Goal: Task Accomplishment & Management: Manage account settings

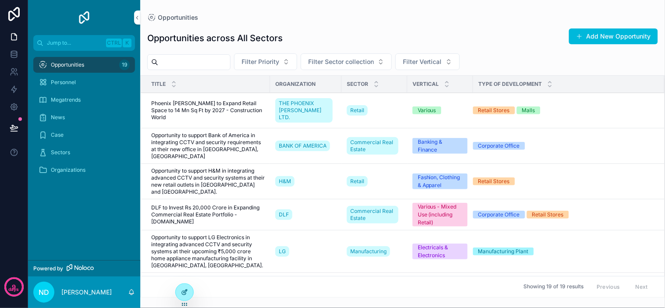
click at [182, 290] on icon at bounding box center [184, 292] width 7 height 7
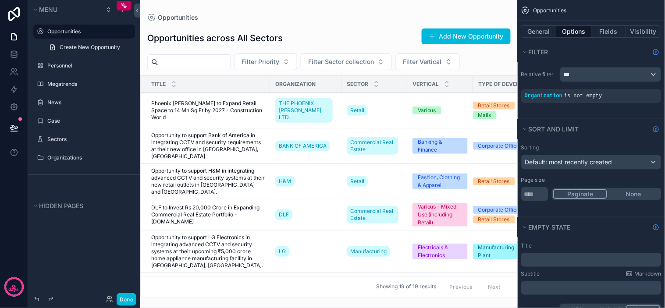
click at [218, 179] on div "scrollable content" at bounding box center [329, 154] width 378 height 308
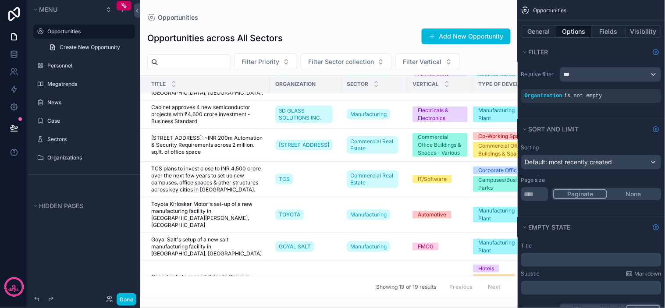
scroll to position [124, 0]
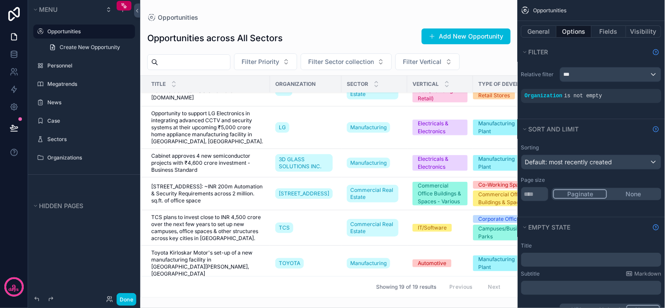
click at [249, 183] on span "[STREET_ADDRESS]: ~INR 200m Automation & Security Requirements across 2 million…" at bounding box center [208, 193] width 114 height 21
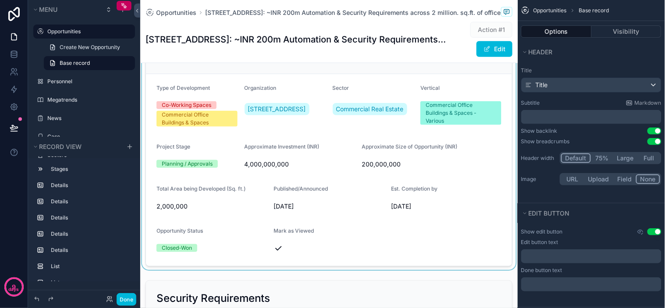
scroll to position [97, 0]
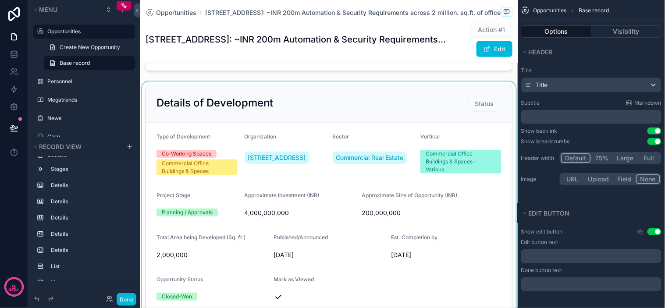
click at [475, 111] on div "scrollable content" at bounding box center [329, 200] width 378 height 237
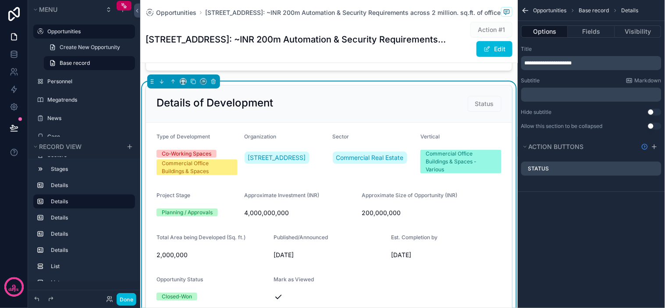
click at [0, 0] on icon "scrollable content" at bounding box center [0, 0] width 0 height 0
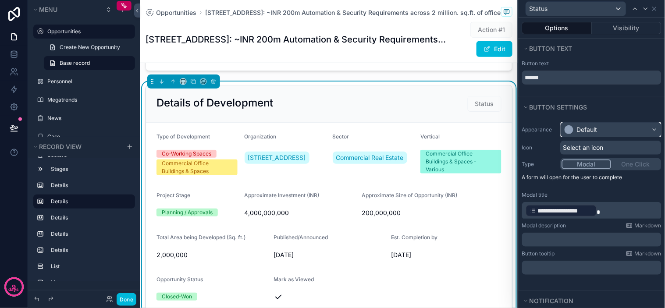
click at [595, 131] on div "Default" at bounding box center [587, 129] width 21 height 9
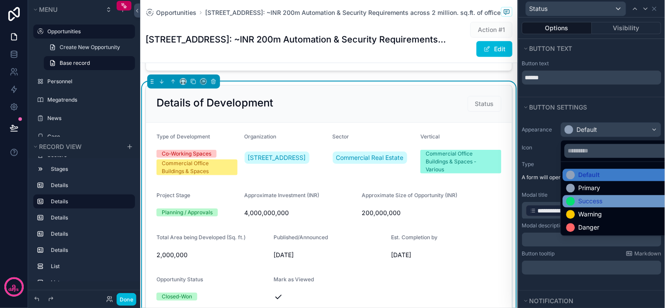
click at [592, 196] on div "Success" at bounding box center [618, 202] width 110 height 12
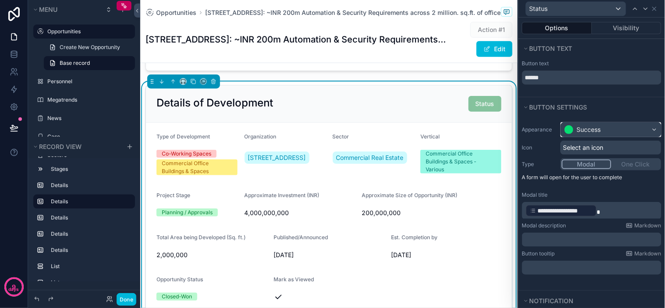
click at [628, 132] on div "Success" at bounding box center [611, 130] width 100 height 14
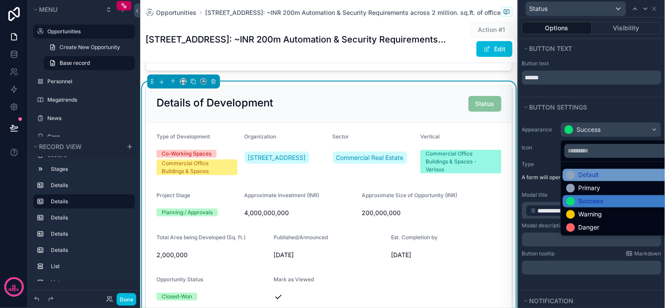
click at [593, 173] on div "Default" at bounding box center [589, 175] width 21 height 9
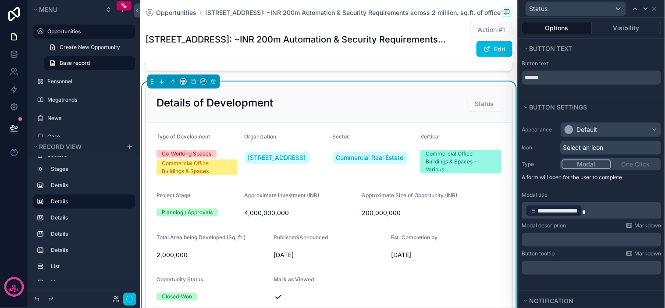
click at [602, 148] on span "Select an icon" at bounding box center [583, 147] width 40 height 9
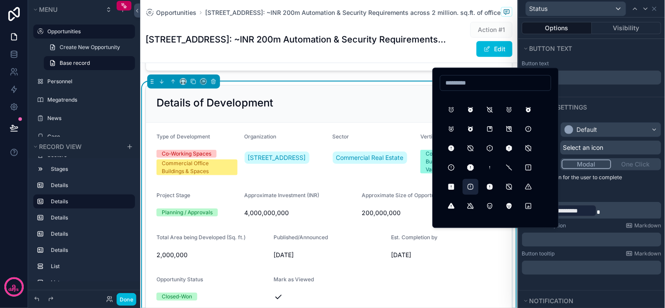
scroll to position [341, 0]
click at [449, 107] on button "AlertTriangleFilled" at bounding box center [452, 109] width 16 height 16
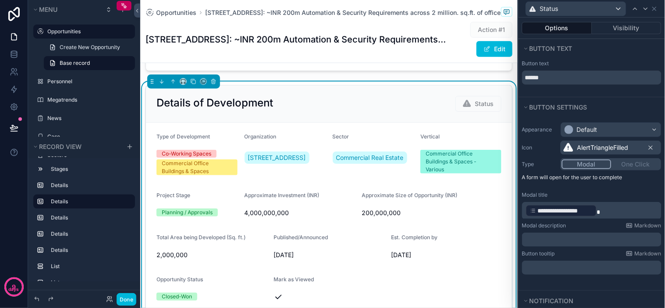
click at [585, 146] on span "AlertTriangleFilled" at bounding box center [602, 147] width 51 height 9
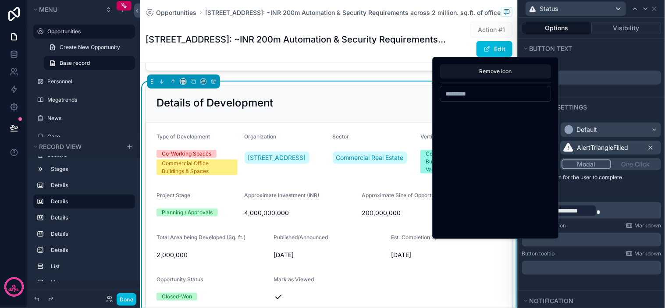
scroll to position [1510, 0]
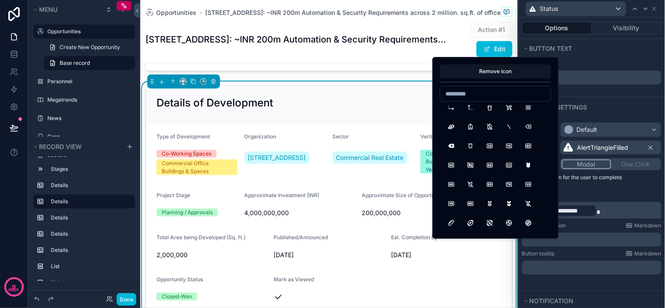
drag, startPoint x: 495, startPoint y: 97, endPoint x: 495, endPoint y: 87, distance: 10.6
click at [495, 97] on input at bounding box center [496, 94] width 110 height 12
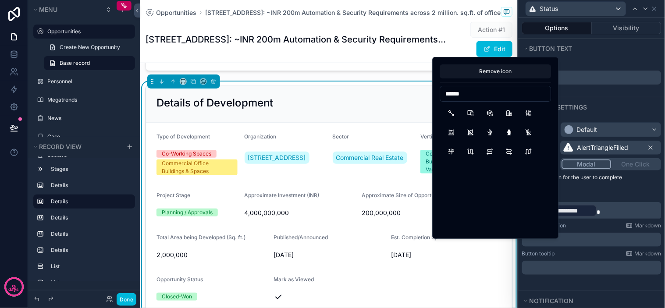
scroll to position [0, 0]
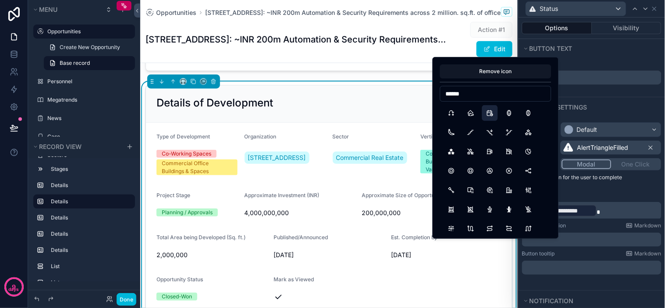
type input "******"
click at [492, 114] on button "CalendarStats" at bounding box center [490, 113] width 16 height 16
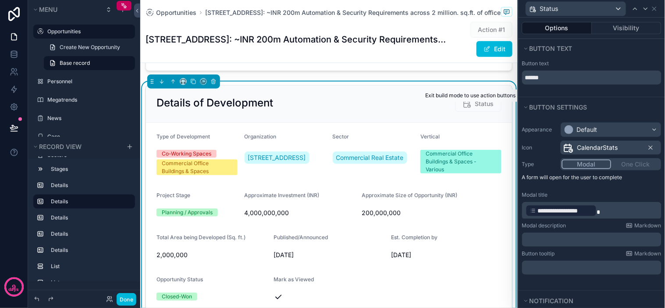
click at [470, 110] on span "Status" at bounding box center [479, 104] width 46 height 16
click at [592, 148] on span "CalendarStats" at bounding box center [597, 147] width 41 height 9
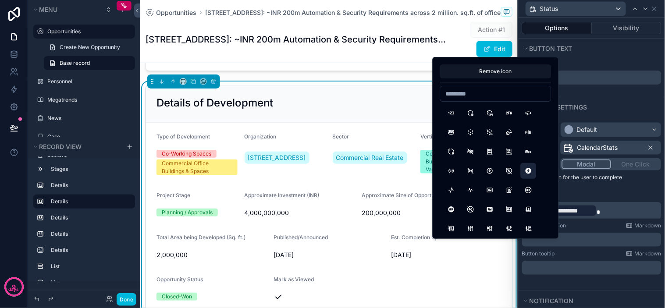
click at [532, 176] on button "AccessibleOffFilled" at bounding box center [529, 171] width 16 height 16
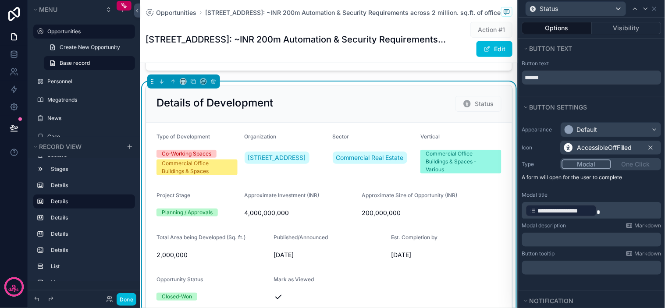
click at [619, 146] on span "AccessibleOffFilled" at bounding box center [604, 147] width 55 height 9
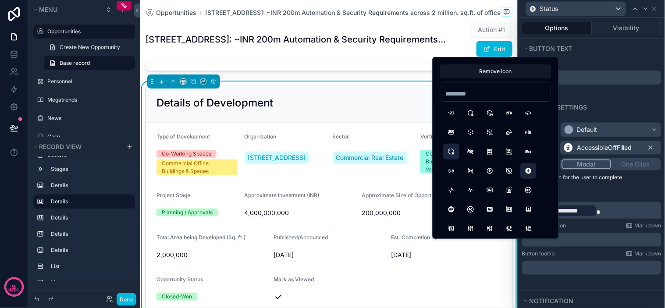
click at [452, 146] on button "AB2" at bounding box center [452, 152] width 16 height 16
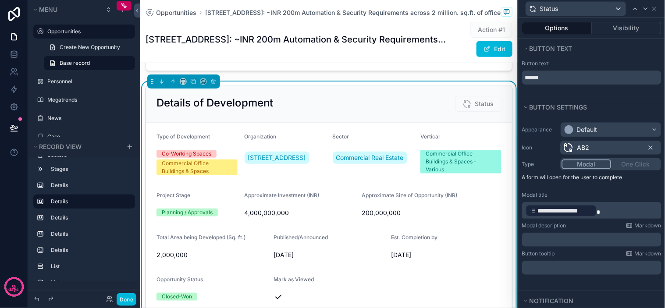
click at [587, 153] on div "AB2" at bounding box center [611, 148] width 101 height 14
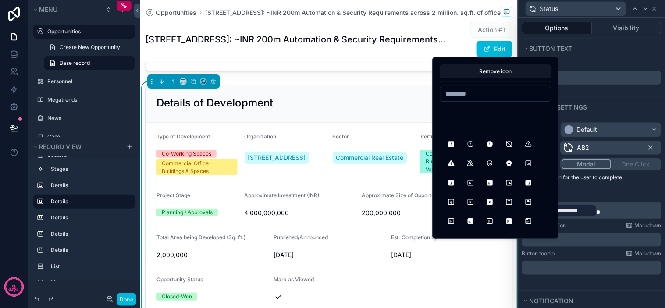
scroll to position [341, 0]
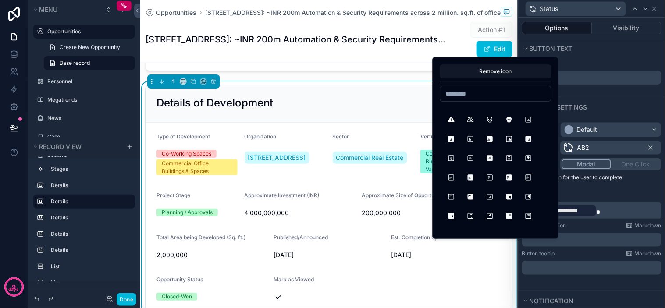
click at [475, 95] on input at bounding box center [496, 94] width 110 height 12
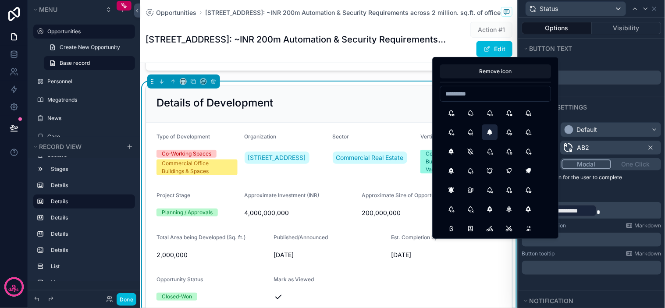
scroll to position [1948, 0]
click at [510, 171] on button "BellRinging2" at bounding box center [510, 171] width 16 height 16
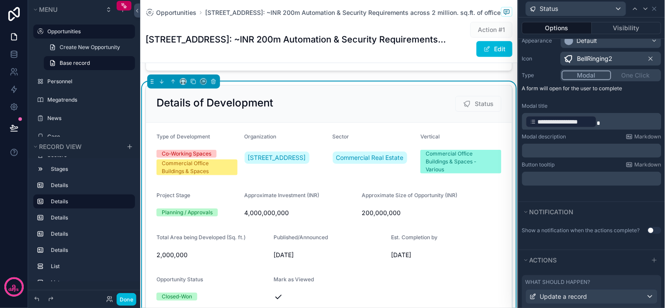
scroll to position [97, 0]
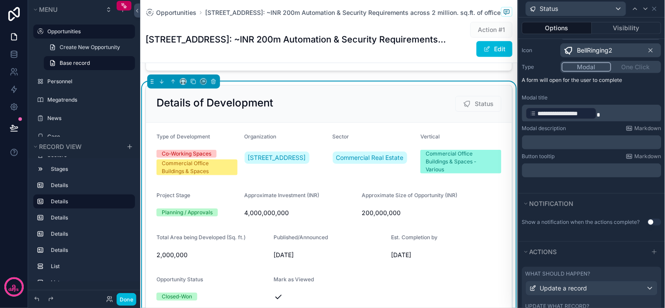
click at [591, 142] on p "﻿" at bounding box center [593, 142] width 134 height 9
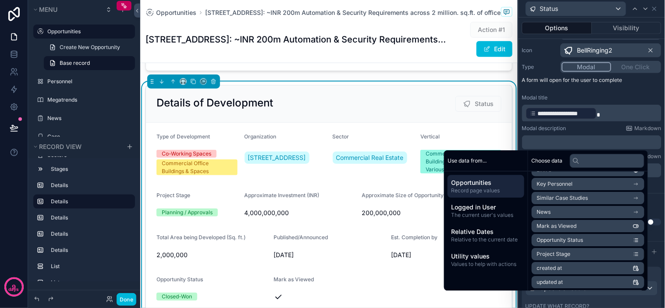
scroll to position [292, 0]
click at [591, 245] on li "Opportunity Status" at bounding box center [588, 240] width 113 height 12
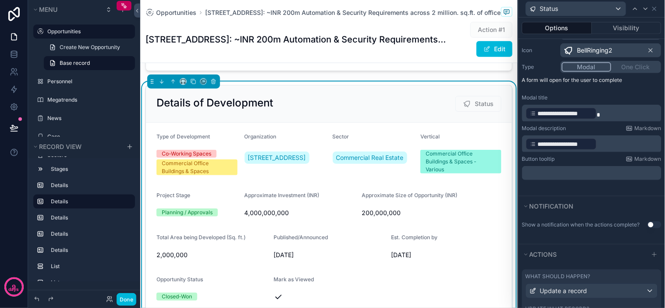
click at [600, 132] on div "**********" at bounding box center [591, 138] width 139 height 27
click at [570, 181] on div "**********" at bounding box center [592, 102] width 146 height 162
click at [564, 173] on p "﻿" at bounding box center [593, 173] width 134 height 9
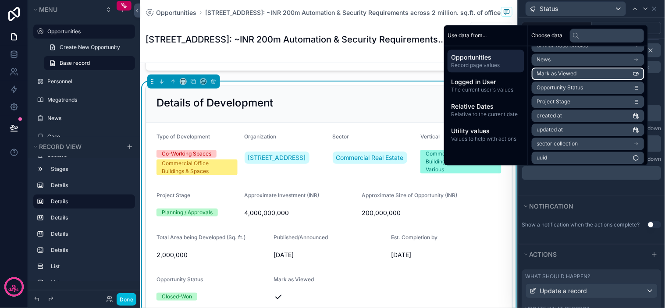
scroll to position [321, 0]
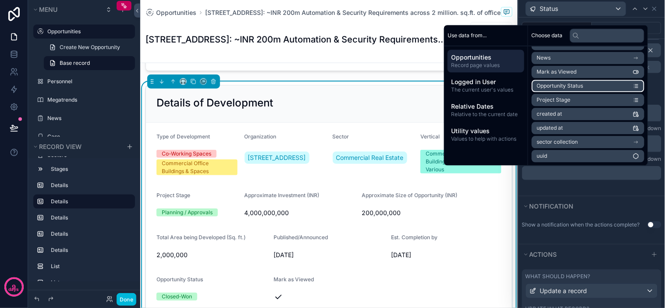
click at [573, 84] on span "Opportunity Status" at bounding box center [560, 85] width 46 height 7
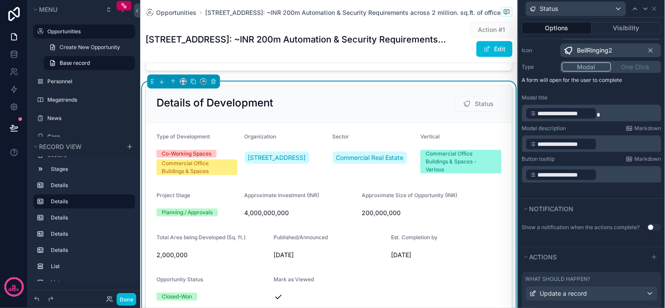
click at [600, 189] on div "**********" at bounding box center [592, 109] width 146 height 179
click at [470, 112] on span "Status" at bounding box center [479, 104] width 46 height 16
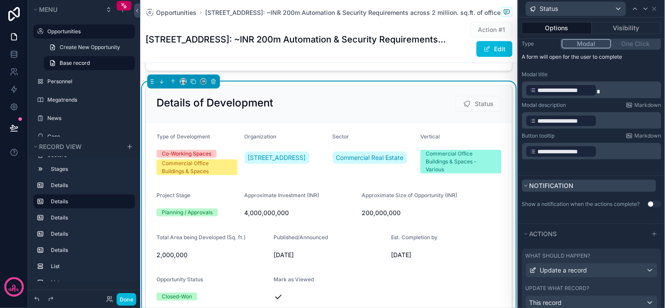
scroll to position [146, 0]
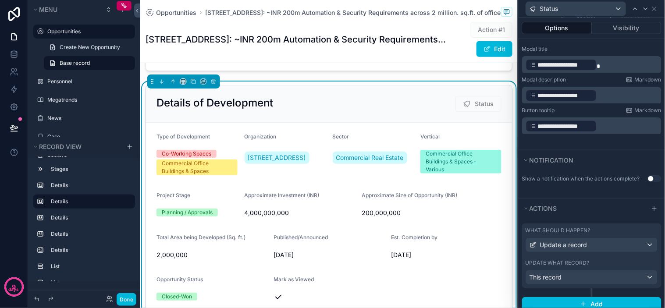
click at [648, 182] on button "Use setting" at bounding box center [655, 178] width 14 height 7
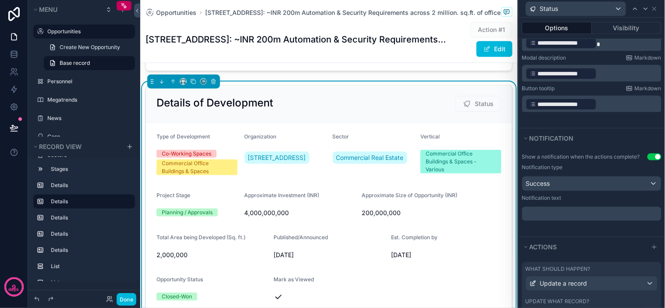
scroll to position [195, 0]
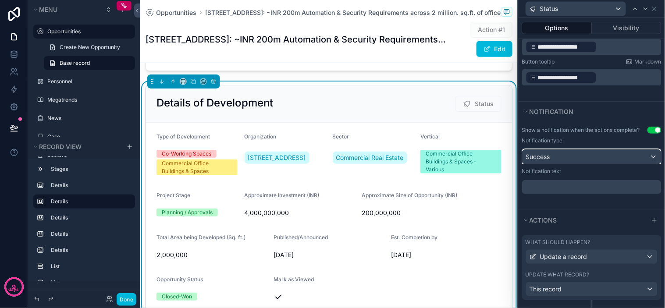
click at [586, 163] on div "Success" at bounding box center [592, 157] width 139 height 14
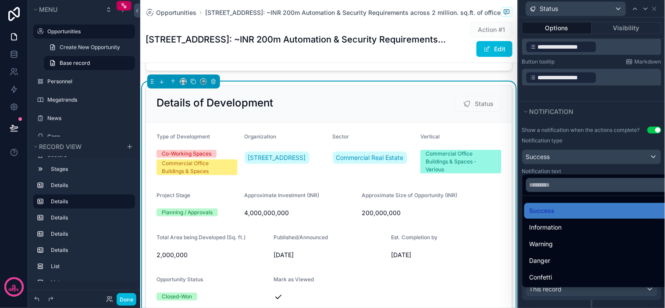
click at [586, 163] on div at bounding box center [592, 154] width 146 height 308
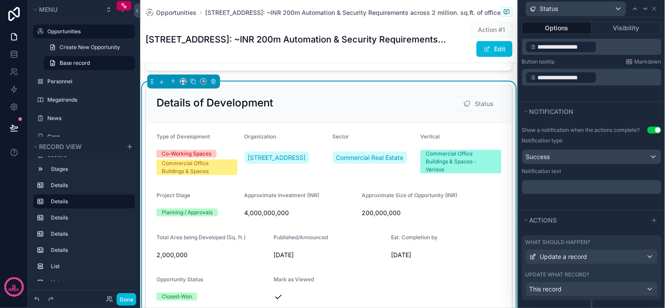
click at [601, 192] on p "﻿" at bounding box center [593, 187] width 134 height 9
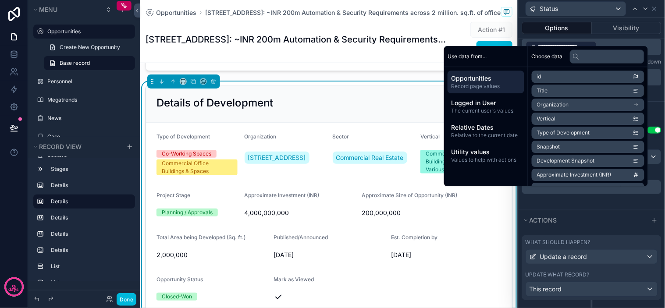
click at [592, 205] on div "Show a notification when the actions complete? Use setting Notification type Su…" at bounding box center [592, 165] width 146 height 89
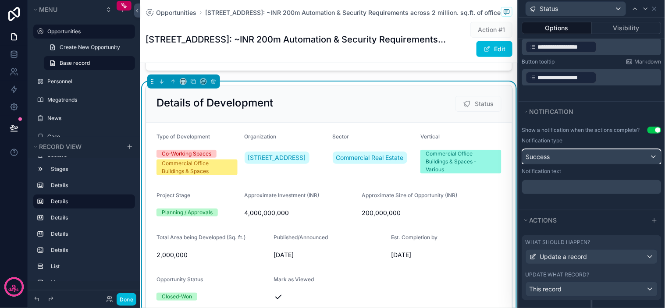
click at [573, 164] on div "Success" at bounding box center [592, 157] width 139 height 14
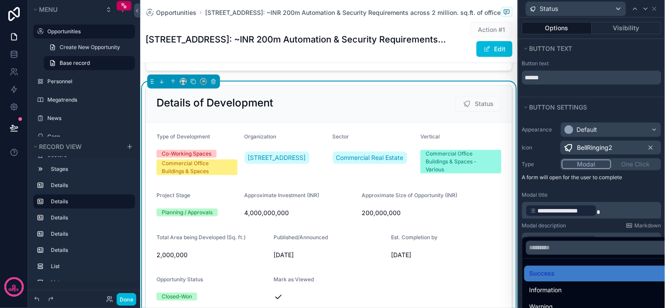
scroll to position [146, 0]
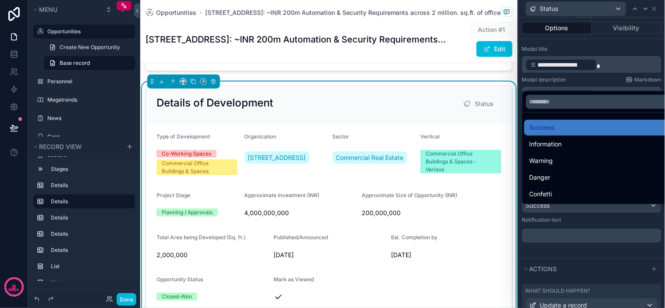
click at [619, 35] on div at bounding box center [592, 154] width 146 height 308
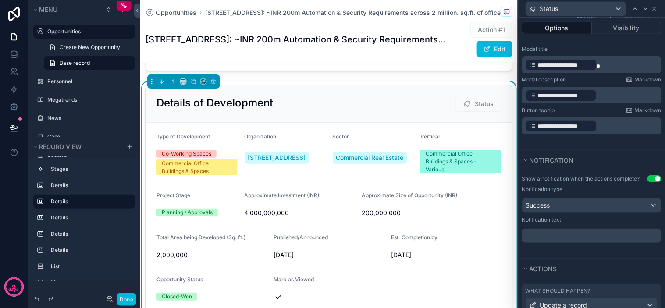
drag, startPoint x: 643, startPoint y: 179, endPoint x: 629, endPoint y: 179, distance: 14.0
click at [648, 179] on button "Use setting" at bounding box center [655, 178] width 14 height 7
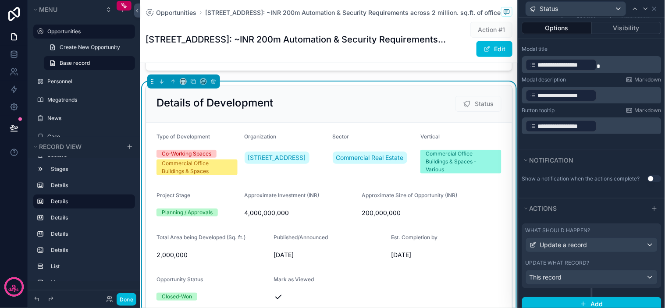
scroll to position [169, 0]
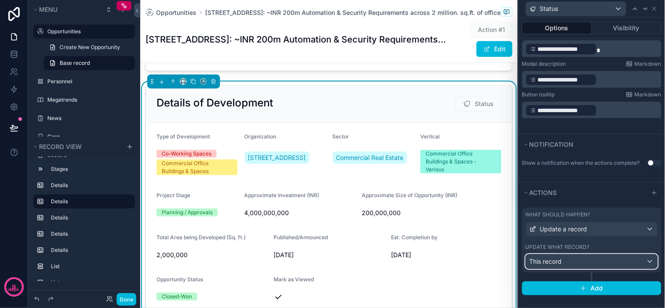
click at [586, 263] on div "This record" at bounding box center [592, 262] width 132 height 14
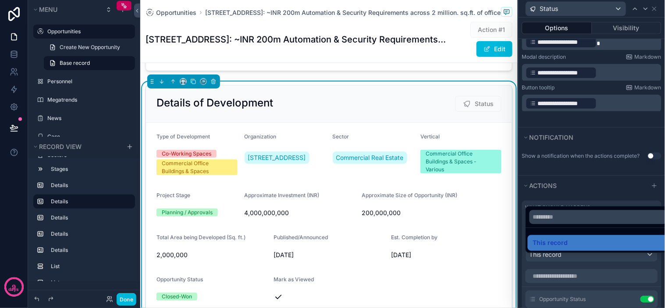
click at [616, 176] on div at bounding box center [592, 154] width 146 height 308
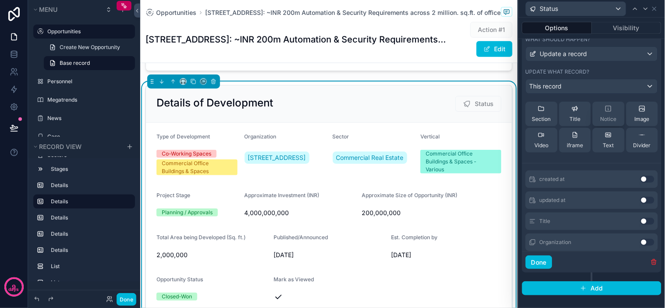
scroll to position [0, 0]
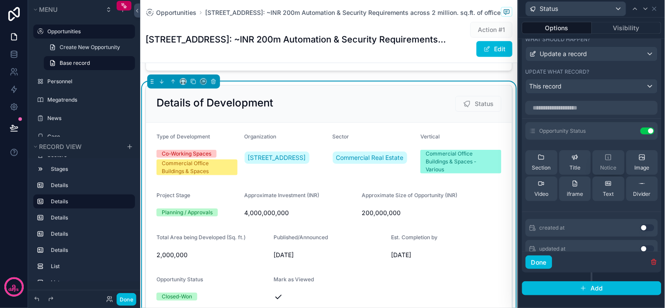
click at [605, 163] on div "Notice" at bounding box center [609, 163] width 16 height 18
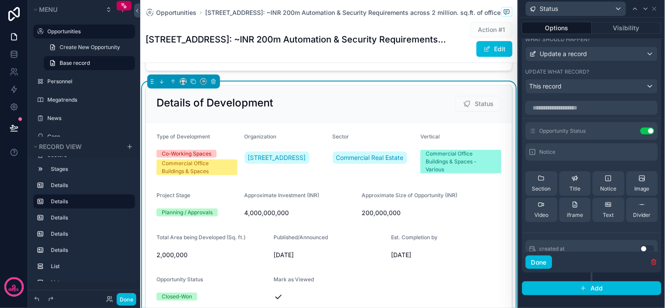
click at [0, 0] on icon at bounding box center [0, 0] width 0 height 0
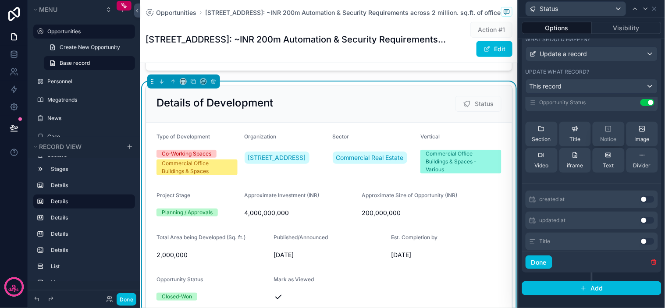
scroll to position [49, 0]
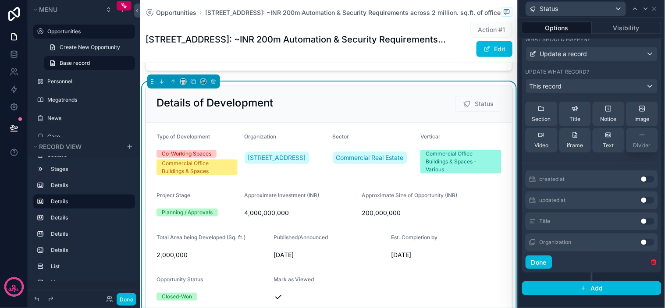
click at [633, 142] on span "Divider" at bounding box center [642, 145] width 18 height 7
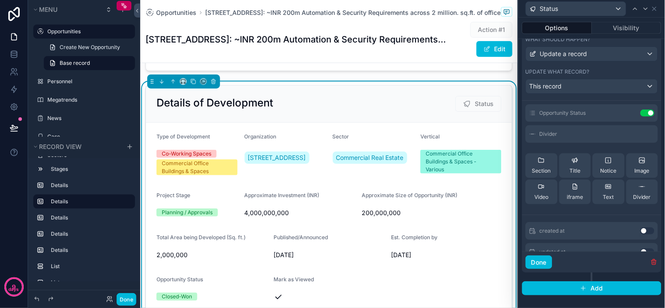
scroll to position [0, 0]
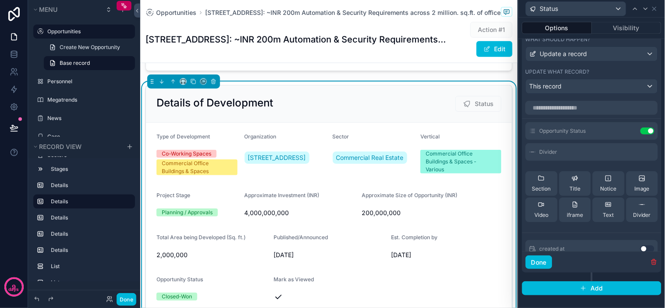
click at [0, 0] on icon at bounding box center [0, 0] width 0 height 0
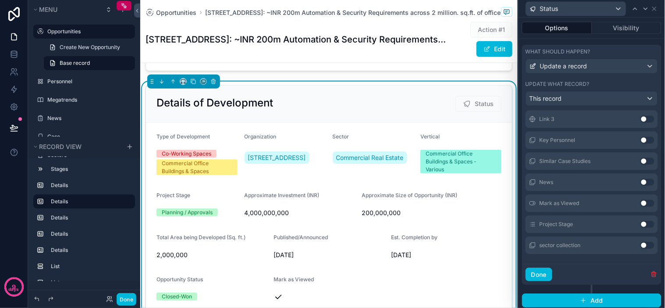
scroll to position [344, 0]
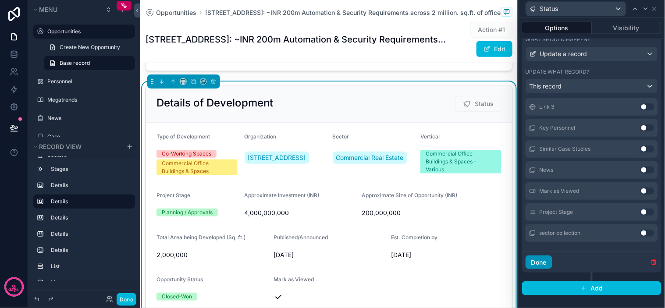
click at [540, 259] on button "Done" at bounding box center [539, 263] width 27 height 14
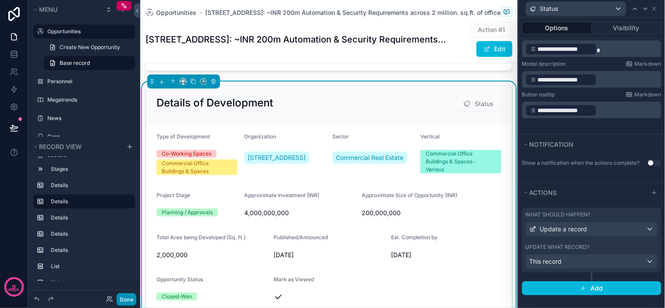
click at [135, 296] on button "Done" at bounding box center [127, 299] width 20 height 13
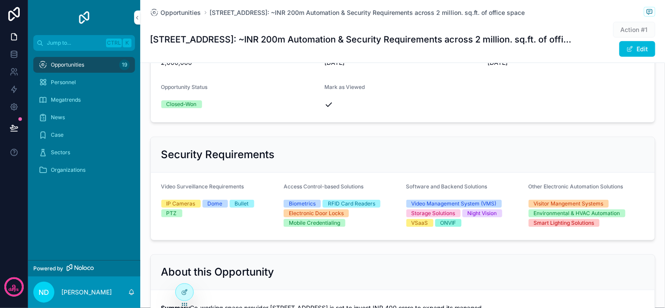
scroll to position [243, 0]
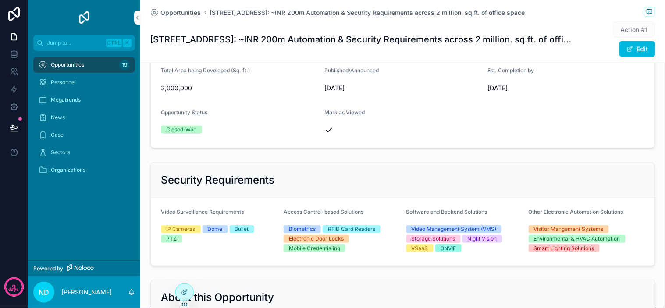
click at [182, 120] on div "Opportunity Status Closed-Won" at bounding box center [239, 123] width 157 height 28
click at [634, 27] on span "Action #1" at bounding box center [634, 30] width 42 height 16
click at [633, 28] on span "Action #1" at bounding box center [634, 30] width 42 height 16
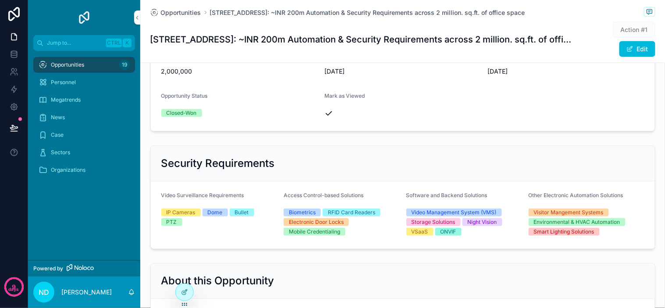
scroll to position [133, 0]
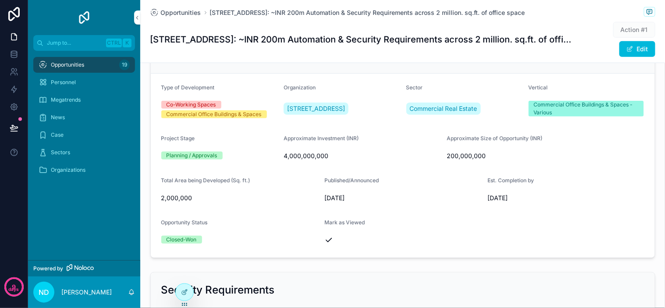
click at [621, 27] on span "Action #1" at bounding box center [634, 30] width 42 height 16
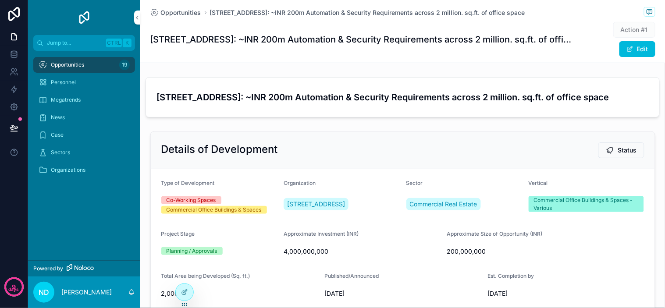
scroll to position [0, 0]
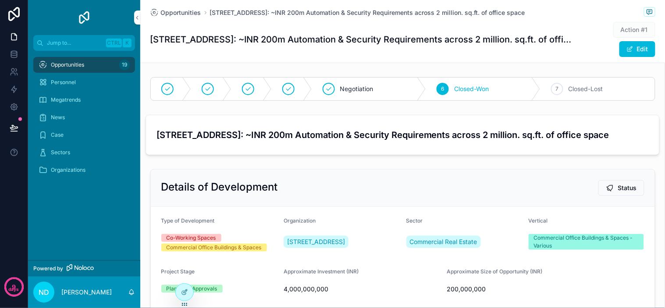
click at [297, 43] on h1 "315Work Avenue: ~INR 200m Automation & Security Requirements across 2 million. …" at bounding box center [361, 39] width 422 height 12
click at [402, 45] on h1 "315Work Avenue: ~INR 200m Automation & Security Requirements across 2 million. …" at bounding box center [361, 39] width 422 height 12
click at [443, 40] on h1 "315Work Avenue: ~INR 200m Automation & Security Requirements across 2 million. …" at bounding box center [361, 39] width 422 height 12
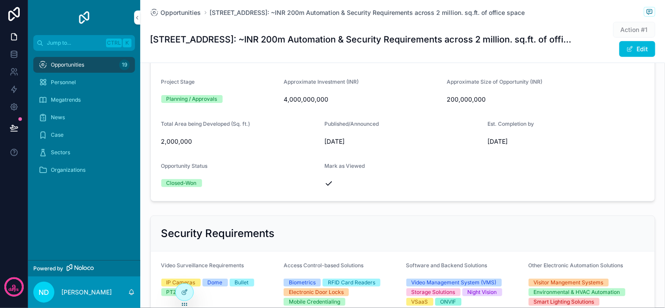
scroll to position [49, 0]
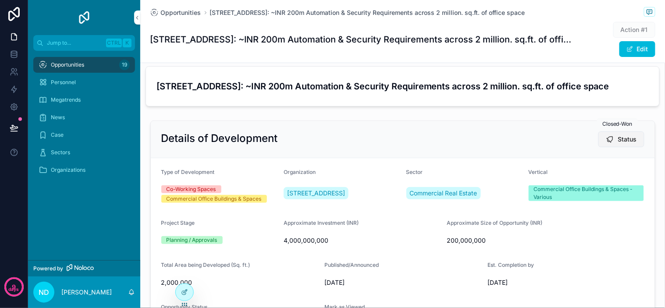
click at [625, 138] on span "Status" at bounding box center [627, 139] width 19 height 9
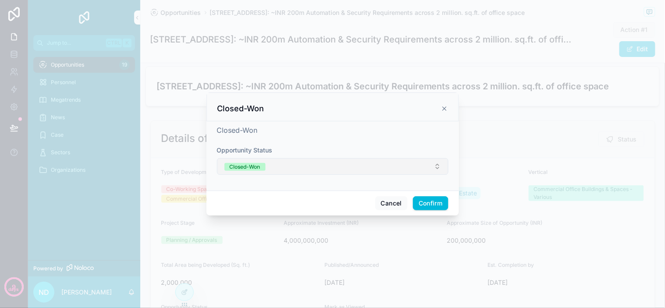
click at [353, 172] on button "Closed-Won" at bounding box center [333, 166] width 232 height 17
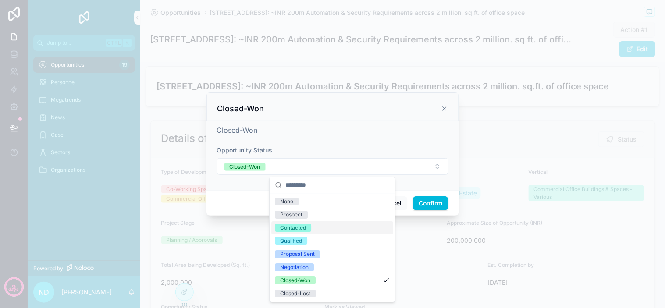
click at [298, 230] on div "Contacted" at bounding box center [293, 228] width 26 height 8
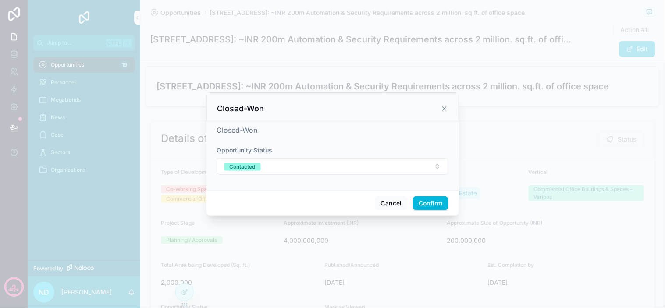
click at [293, 189] on div "Closed-Won Opportunity Status Contacted" at bounding box center [333, 155] width 253 height 69
click at [435, 198] on button "Confirm" at bounding box center [430, 203] width 35 height 14
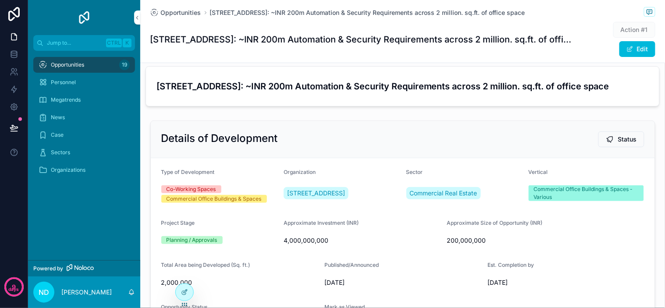
click at [470, 158] on div "Details of Development Status" at bounding box center [403, 139] width 504 height 37
click at [620, 144] on span "Status" at bounding box center [627, 139] width 19 height 9
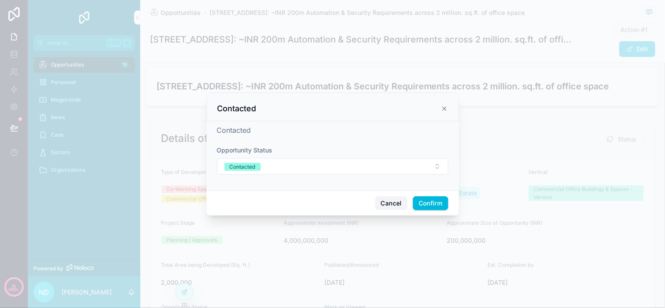
click at [392, 203] on button "Cancel" at bounding box center [391, 203] width 32 height 14
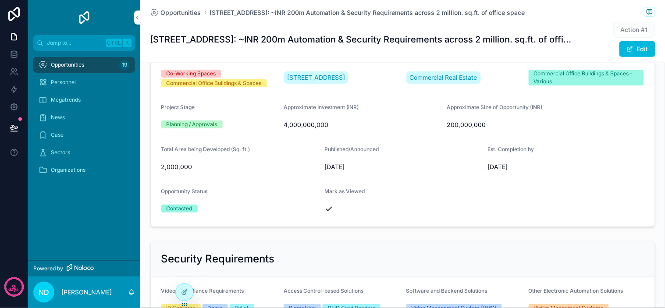
scroll to position [146, 0]
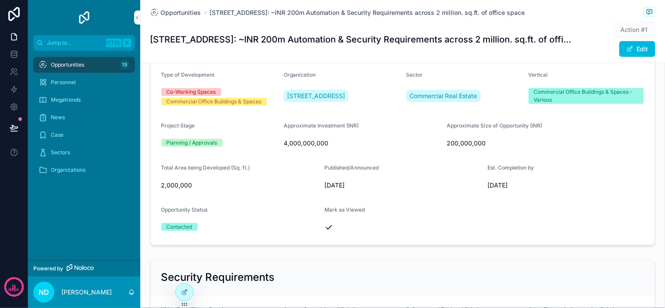
click at [182, 231] on div "Contacted" at bounding box center [180, 227] width 26 height 8
click at [186, 231] on div "Contacted" at bounding box center [180, 227] width 26 height 8
click at [199, 231] on div "Contacted" at bounding box center [239, 227] width 157 height 8
click at [212, 230] on div "Contacted" at bounding box center [239, 227] width 157 height 8
click at [216, 229] on div "Contacted" at bounding box center [239, 227] width 157 height 13
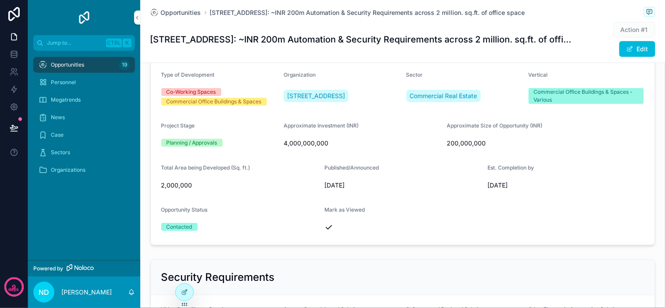
click at [224, 229] on div "Contacted" at bounding box center [239, 227] width 157 height 13
click at [226, 230] on div "Contacted" at bounding box center [239, 227] width 157 height 13
click at [234, 230] on div "Contacted" at bounding box center [239, 227] width 157 height 13
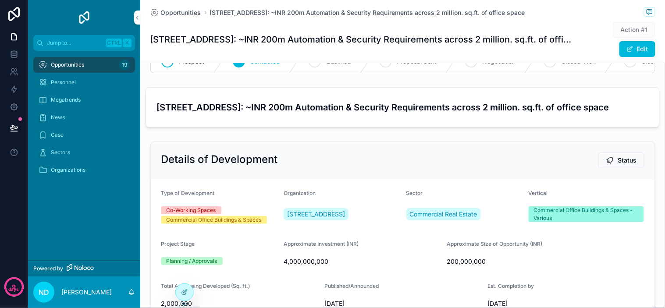
scroll to position [0, 0]
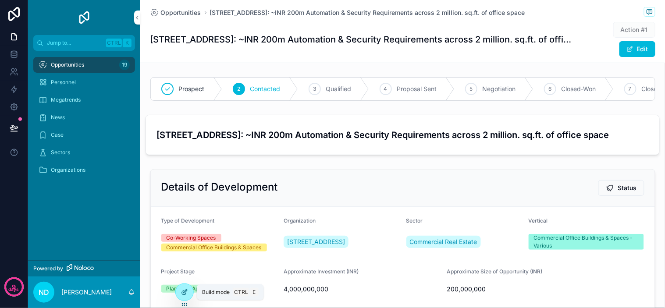
click at [181, 287] on div at bounding box center [185, 292] width 18 height 17
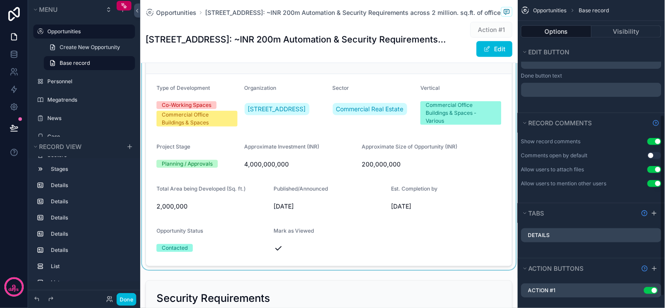
scroll to position [243, 0]
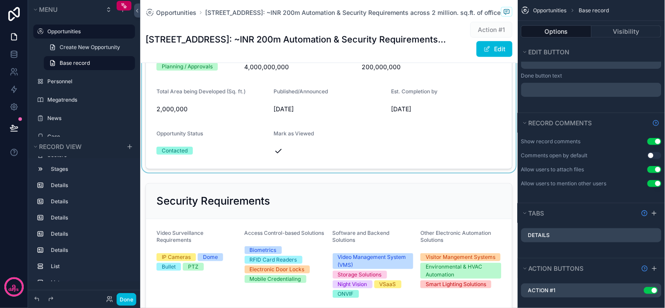
click at [239, 161] on div "scrollable content" at bounding box center [329, 54] width 378 height 237
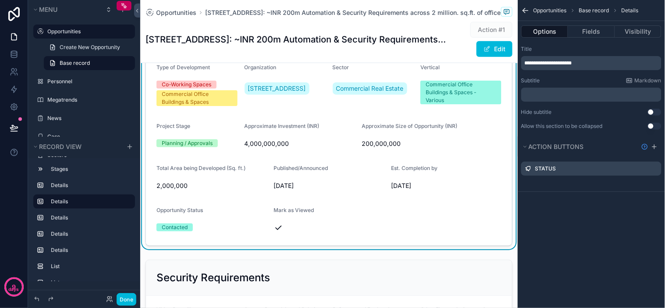
scroll to position [146, 0]
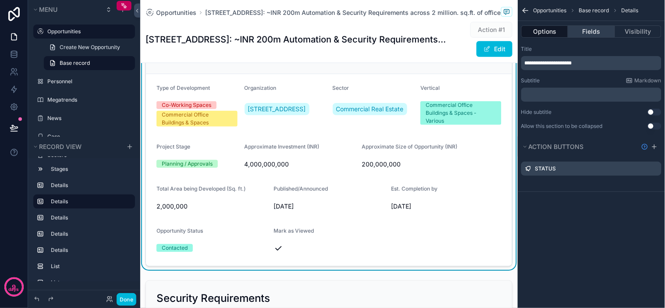
click at [585, 34] on button "Fields" at bounding box center [591, 31] width 46 height 12
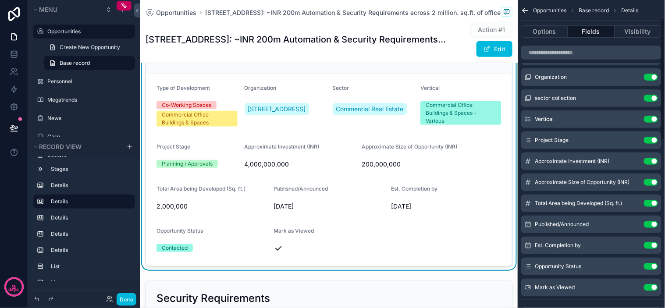
scroll to position [0, 0]
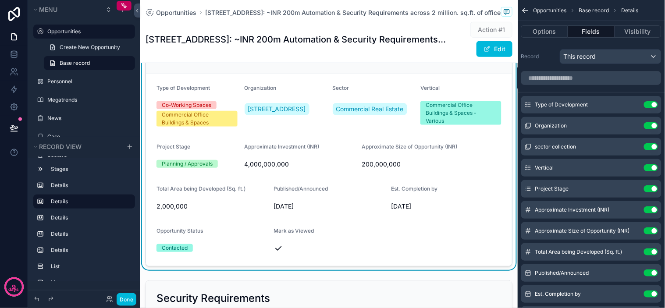
click at [0, 0] on icon "scrollable content" at bounding box center [0, 0] width 0 height 0
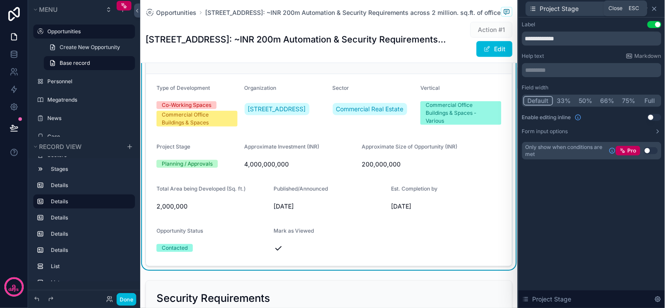
click at [658, 8] on icon at bounding box center [654, 8] width 7 height 7
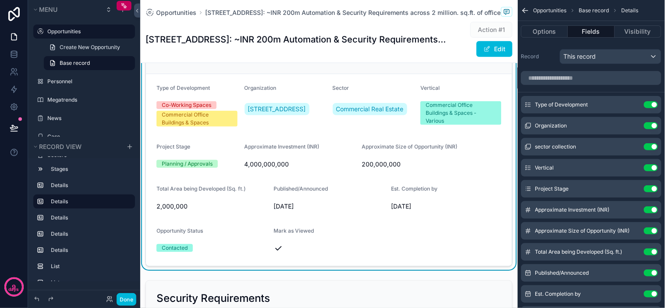
click at [0, 0] on icon "scrollable content" at bounding box center [0, 0] width 0 height 0
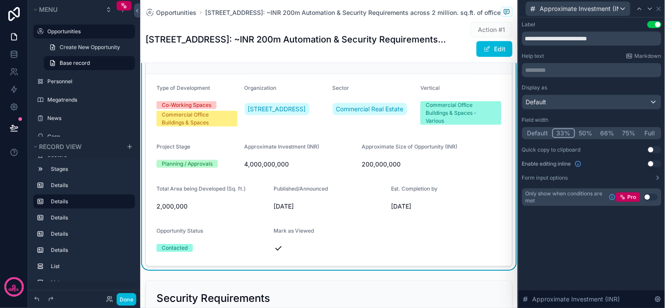
click at [538, 134] on button "Default" at bounding box center [538, 133] width 29 height 10
click at [658, 6] on icon at bounding box center [658, 8] width 7 height 7
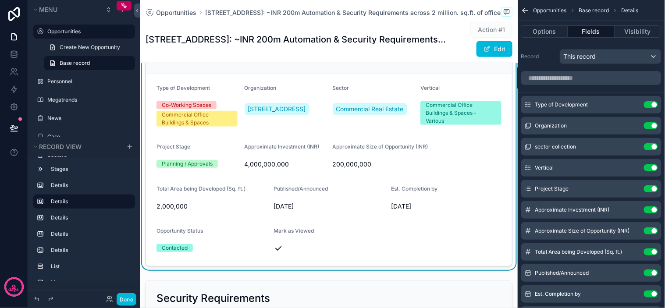
click at [0, 0] on icon "scrollable content" at bounding box center [0, 0] width 0 height 0
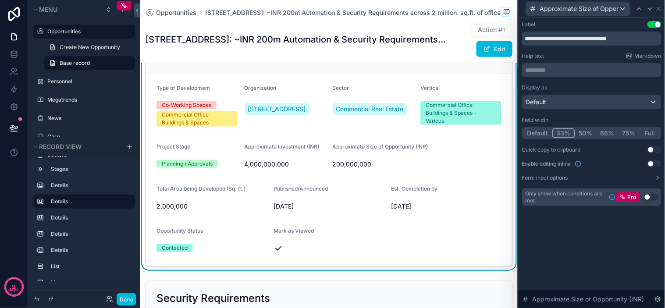
click at [544, 133] on button "Default" at bounding box center [538, 133] width 29 height 10
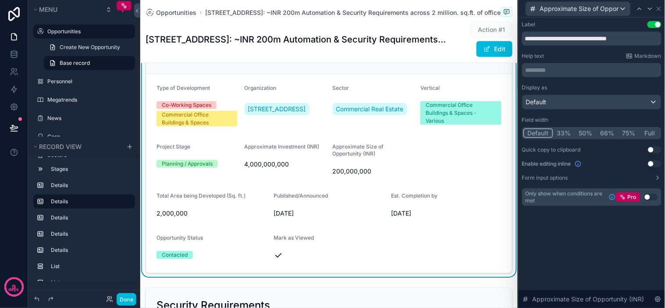
click at [659, 4] on div "Approximate Size of Opportunity (INR)" at bounding box center [591, 8] width 139 height 17
click at [659, 8] on icon at bounding box center [659, 9] width 4 height 4
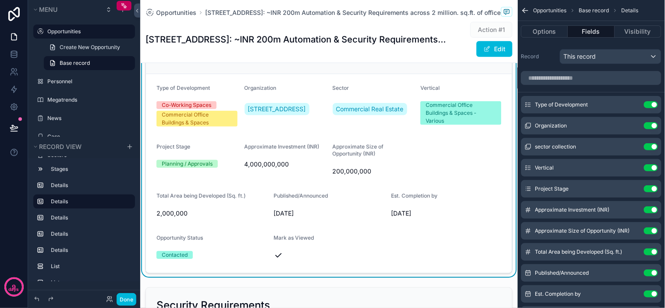
click at [0, 0] on icon "scrollable content" at bounding box center [0, 0] width 0 height 0
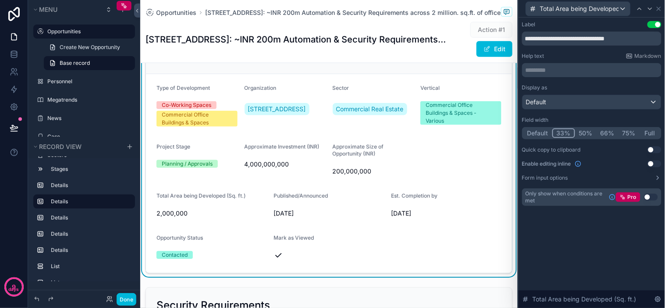
click at [541, 130] on button "Default" at bounding box center [538, 133] width 29 height 10
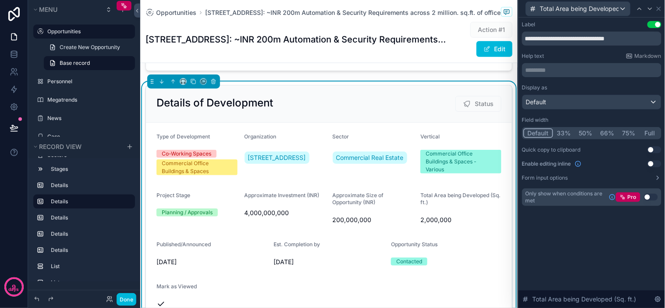
scroll to position [146, 0]
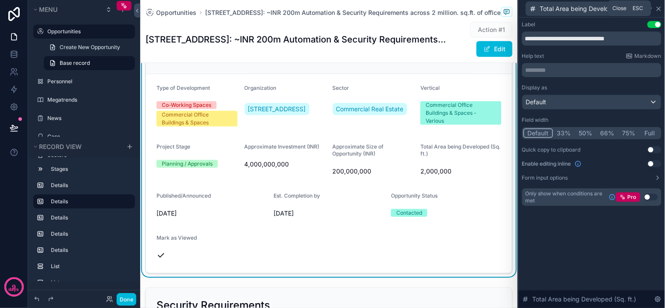
click at [659, 10] on icon at bounding box center [658, 8] width 7 height 7
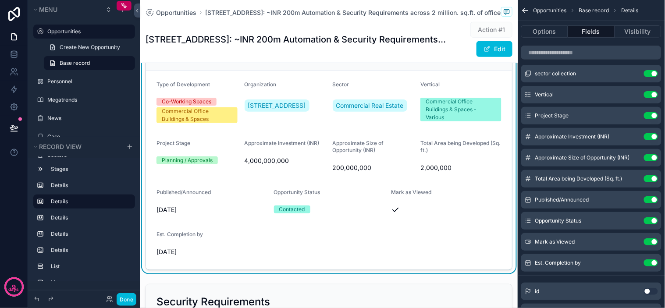
scroll to position [195, 0]
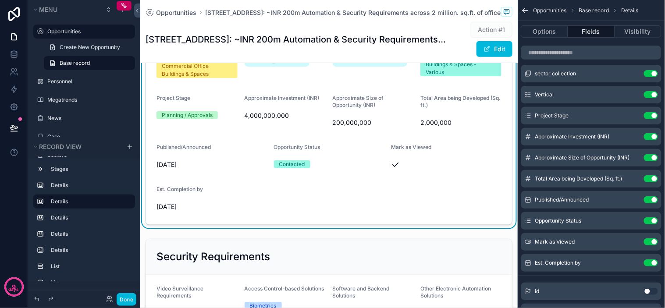
click at [317, 165] on div "Contacted" at bounding box center [329, 164] width 110 height 13
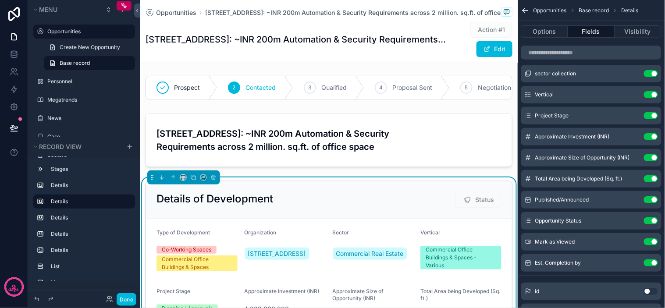
scroll to position [0, 0]
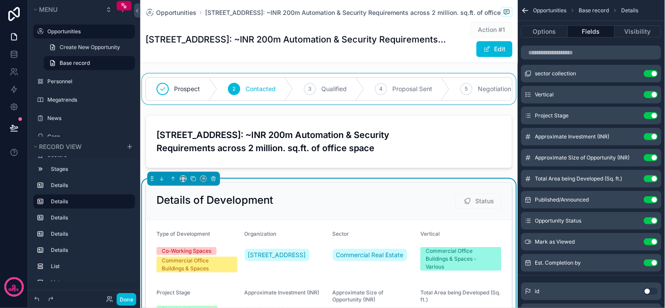
click at [340, 104] on div "scrollable content" at bounding box center [329, 89] width 378 height 31
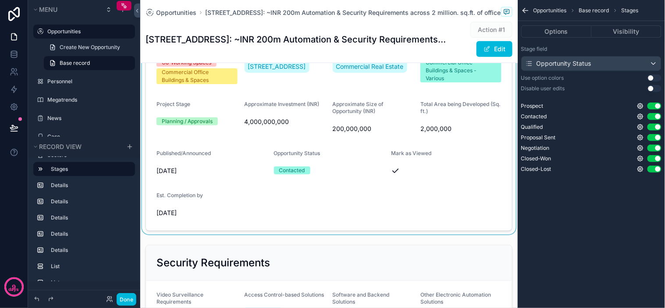
scroll to position [195, 0]
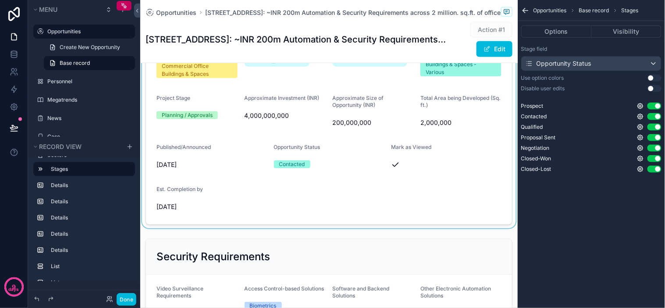
drag, startPoint x: 493, startPoint y: 121, endPoint x: 503, endPoint y: 115, distance: 11.2
click at [494, 121] on div "scrollable content" at bounding box center [329, 106] width 378 height 244
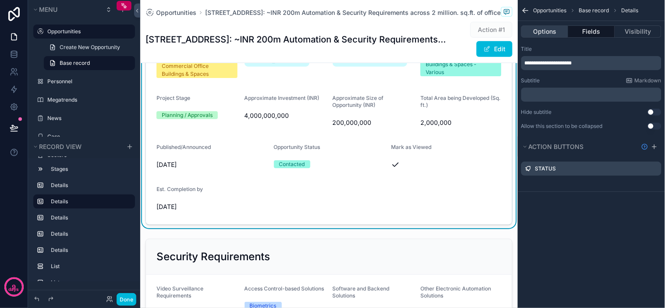
click at [559, 34] on button "Options" at bounding box center [544, 31] width 47 height 12
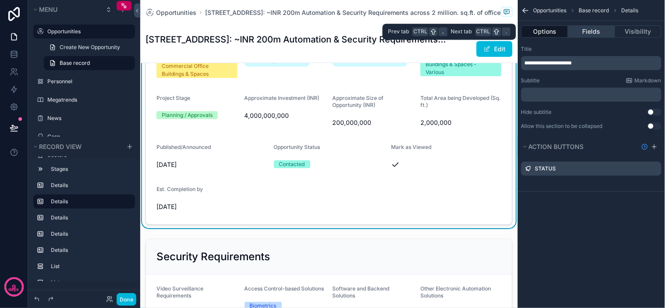
click at [582, 33] on button "Fields" at bounding box center [591, 31] width 46 height 12
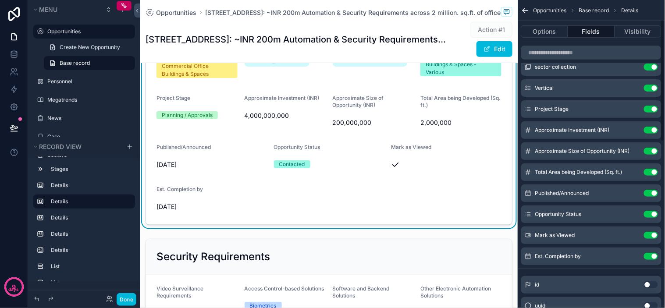
scroll to position [97, 0]
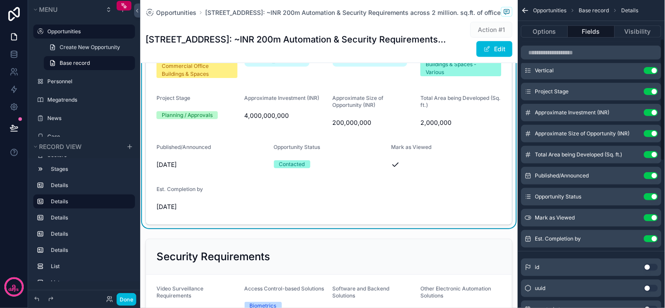
click at [654, 197] on button "Use setting" at bounding box center [651, 196] width 14 height 7
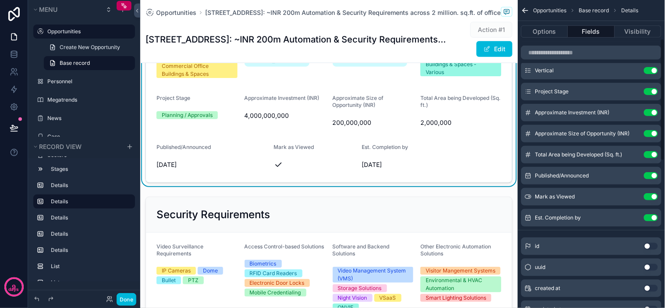
click at [649, 195] on button "Use setting" at bounding box center [651, 196] width 14 height 7
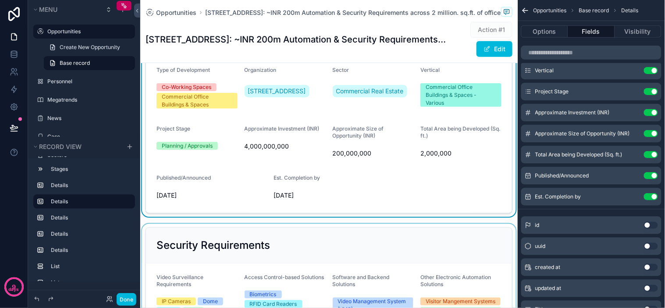
scroll to position [146, 0]
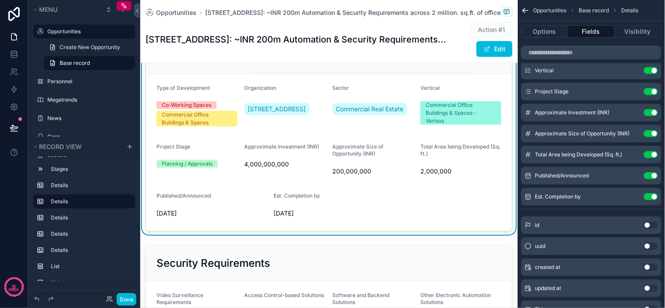
click at [408, 208] on form "Type of Development Co-Working Spaces Commercial Office Buildings & Spaces Orga…" at bounding box center [329, 152] width 366 height 157
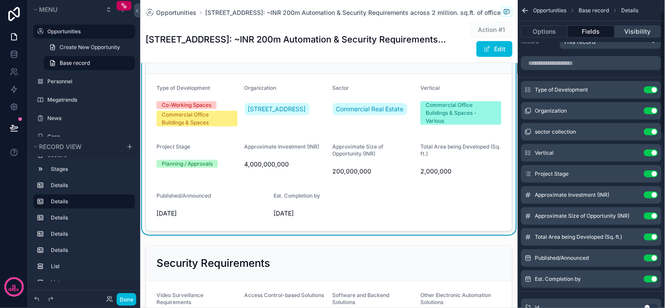
scroll to position [0, 0]
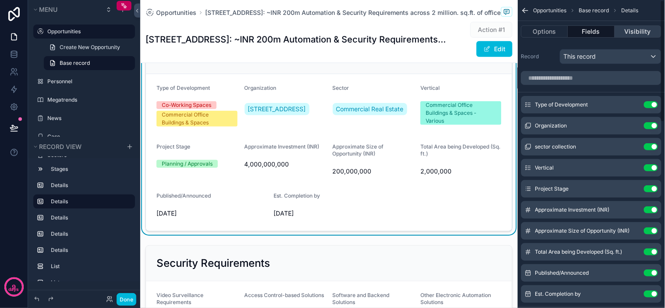
click at [620, 32] on button "Visibility" at bounding box center [638, 31] width 46 height 12
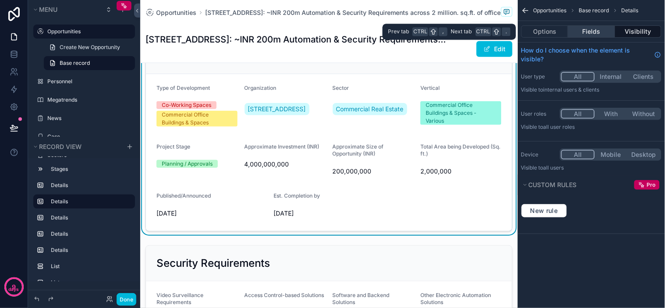
click at [602, 34] on button "Fields" at bounding box center [591, 31] width 46 height 12
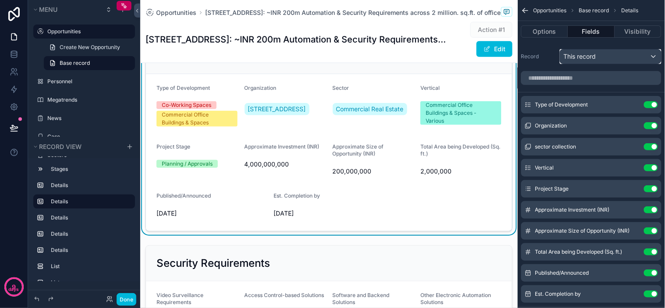
click at [598, 59] on div "This record" at bounding box center [610, 57] width 101 height 14
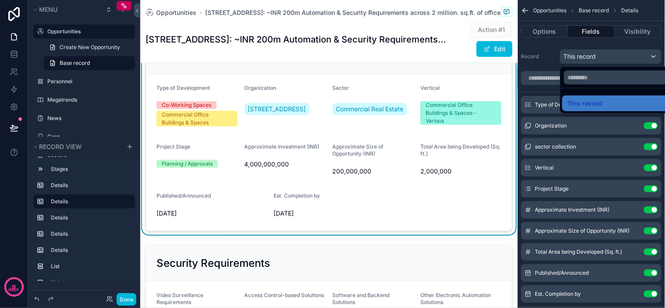
click at [598, 59] on div "scrollable content" at bounding box center [332, 154] width 665 height 308
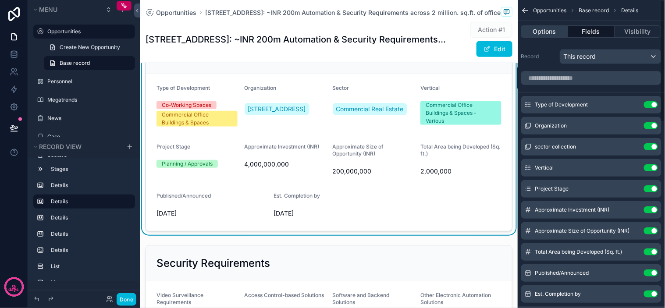
click at [542, 29] on button "Options" at bounding box center [544, 31] width 47 height 12
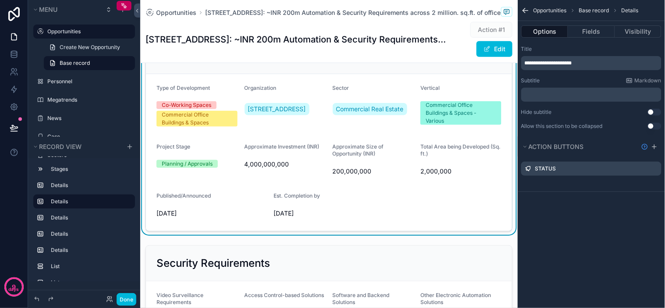
click at [579, 97] on p "﻿" at bounding box center [592, 94] width 135 height 7
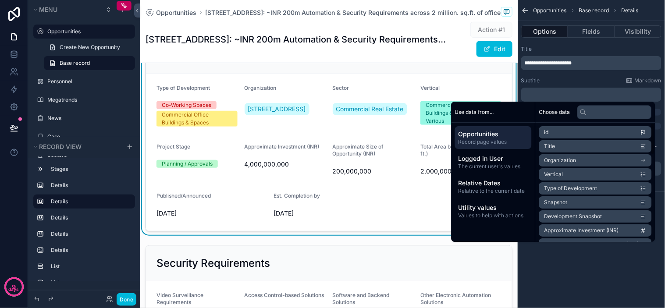
click at [576, 260] on div "**********" at bounding box center [591, 154] width 147 height 308
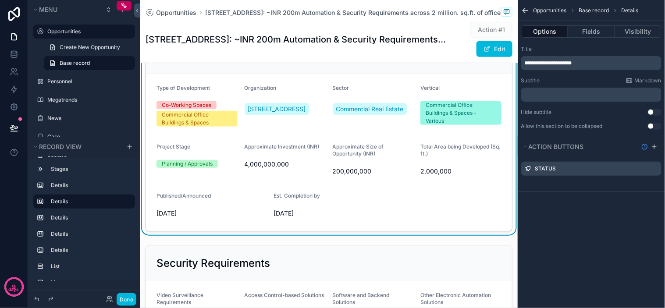
click at [598, 262] on div "**********" at bounding box center [591, 154] width 147 height 308
click at [611, 258] on div "**********" at bounding box center [591, 154] width 147 height 308
click at [612, 258] on div "**********" at bounding box center [591, 154] width 147 height 308
drag, startPoint x: 615, startPoint y: 250, endPoint x: 608, endPoint y: 238, distance: 14.4
click at [615, 249] on div "**********" at bounding box center [591, 154] width 147 height 308
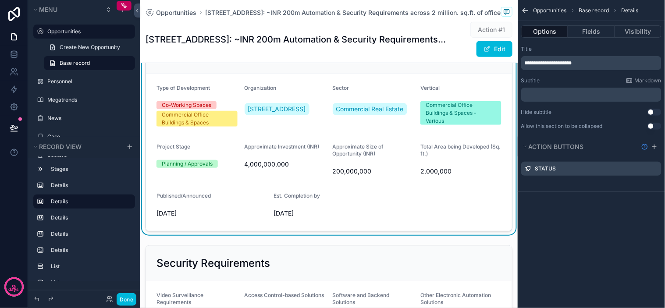
click at [570, 235] on div "**********" at bounding box center [591, 154] width 147 height 308
drag, startPoint x: 584, startPoint y: 234, endPoint x: 590, endPoint y: 227, distance: 9.6
click at [585, 231] on div "**********" at bounding box center [591, 154] width 147 height 308
click at [592, 224] on div "**********" at bounding box center [591, 154] width 147 height 308
click at [593, 224] on div "**********" at bounding box center [591, 154] width 147 height 308
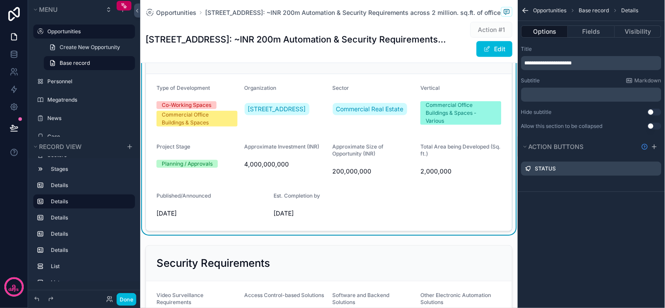
drag, startPoint x: 593, startPoint y: 224, endPoint x: 599, endPoint y: 218, distance: 8.4
click at [598, 220] on div "**********" at bounding box center [591, 154] width 147 height 308
click at [599, 218] on div "**********" at bounding box center [591, 154] width 147 height 308
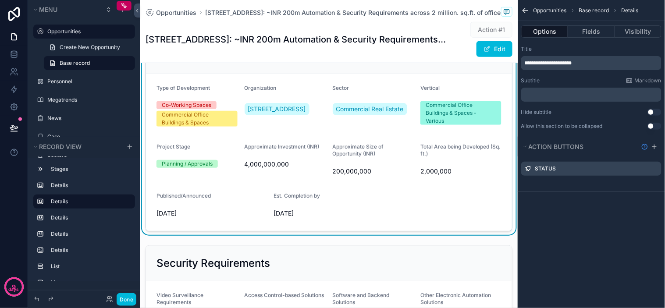
click at [601, 217] on div "**********" at bounding box center [591, 154] width 147 height 308
click at [603, 217] on div "**********" at bounding box center [591, 154] width 147 height 308
click at [604, 217] on div "**********" at bounding box center [591, 154] width 147 height 308
click at [590, 222] on div "**********" at bounding box center [591, 154] width 147 height 308
click at [603, 218] on div "**********" at bounding box center [591, 154] width 147 height 308
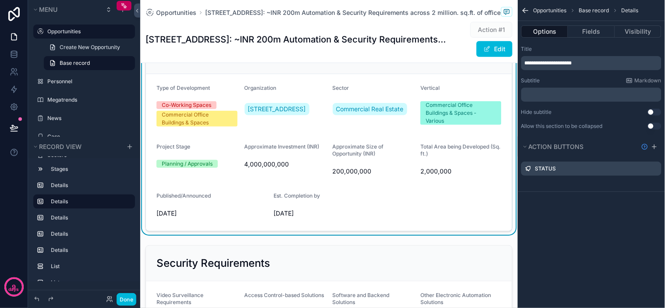
click at [582, 221] on div "**********" at bounding box center [591, 154] width 147 height 308
click at [594, 221] on div "**********" at bounding box center [591, 154] width 147 height 308
click at [600, 220] on div "**********" at bounding box center [591, 154] width 147 height 308
drag, startPoint x: 600, startPoint y: 220, endPoint x: 590, endPoint y: 219, distance: 9.7
click at [598, 220] on div "**********" at bounding box center [591, 154] width 147 height 308
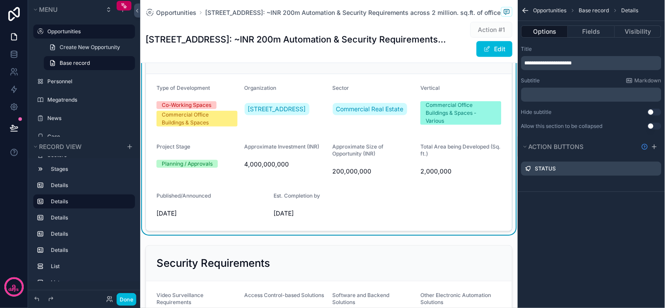
click at [590, 219] on div "**********" at bounding box center [591, 154] width 147 height 308
click at [595, 219] on div "**********" at bounding box center [591, 154] width 147 height 308
click at [595, 217] on div "**********" at bounding box center [591, 154] width 147 height 308
click at [590, 213] on div "**********" at bounding box center [591, 154] width 147 height 308
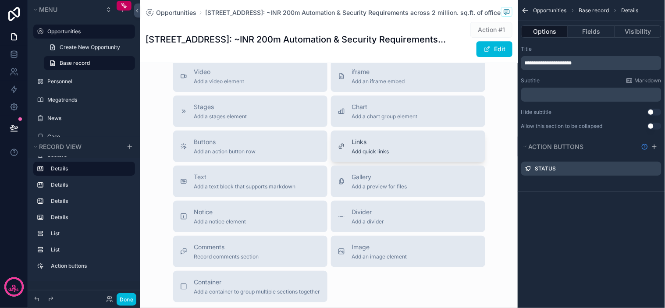
scroll to position [1603, 0]
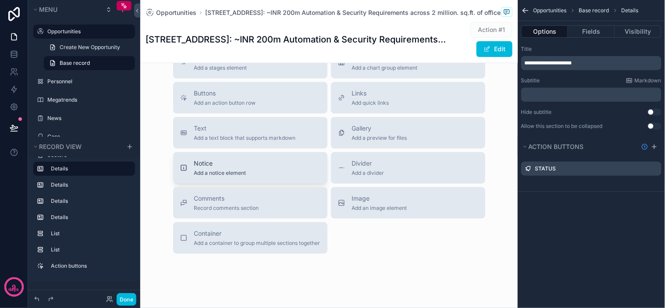
click at [235, 184] on button "Notice Add a notice element" at bounding box center [250, 168] width 154 height 32
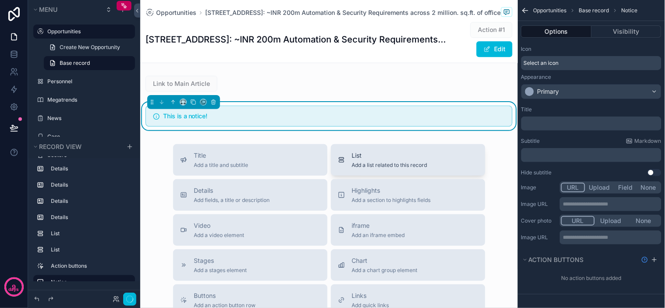
scroll to position [1431, 0]
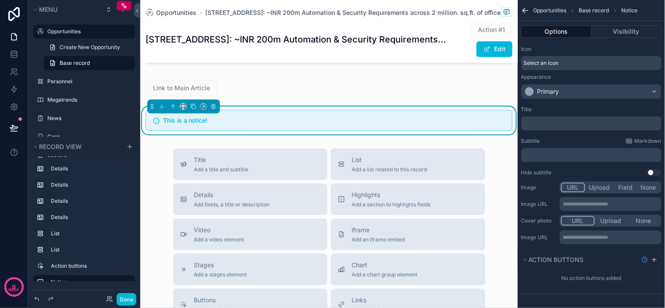
click at [401, 124] on h5 "This is a notice!" at bounding box center [335, 121] width 342 height 6
click at [591, 96] on div "Primary" at bounding box center [591, 92] width 139 height 14
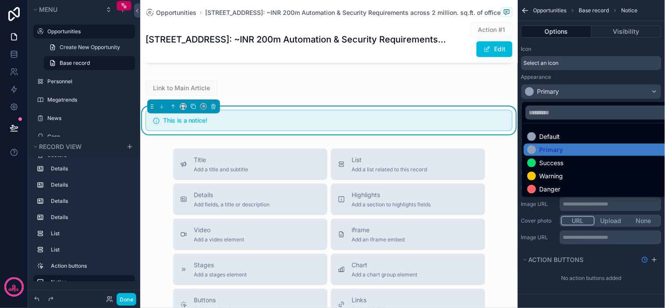
click at [591, 96] on div "scrollable content" at bounding box center [332, 154] width 665 height 308
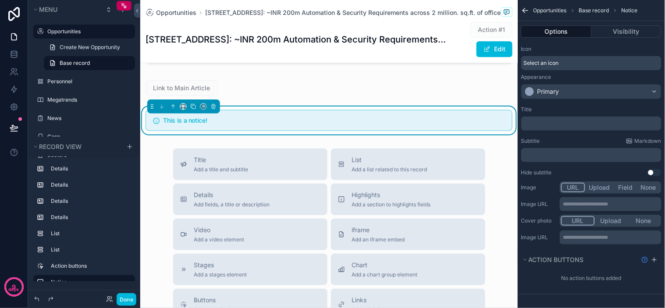
click at [560, 123] on p "﻿" at bounding box center [592, 123] width 135 height 7
click at [560, 120] on p "﻿" at bounding box center [592, 123] width 135 height 7
click at [560, 110] on div "Title" at bounding box center [591, 109] width 140 height 7
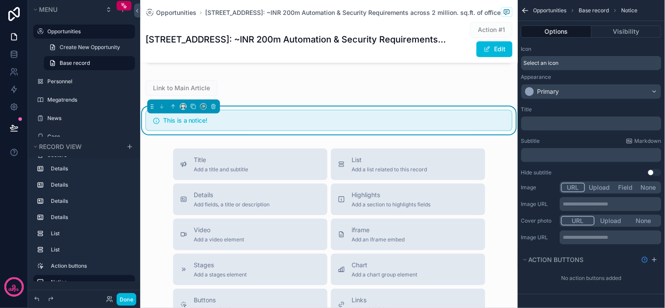
click at [554, 124] on p "﻿" at bounding box center [592, 123] width 135 height 7
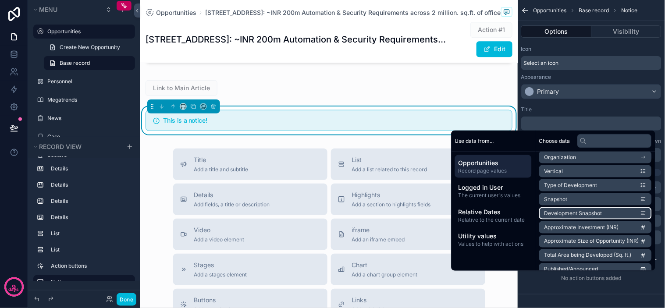
scroll to position [97, 0]
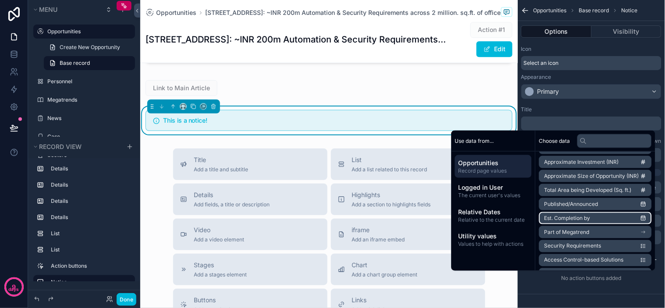
click at [608, 219] on li "Est. Completion by" at bounding box center [595, 218] width 113 height 12
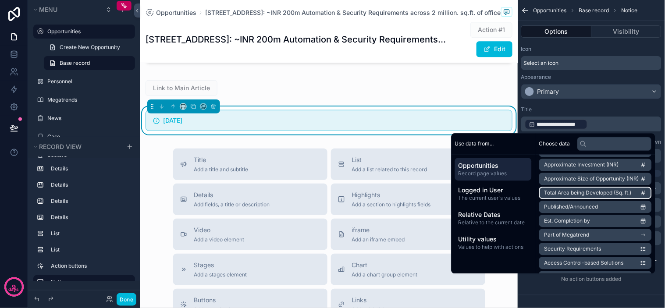
scroll to position [0, 0]
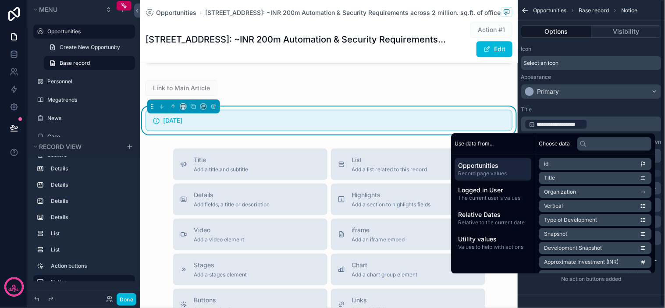
click at [580, 106] on div "Title" at bounding box center [591, 109] width 140 height 7
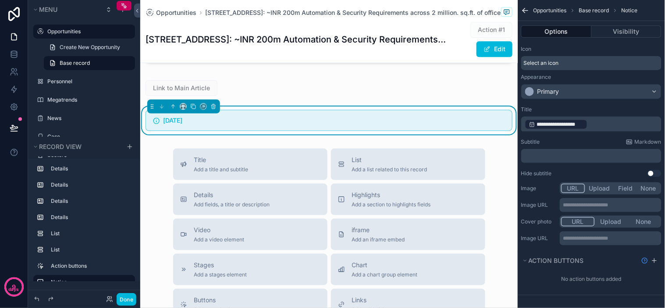
click at [576, 107] on div "Title" at bounding box center [591, 109] width 140 height 7
click at [574, 125] on span "**********" at bounding box center [560, 124] width 46 height 7
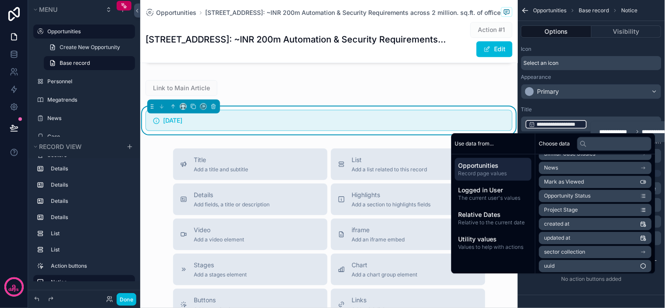
scroll to position [321, 0]
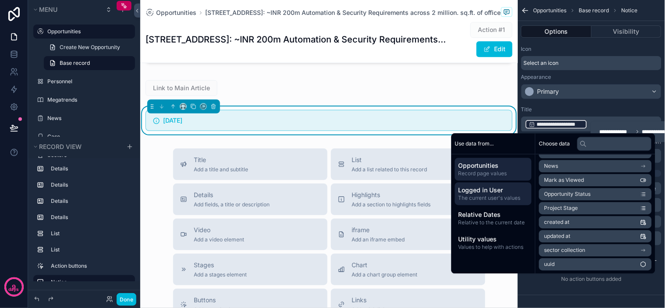
click at [502, 199] on span "The current user's values" at bounding box center [494, 198] width 70 height 7
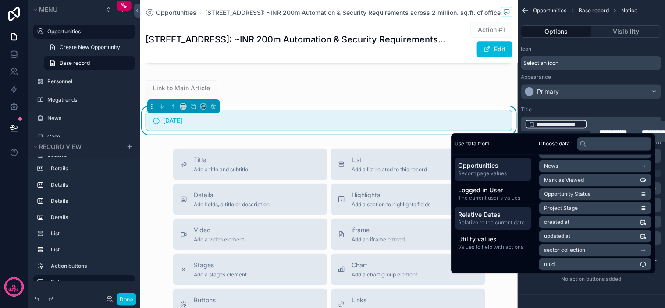
scroll to position [96, 0]
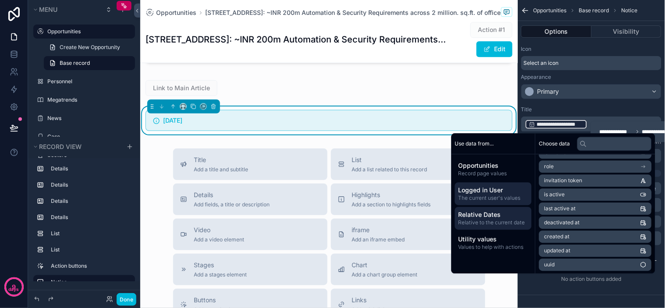
click at [498, 216] on span "Relative Dates" at bounding box center [494, 214] width 70 height 9
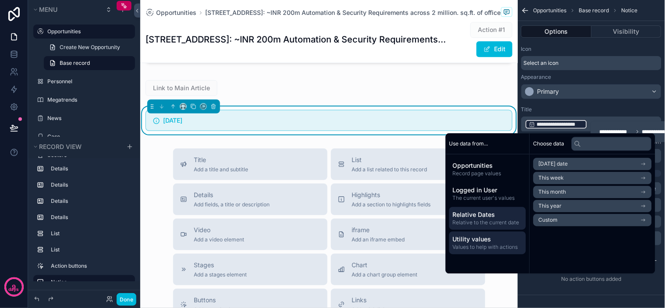
scroll to position [0, 0]
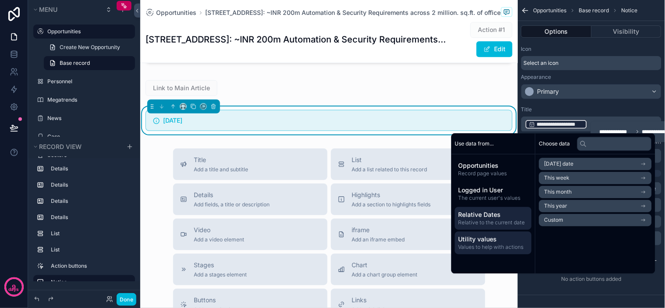
click at [496, 251] on div "Utility values Values to help with actions" at bounding box center [493, 243] width 77 height 23
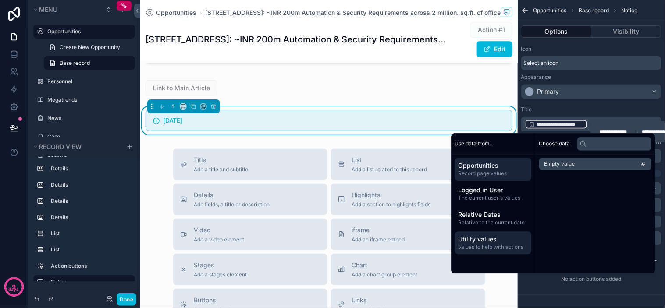
click at [494, 178] on div "Opportunities Record page values" at bounding box center [493, 169] width 77 height 23
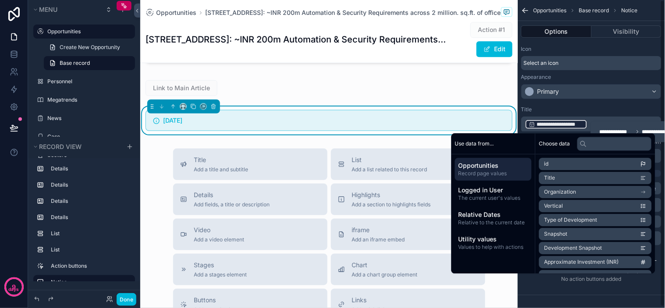
click at [620, 108] on div "Title" at bounding box center [591, 109] width 140 height 7
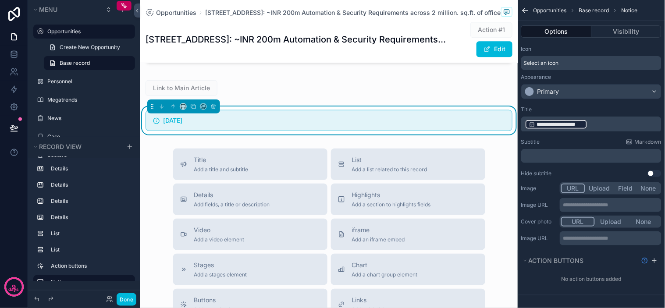
click at [584, 159] on p "﻿" at bounding box center [592, 156] width 135 height 7
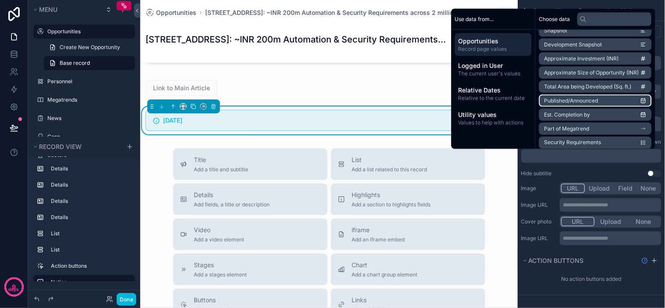
scroll to position [97, 0]
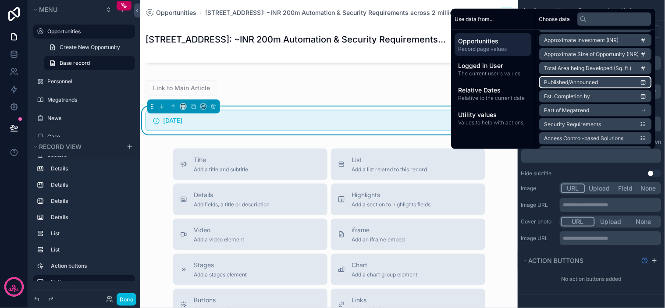
click at [578, 85] on li "Published/Announced" at bounding box center [595, 82] width 113 height 12
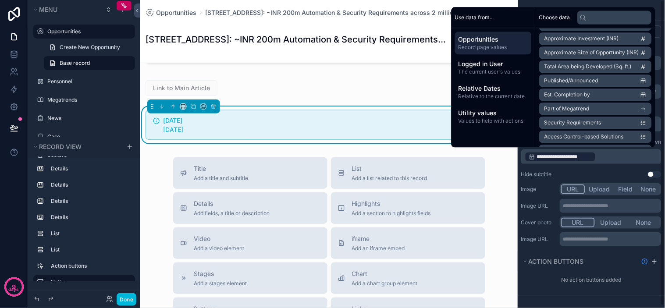
click at [562, 168] on div "**********" at bounding box center [591, 142] width 147 height 79
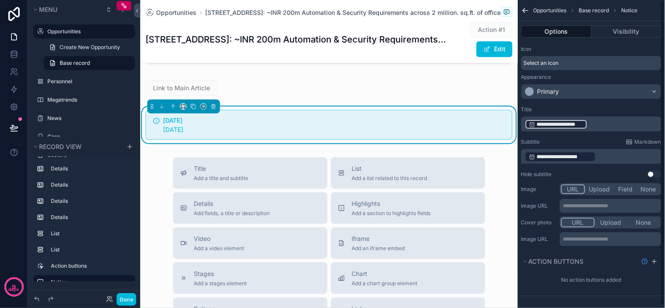
click at [616, 153] on p "**********" at bounding box center [592, 157] width 135 height 12
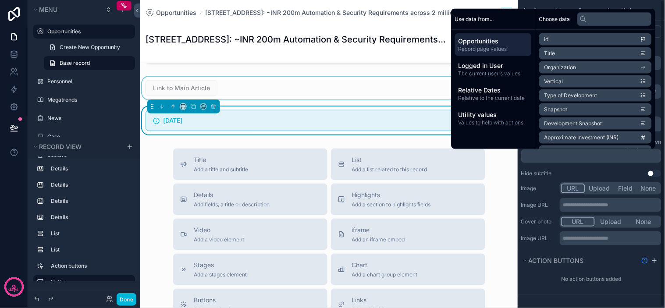
click at [402, 100] on div "scrollable content" at bounding box center [329, 88] width 378 height 23
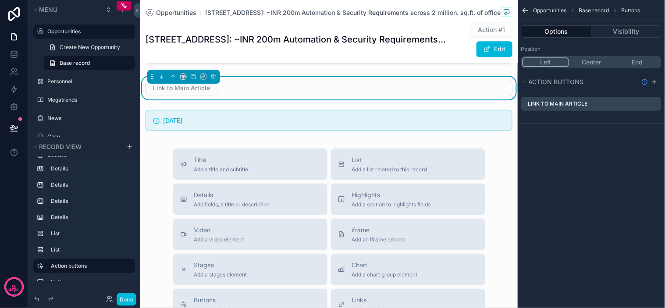
click at [450, 96] on div "Link to Main Article" at bounding box center [329, 88] width 367 height 16
click at [214, 75] on icon "scrollable content" at bounding box center [214, 75] width 2 height 1
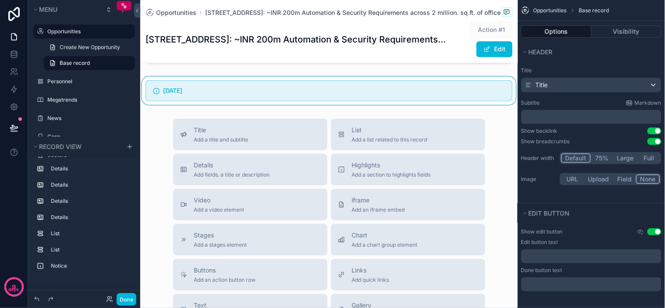
click at [313, 105] on div "scrollable content" at bounding box center [329, 91] width 378 height 28
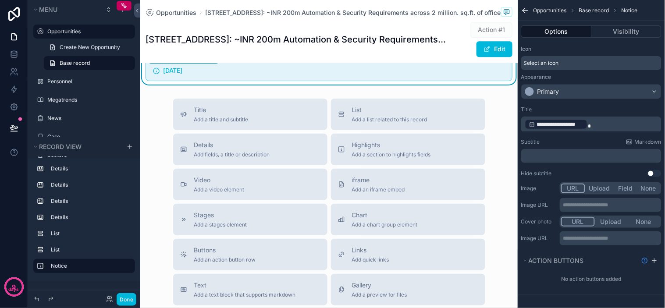
scroll to position [1382, 0]
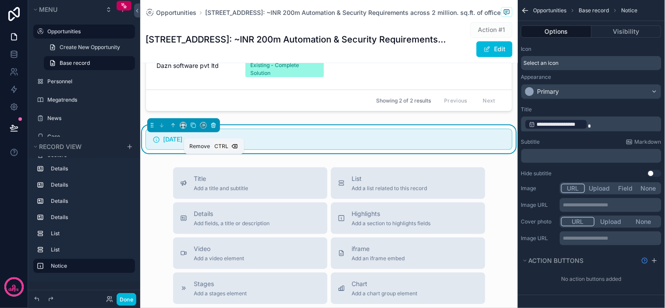
click at [210, 128] on icon "scrollable content" at bounding box center [213, 125] width 6 height 6
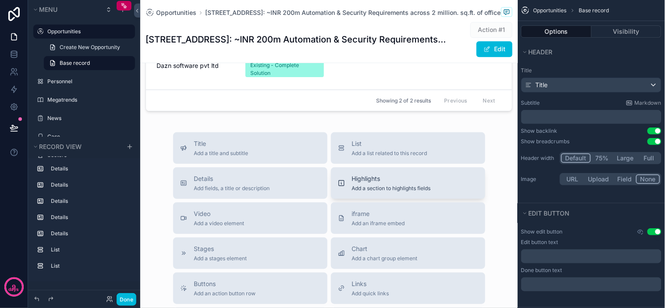
click at [405, 192] on span "Add a section to highlights fields" at bounding box center [391, 188] width 79 height 7
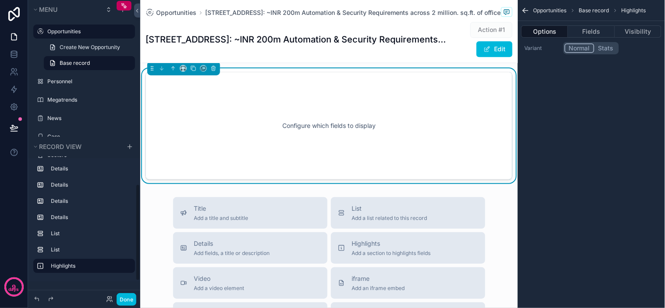
scroll to position [1445, 0]
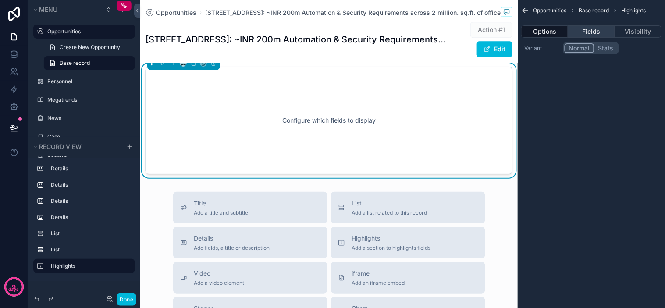
click at [594, 31] on button "Fields" at bounding box center [591, 31] width 46 height 12
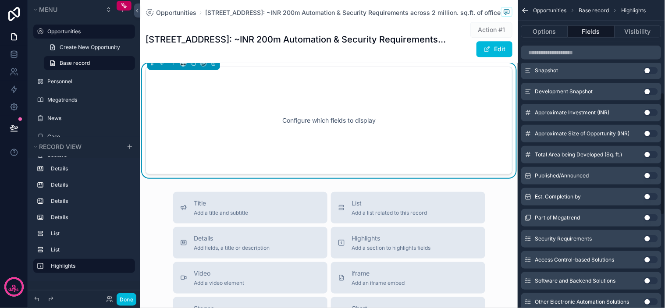
scroll to position [195, 0]
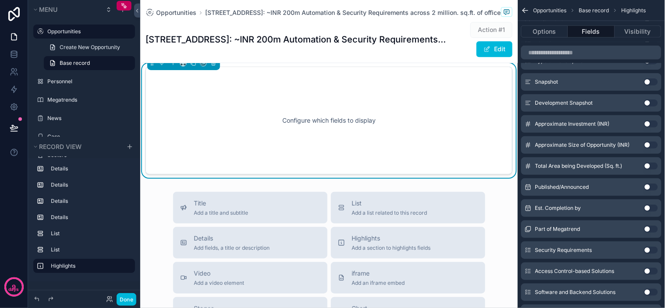
click at [649, 142] on button "Use setting" at bounding box center [651, 145] width 14 height 7
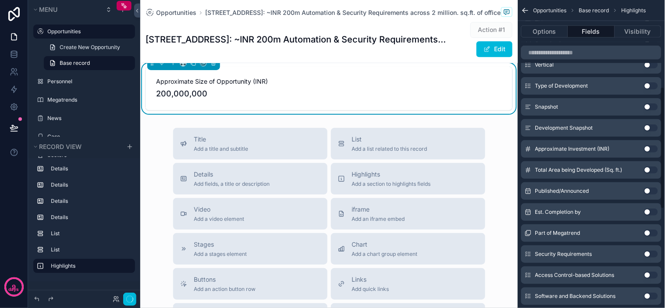
scroll to position [220, 0]
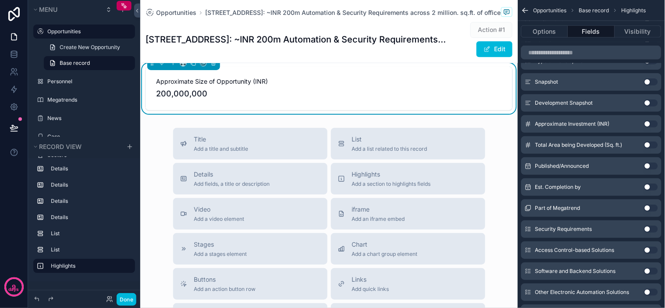
click at [432, 100] on span "200,000,000" at bounding box center [329, 94] width 346 height 12
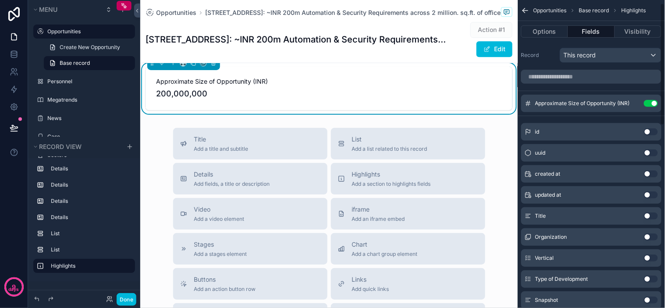
scroll to position [0, 0]
click at [612, 53] on div "This record" at bounding box center [610, 57] width 101 height 14
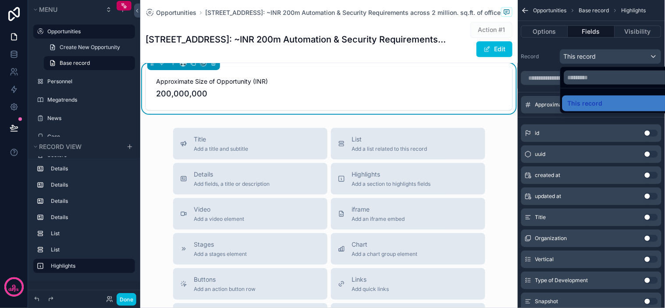
click at [612, 53] on div "scrollable content" at bounding box center [332, 154] width 665 height 308
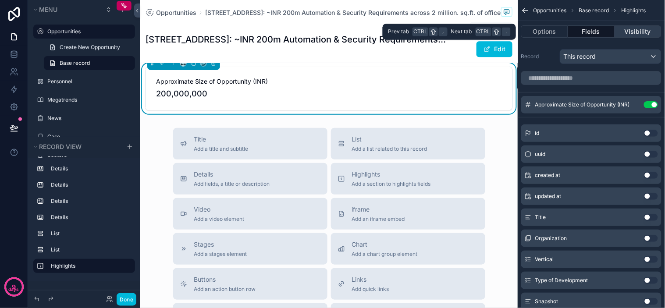
click at [641, 36] on button "Visibility" at bounding box center [638, 31] width 46 height 12
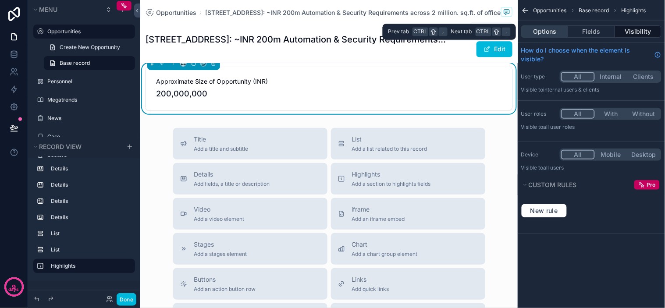
drag, startPoint x: 575, startPoint y: 33, endPoint x: 563, endPoint y: 28, distance: 13.0
click at [575, 32] on button "Fields" at bounding box center [591, 31] width 46 height 12
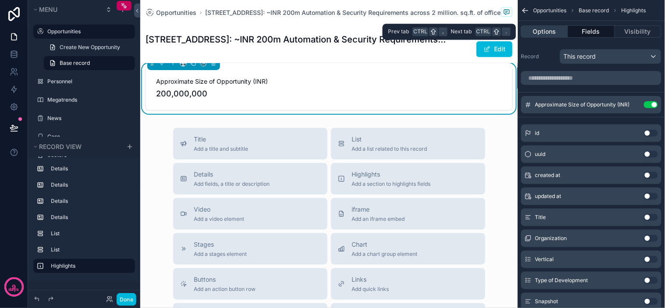
click at [548, 29] on button "Options" at bounding box center [544, 31] width 47 height 12
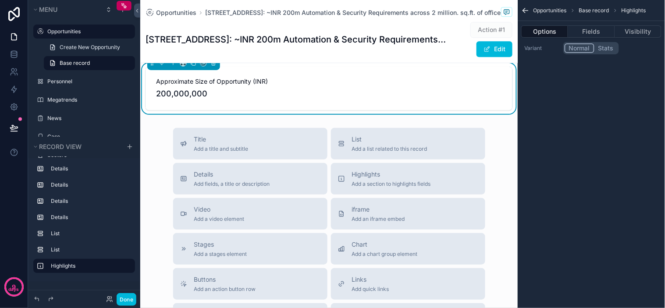
click at [599, 50] on button "Stats" at bounding box center [606, 48] width 23 height 10
click at [581, 46] on button "Normal" at bounding box center [579, 48] width 29 height 10
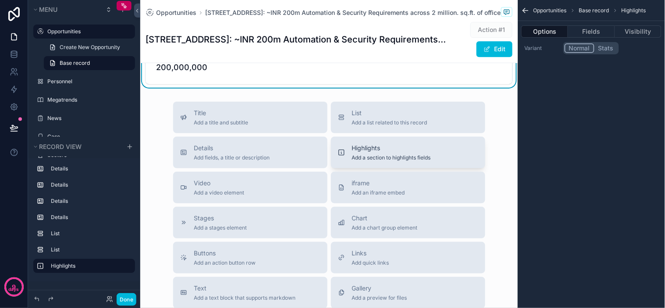
scroll to position [1445, 0]
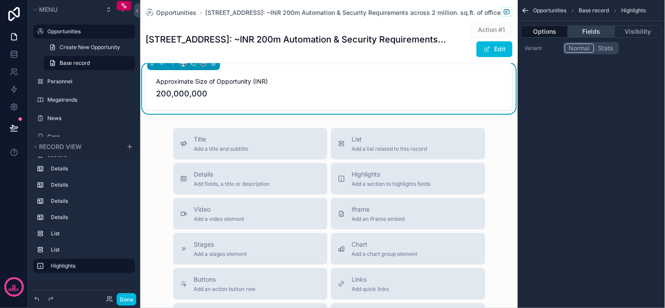
click at [590, 26] on button "Fields" at bounding box center [591, 31] width 46 height 12
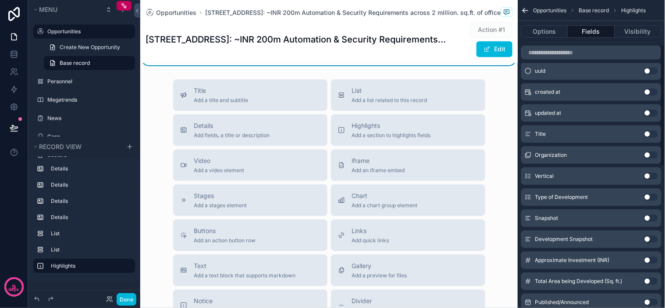
scroll to position [146, 0]
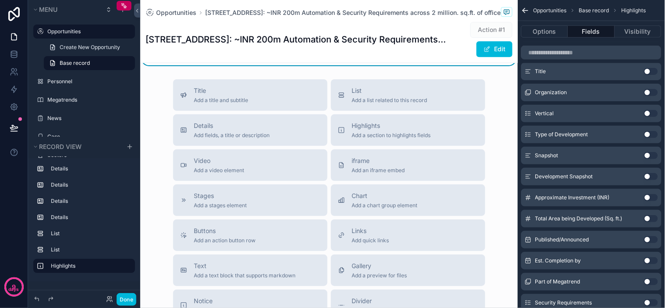
click at [651, 196] on button "Use setting" at bounding box center [651, 197] width 14 height 7
click at [650, 199] on button "Use setting" at bounding box center [651, 197] width 14 height 7
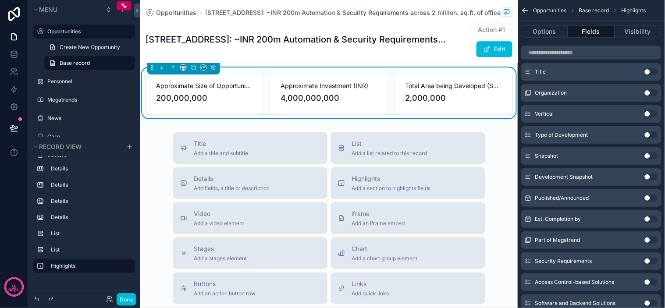
scroll to position [1445, 0]
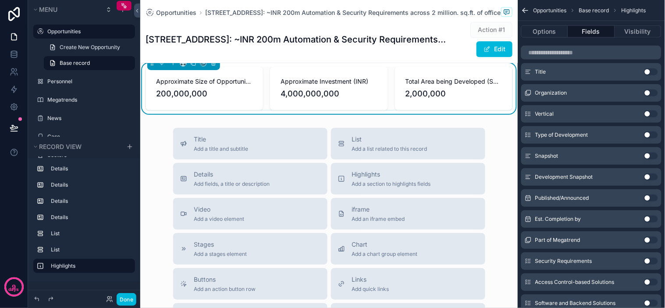
click at [316, 86] on span "Approximate Investment (INR)" at bounding box center [329, 81] width 96 height 9
click at [329, 100] on span "4,000,000,000" at bounding box center [329, 94] width 96 height 12
click at [348, 100] on span "4,000,000,000" at bounding box center [329, 94] width 96 height 12
drag, startPoint x: 481, startPoint y: 46, endPoint x: 454, endPoint y: 71, distance: 36.6
click at [484, 46] on span "scrollable content" at bounding box center [487, 49] width 7 height 7
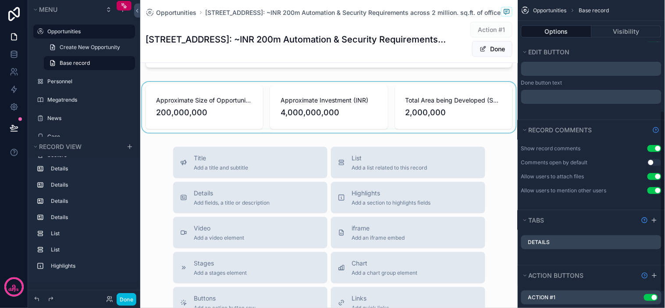
scroll to position [188, 0]
click at [324, 129] on div "scrollable content" at bounding box center [329, 107] width 378 height 51
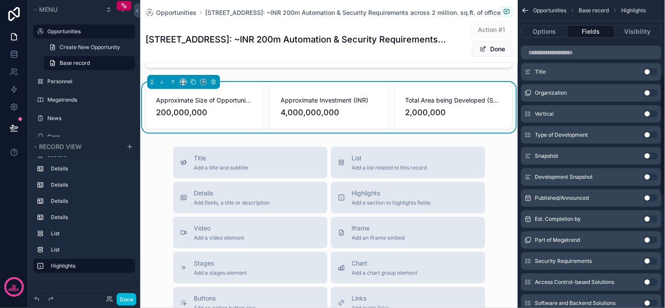
click at [338, 119] on span "4,000,000,000" at bounding box center [329, 113] width 96 height 12
click at [331, 119] on span "4,000,000,000" at bounding box center [329, 113] width 96 height 12
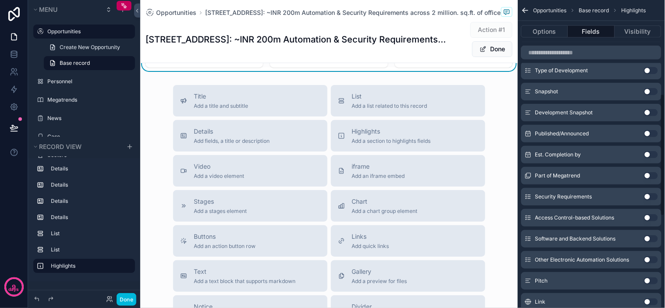
scroll to position [237, 0]
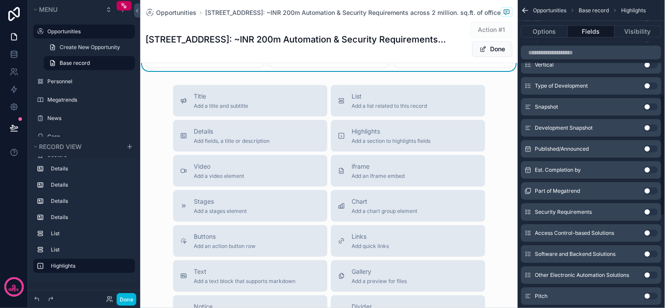
click at [494, 68] on div "Total Area being Developed (Sq. ft.) 2,000,000" at bounding box center [454, 46] width 118 height 44
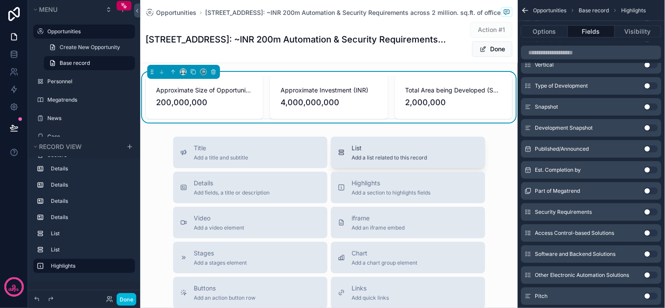
scroll to position [1540, 0]
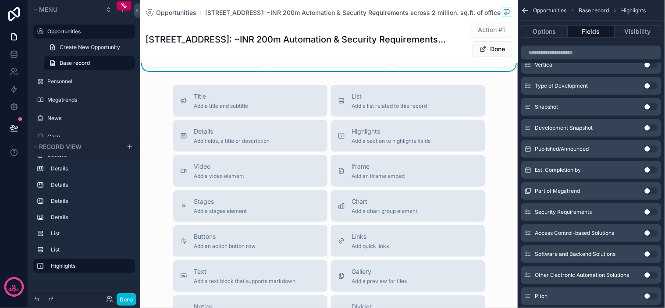
click at [454, 57] on span "2,000,000" at bounding box center [454, 51] width 96 height 12
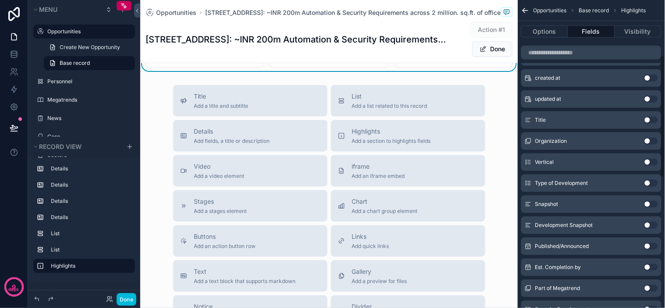
scroll to position [0, 0]
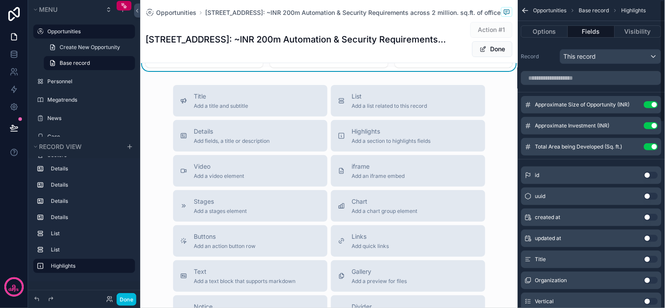
click at [0, 0] on icon "scrollable content" at bounding box center [0, 0] width 0 height 0
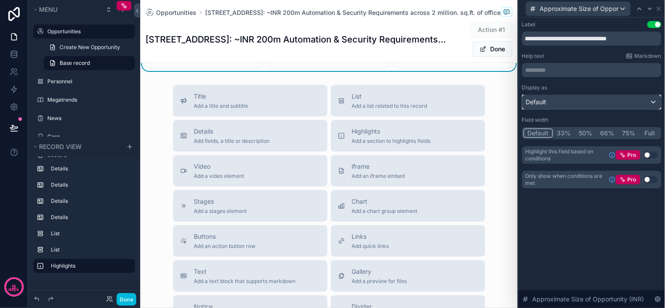
click at [603, 102] on div "Default" at bounding box center [592, 102] width 139 height 14
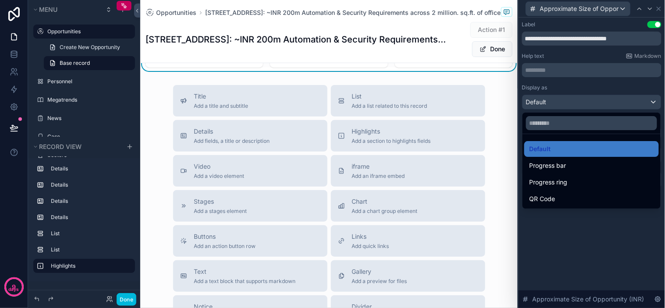
click at [611, 103] on div at bounding box center [592, 154] width 146 height 308
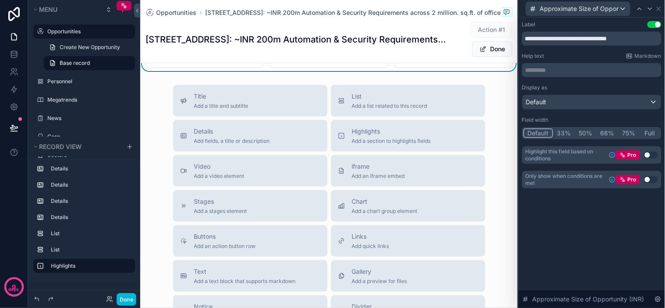
drag, startPoint x: 607, startPoint y: 91, endPoint x: 611, endPoint y: 88, distance: 5.0
click at [610, 89] on div "Display as Default" at bounding box center [591, 96] width 139 height 25
click at [619, 87] on div "Display as" at bounding box center [591, 87] width 139 height 7
click at [625, 84] on div "Display as" at bounding box center [591, 87] width 139 height 7
click at [655, 156] on button "Use setting" at bounding box center [651, 155] width 14 height 7
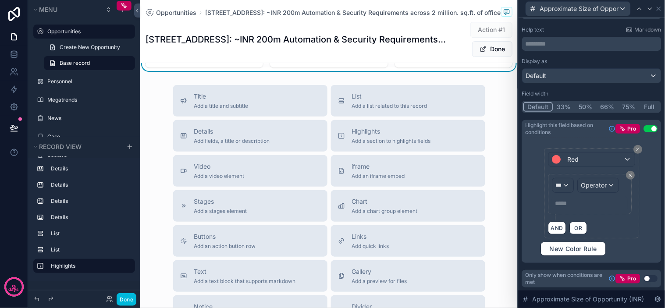
scroll to position [27, 0]
click at [558, 189] on div "***" at bounding box center [563, 185] width 21 height 14
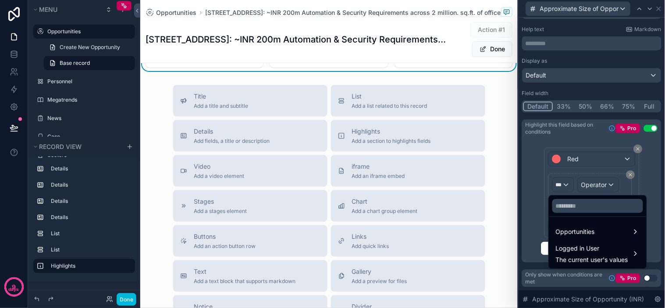
click at [655, 177] on div at bounding box center [592, 154] width 146 height 308
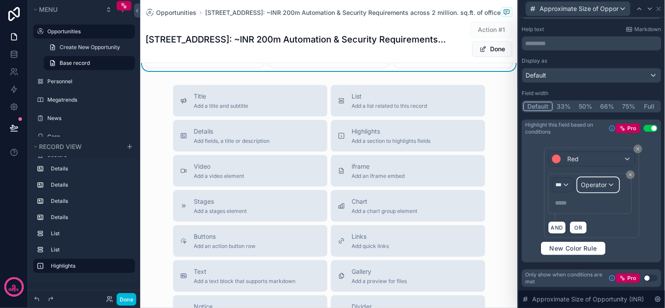
click at [604, 185] on div "Operator" at bounding box center [598, 185] width 41 height 14
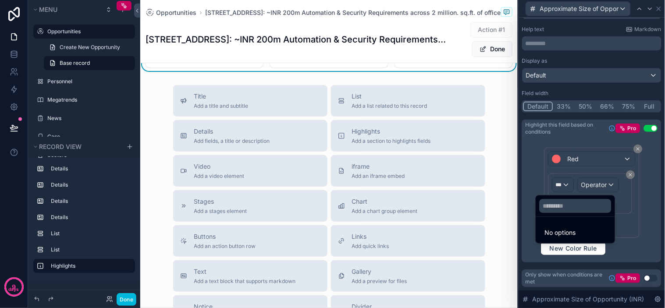
click at [604, 185] on div at bounding box center [592, 154] width 146 height 308
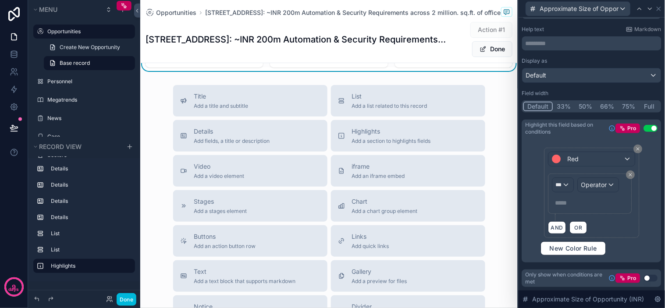
click at [644, 126] on button "Use setting" at bounding box center [651, 128] width 14 height 7
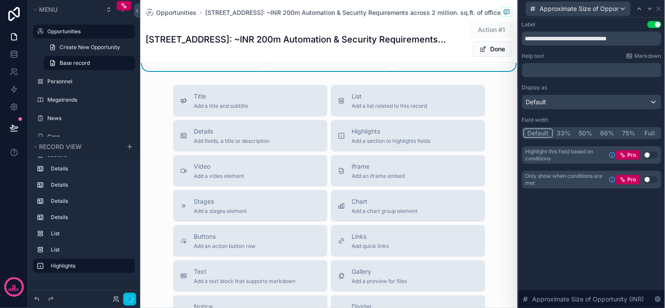
scroll to position [0, 0]
click at [657, 10] on icon at bounding box center [658, 8] width 7 height 7
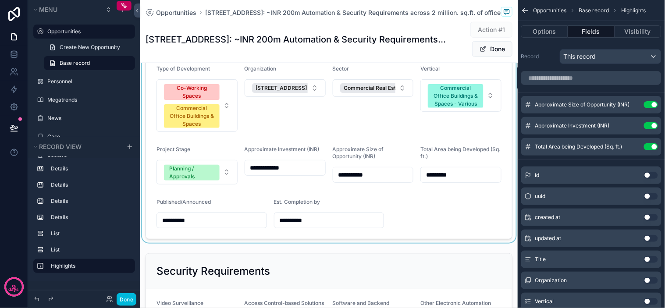
scroll to position [195, 0]
click at [364, 133] on div "scrollable content" at bounding box center [329, 127] width 378 height 229
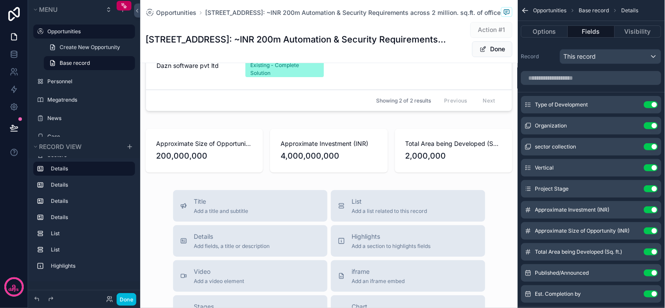
scroll to position [1434, 0]
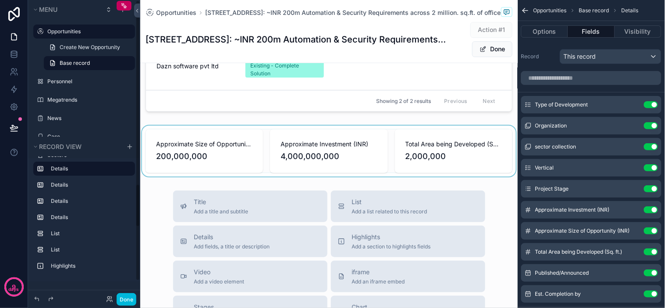
click at [177, 177] on div "scrollable content" at bounding box center [329, 151] width 378 height 51
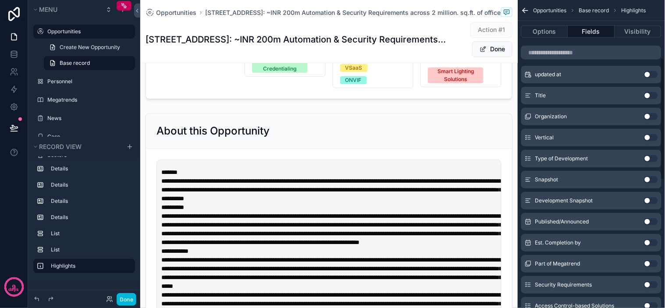
scroll to position [146, 0]
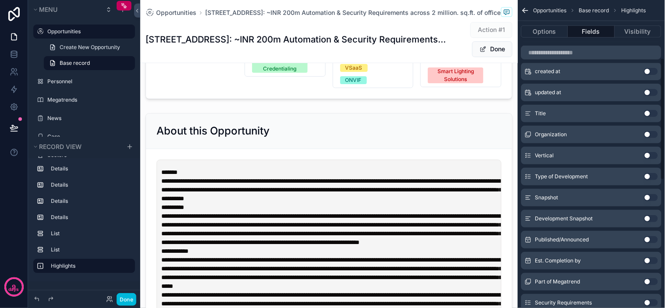
click at [654, 136] on button "Use setting" at bounding box center [651, 134] width 14 height 7
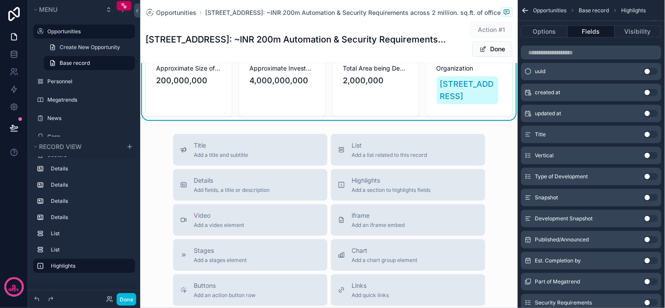
scroll to position [1483, 0]
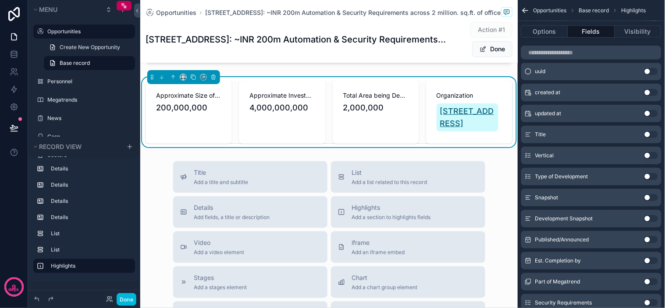
click at [443, 130] on span "[STREET_ADDRESS]" at bounding box center [467, 117] width 55 height 25
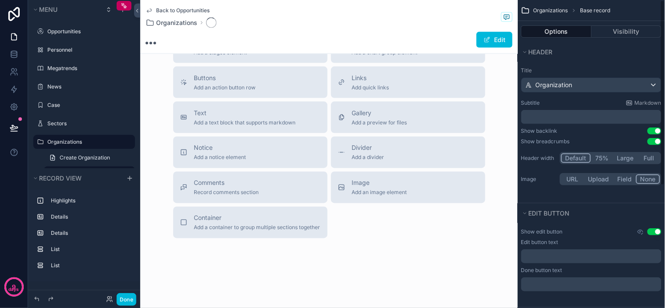
click at [443, 186] on div "Image Add an image element" at bounding box center [408, 188] width 140 height 18
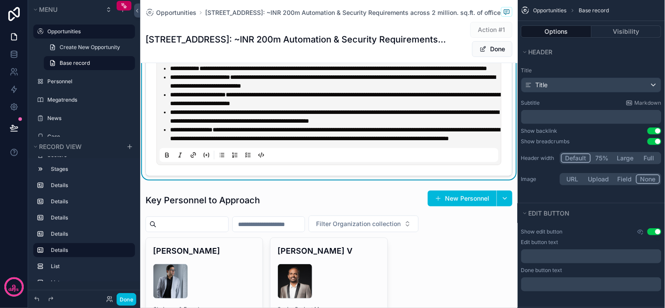
scroll to position [875, 0]
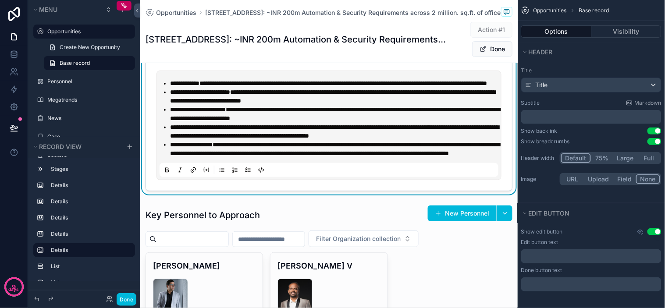
click at [386, 104] on span "**********" at bounding box center [333, 96] width 326 height 15
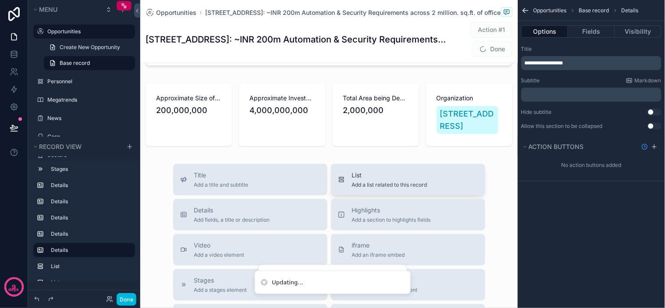
scroll to position [1509, 0]
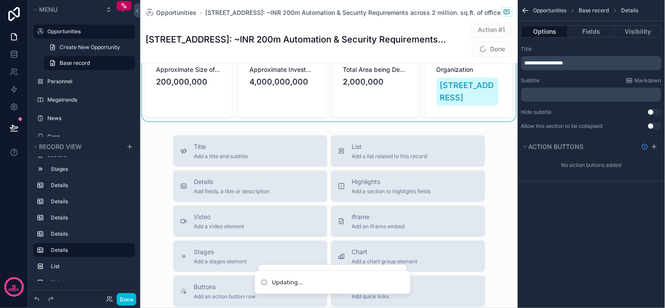
click at [463, 121] on div "scrollable content" at bounding box center [329, 86] width 378 height 70
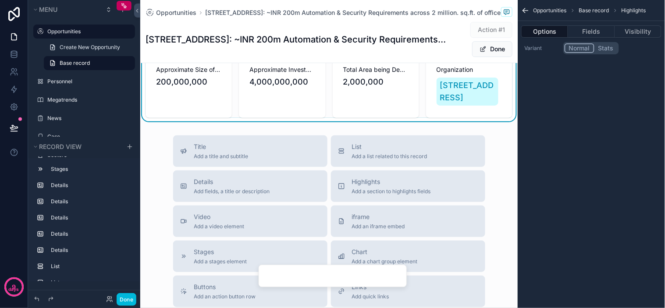
click at [484, 118] on div "Organization 315Work Avenue" at bounding box center [469, 86] width 86 height 63
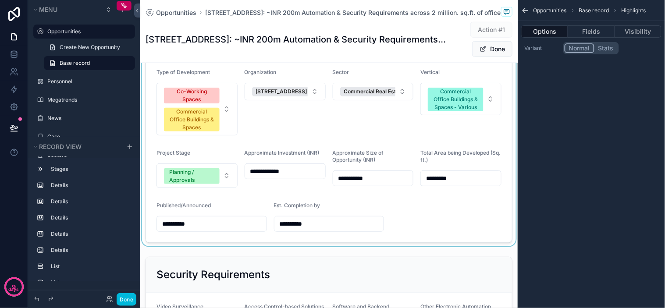
scroll to position [96, 0]
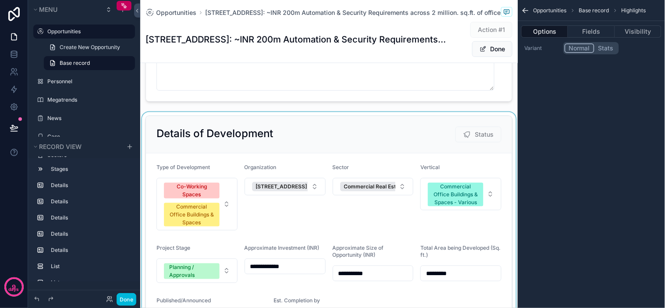
click at [308, 195] on div "scrollable content" at bounding box center [329, 226] width 378 height 229
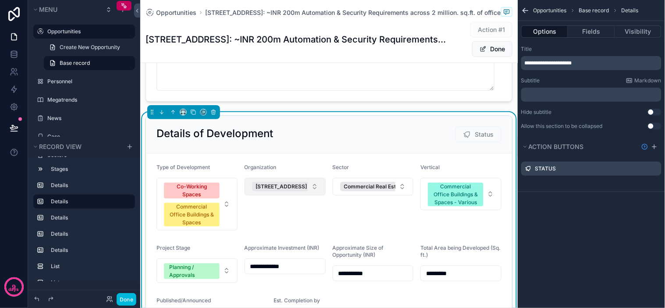
click at [310, 195] on button "[STREET_ADDRESS]" at bounding box center [285, 187] width 81 height 18
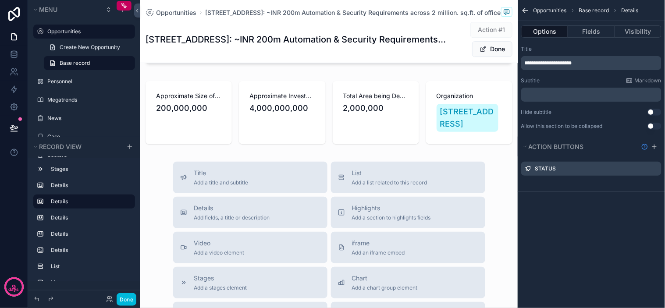
scroll to position [1557, 0]
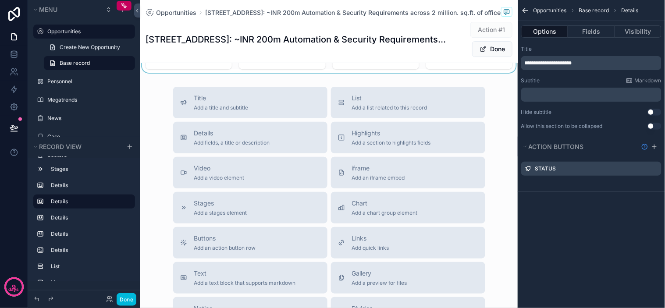
click at [488, 73] on div "scrollable content" at bounding box center [329, 38] width 378 height 70
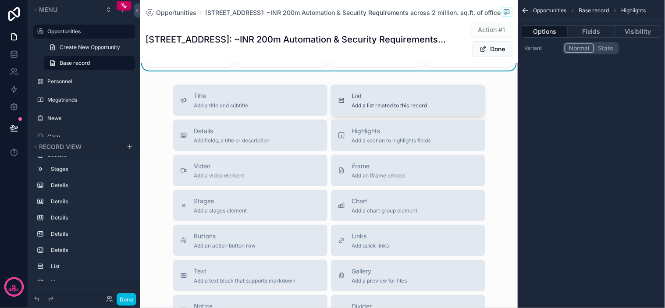
scroll to position [1460, 0]
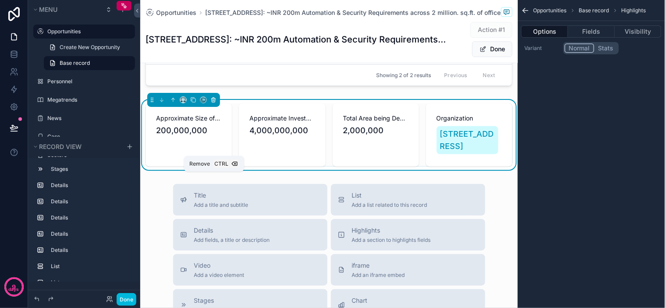
click at [215, 102] on icon "scrollable content" at bounding box center [214, 101] width 4 height 4
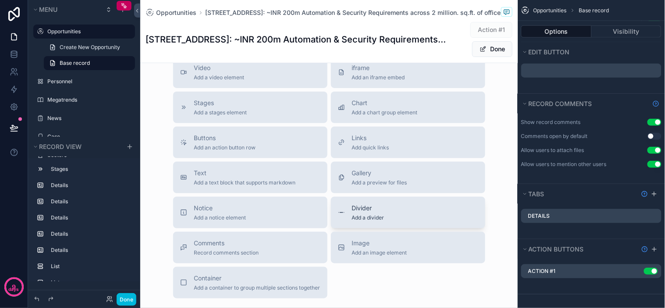
scroll to position [1571, 0]
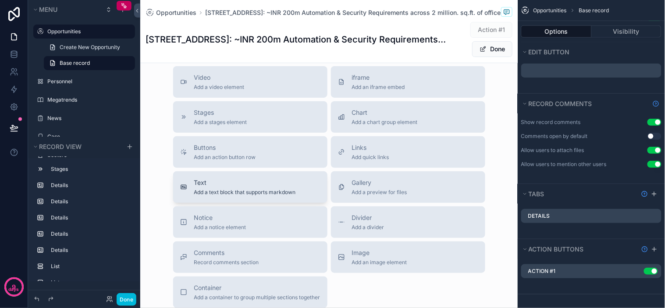
click at [292, 196] on div "Text Add a text block that supports markdown" at bounding box center [250, 187] width 140 height 18
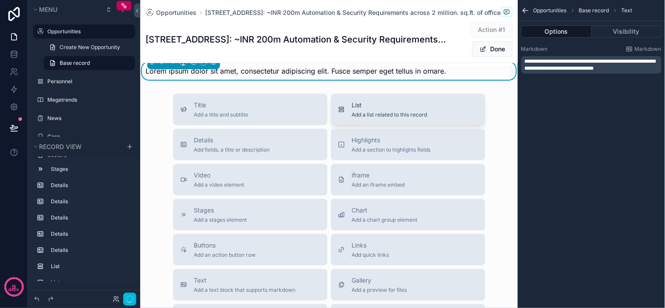
scroll to position [1491, 0]
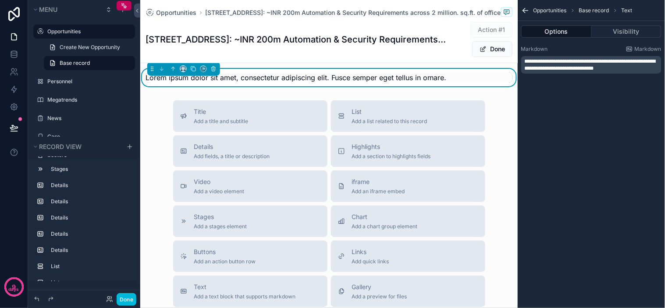
click at [607, 68] on span "**********" at bounding box center [590, 65] width 131 height 12
drag, startPoint x: 633, startPoint y: 66, endPoint x: 330, endPoint y: 37, distance: 303.9
click at [330, 37] on div "**********" at bounding box center [402, 154] width 525 height 308
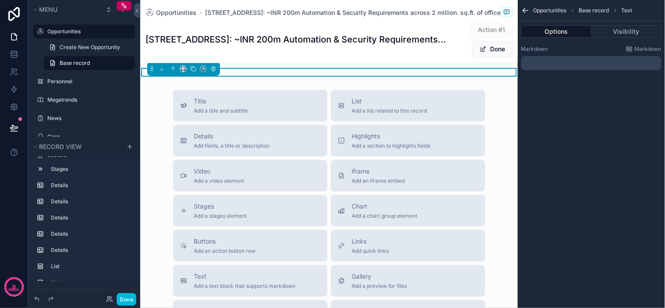
click at [565, 64] on p "﻿" at bounding box center [592, 63] width 135 height 7
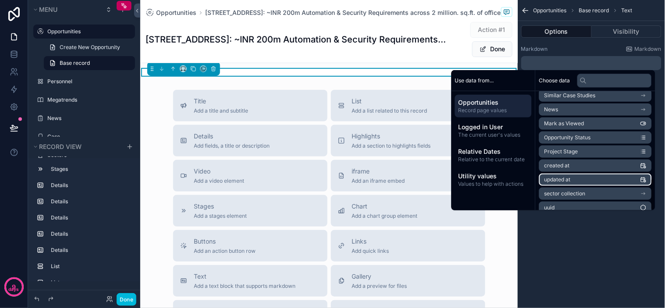
scroll to position [321, 0]
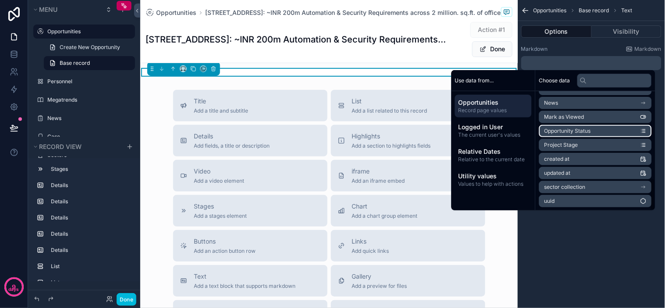
click at [616, 127] on li "Opportunity Status" at bounding box center [595, 131] width 113 height 12
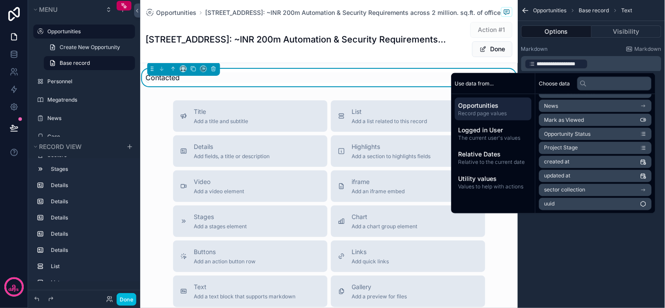
click at [196, 83] on div "Contacted" at bounding box center [329, 77] width 367 height 11
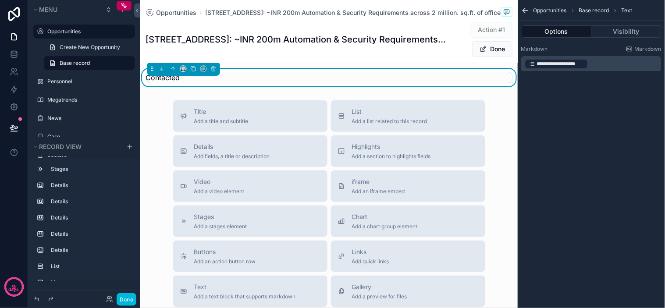
click at [190, 83] on div "Contacted" at bounding box center [329, 77] width 367 height 11
click at [626, 132] on div "**********" at bounding box center [591, 154] width 147 height 308
click at [623, 66] on p "**********" at bounding box center [592, 64] width 135 height 12
click at [155, 182] on div "Title Add a title and subtitle List Add a list related to this record Details A…" at bounding box center [329, 256] width 378 height 312
click at [490, 48] on button "Done" at bounding box center [492, 49] width 40 height 16
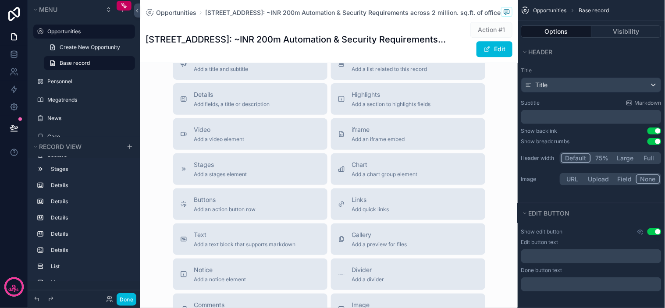
scroll to position [1396, 0]
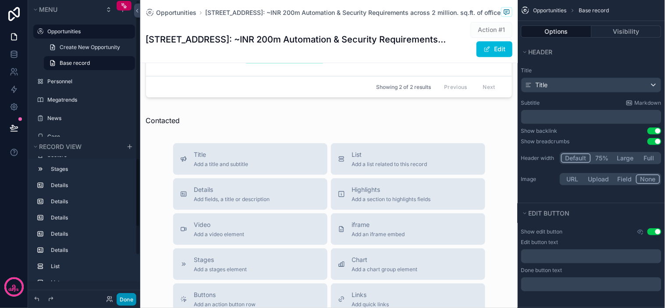
click at [125, 297] on button "Done" at bounding box center [127, 299] width 20 height 13
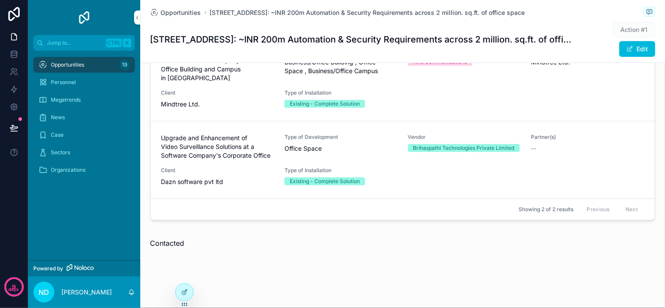
scroll to position [1116, 0]
click at [171, 242] on span "Contacted" at bounding box center [167, 243] width 34 height 9
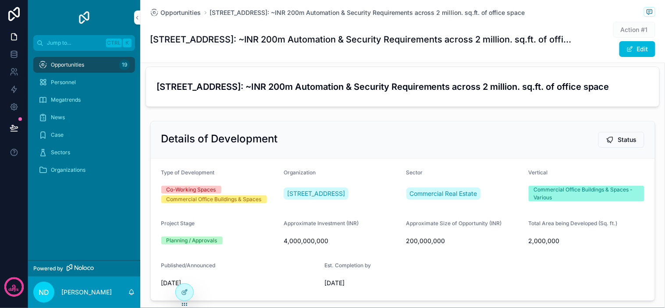
scroll to position [0, 0]
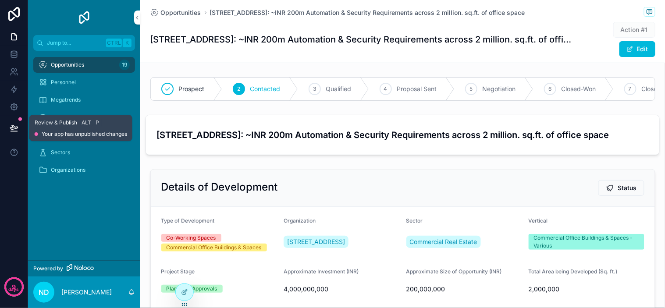
click at [22, 125] on button at bounding box center [13, 128] width 19 height 25
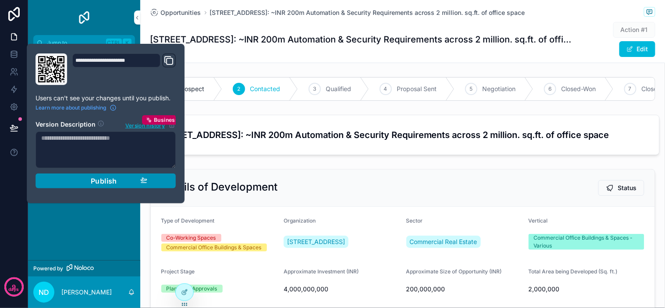
click at [141, 185] on div "Publish" at bounding box center [105, 181] width 83 height 9
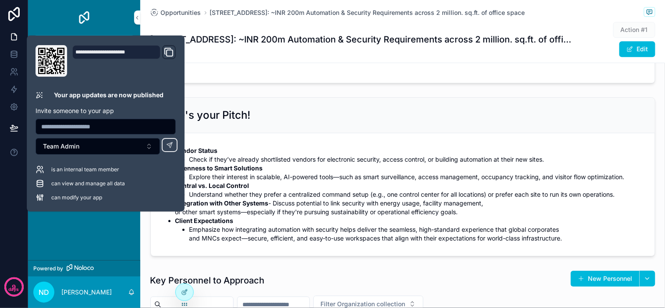
click at [387, 122] on div "Here's your Pitch!" at bounding box center [402, 115] width 483 height 14
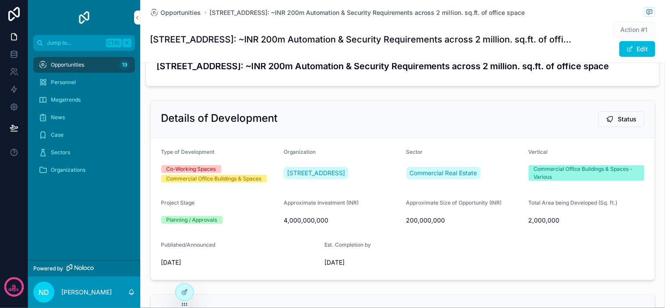
scroll to position [49, 0]
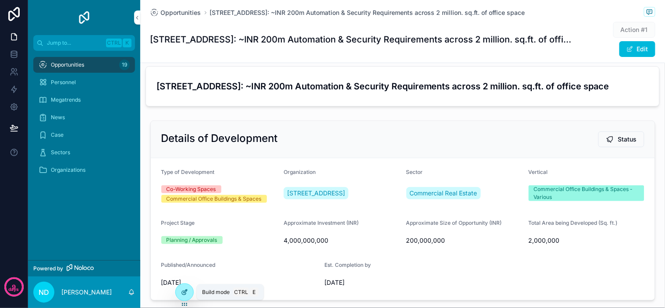
click at [186, 288] on div at bounding box center [185, 292] width 18 height 17
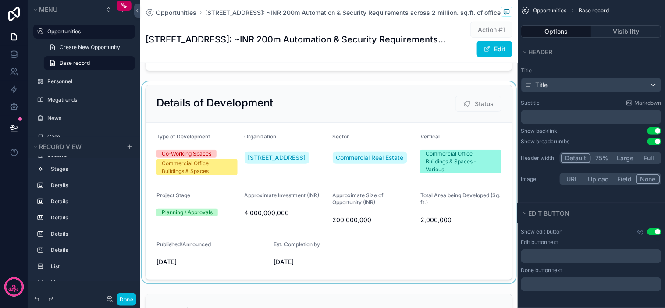
scroll to position [146, 0]
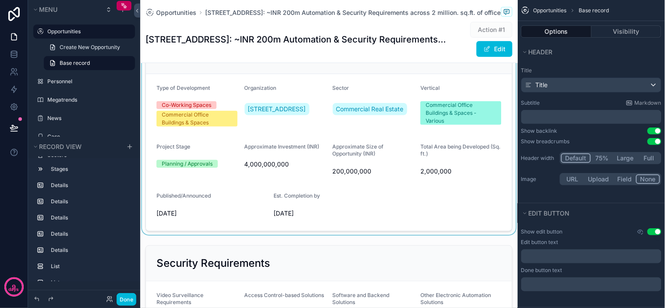
click at [391, 86] on div "scrollable content" at bounding box center [329, 134] width 378 height 202
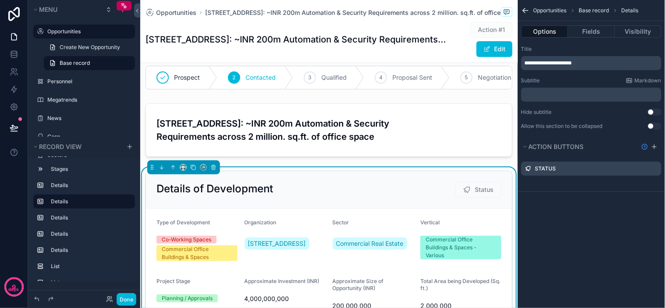
scroll to position [0, 0]
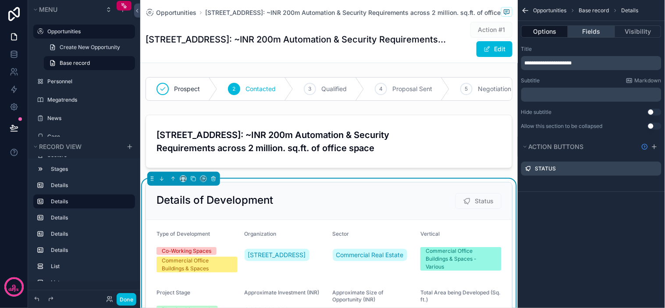
click at [585, 27] on button "Fields" at bounding box center [591, 31] width 46 height 12
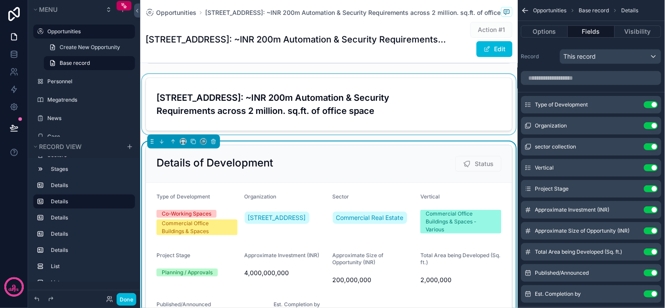
scroll to position [97, 0]
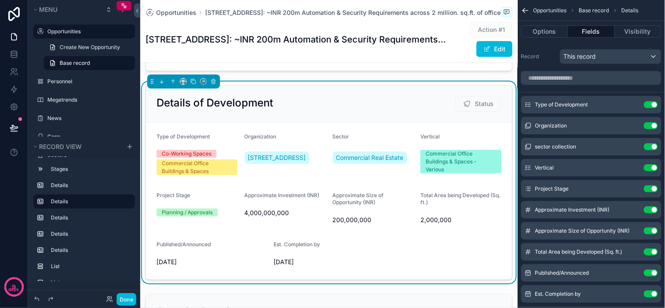
click at [655, 188] on button "Use setting" at bounding box center [651, 188] width 14 height 7
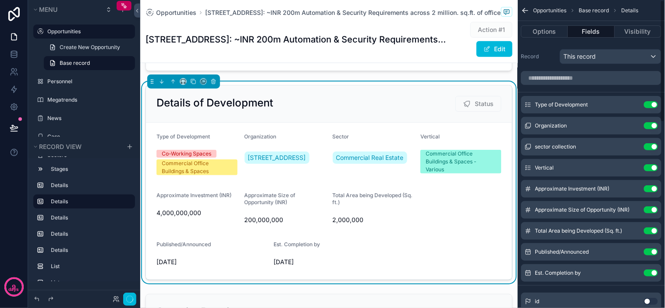
click at [655, 188] on button "Use setting" at bounding box center [651, 188] width 14 height 7
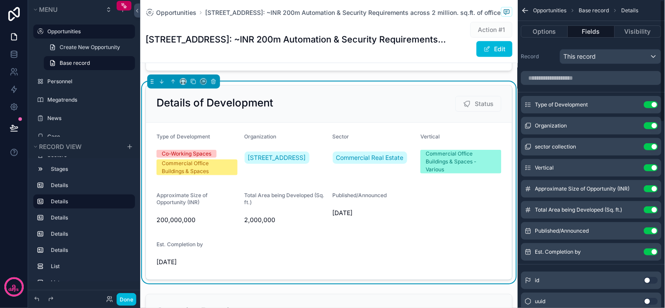
click at [655, 188] on button "Use setting" at bounding box center [651, 188] width 14 height 7
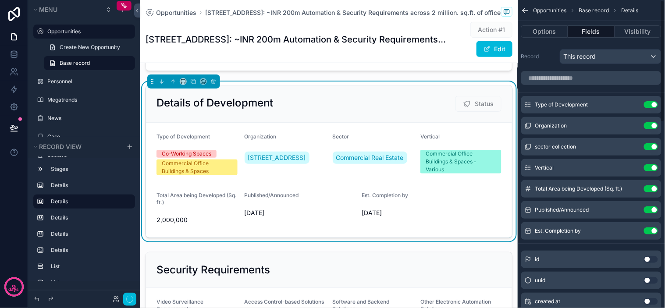
click at [655, 188] on button "Use setting" at bounding box center [651, 188] width 14 height 7
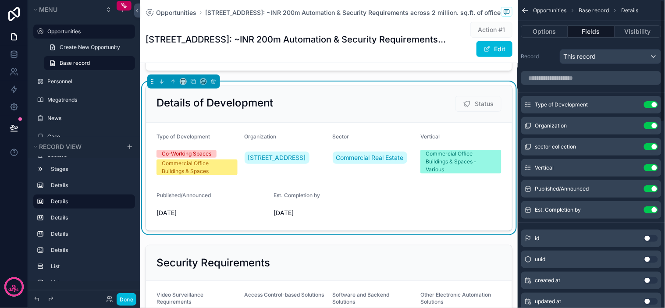
click at [655, 188] on button "Use setting" at bounding box center [651, 188] width 14 height 7
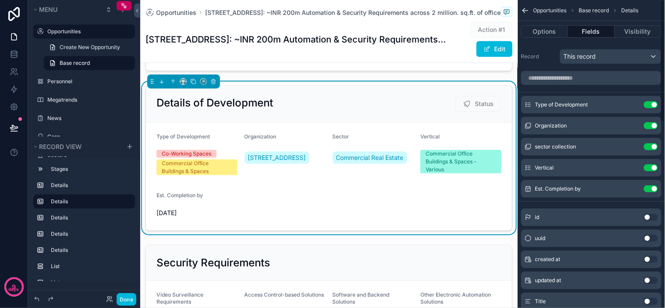
click at [655, 188] on button "Use setting" at bounding box center [651, 188] width 14 height 7
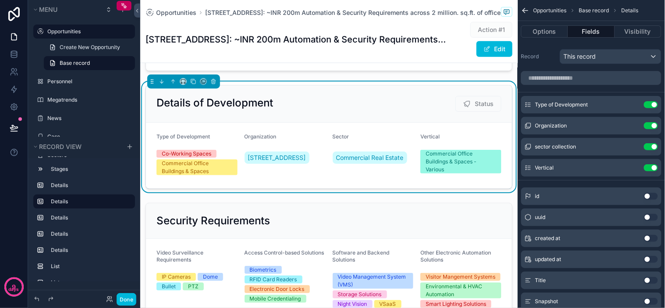
click at [370, 111] on div "Details of Development Status" at bounding box center [329, 104] width 345 height 16
click at [196, 84] on icon "scrollable content" at bounding box center [194, 82] width 4 height 4
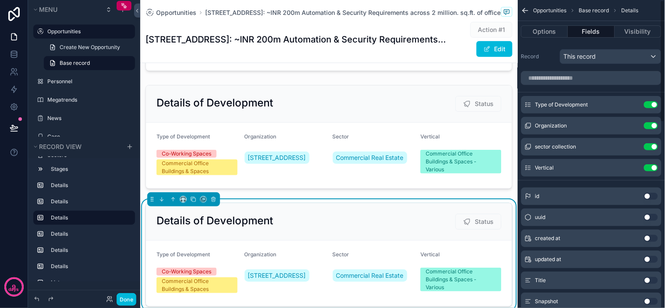
click at [440, 222] on div "Details of Development Status" at bounding box center [329, 222] width 345 height 16
click at [553, 32] on button "Options" at bounding box center [544, 31] width 47 height 12
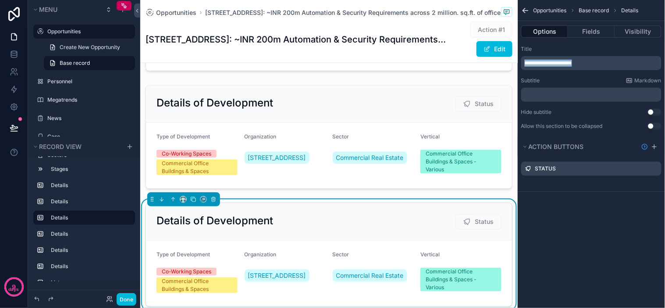
drag, startPoint x: 598, startPoint y: 60, endPoint x: 291, endPoint y: 60, distance: 306.5
click at [291, 60] on div "Jump to... Ctrl K Opportunities 19 Personnel Megatrends News Case Sectors Organ…" at bounding box center [402, 154] width 525 height 308
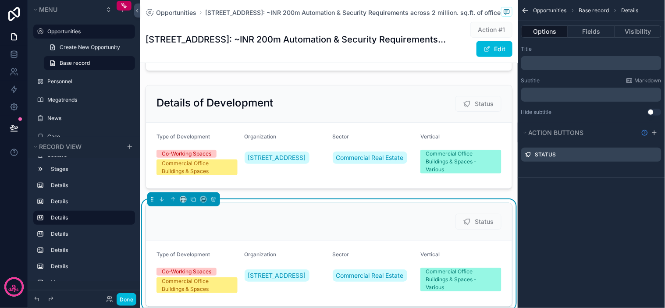
click at [555, 183] on div "Opportunities Base record Details Options Fields Visibility Title ﻿ Subtitle Ma…" at bounding box center [591, 96] width 147 height 192
click at [494, 230] on span "Status" at bounding box center [479, 222] width 46 height 16
click at [0, 0] on icon "scrollable content" at bounding box center [0, 0] width 0 height 0
click at [643, 139] on icon at bounding box center [641, 140] width 7 height 7
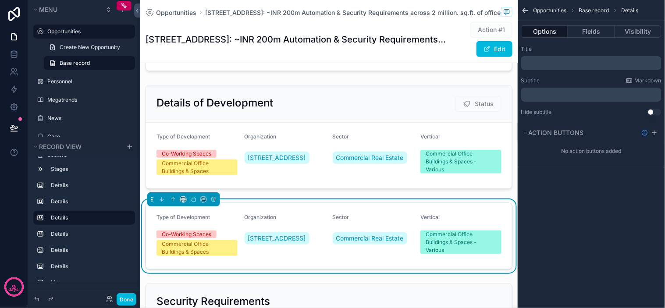
click at [585, 203] on div "Opportunities Base record Details Options Fields Visibility Title ﻿ Subtitle Ma…" at bounding box center [591, 154] width 147 height 308
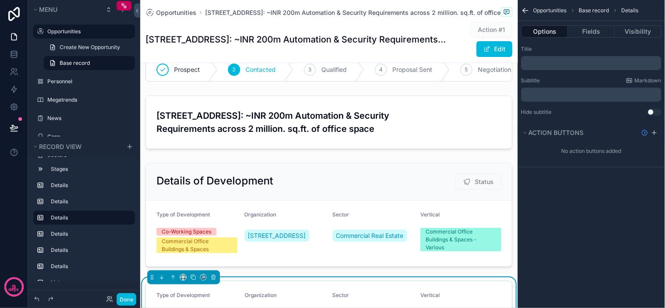
scroll to position [0, 0]
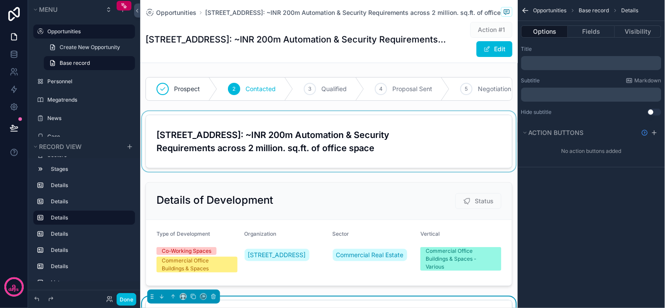
click at [224, 155] on div "scrollable content" at bounding box center [329, 141] width 378 height 61
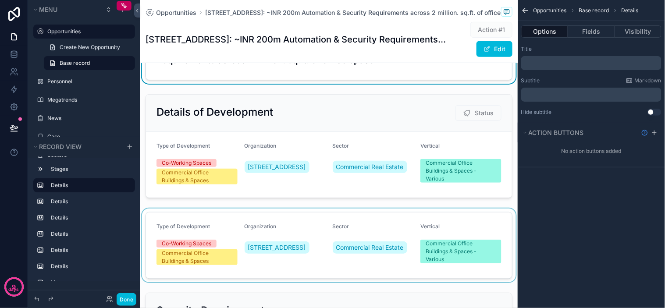
scroll to position [97, 0]
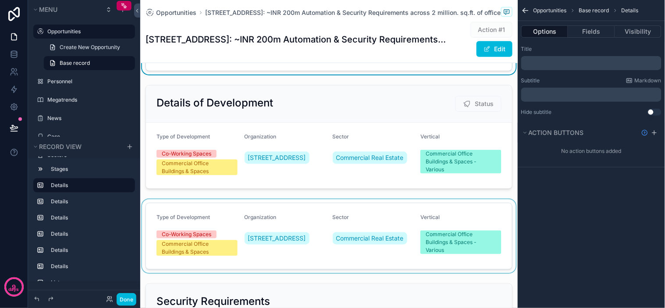
click at [274, 218] on div "scrollable content" at bounding box center [329, 236] width 378 height 74
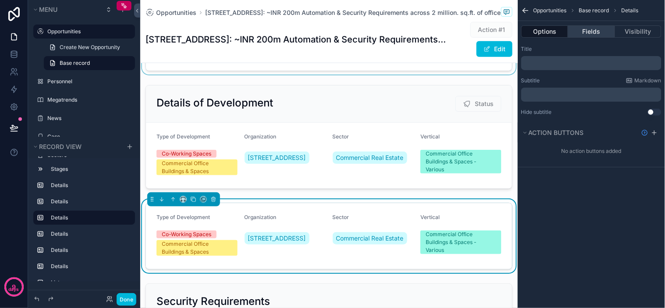
click at [581, 32] on button "Fields" at bounding box center [591, 31] width 46 height 12
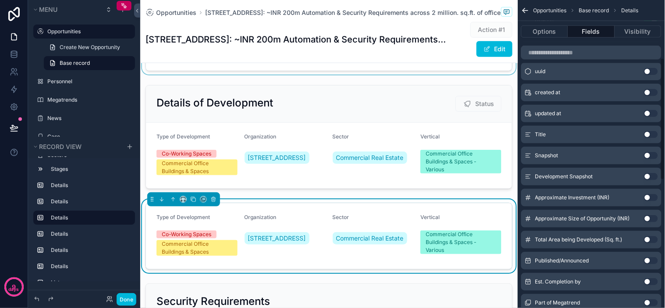
scroll to position [195, 0]
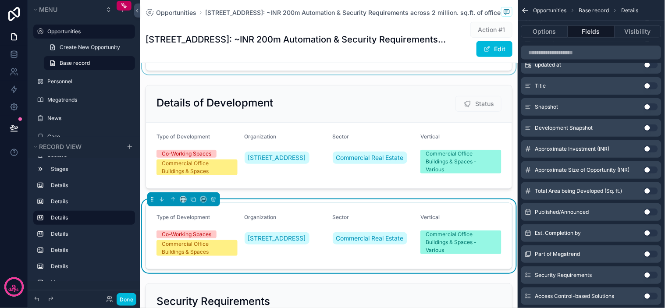
click at [652, 148] on button "Use setting" at bounding box center [651, 149] width 14 height 7
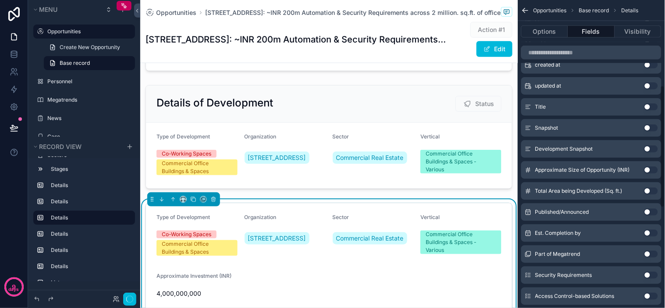
scroll to position [216, 0]
click at [653, 150] on button "Use setting" at bounding box center [651, 149] width 14 height 7
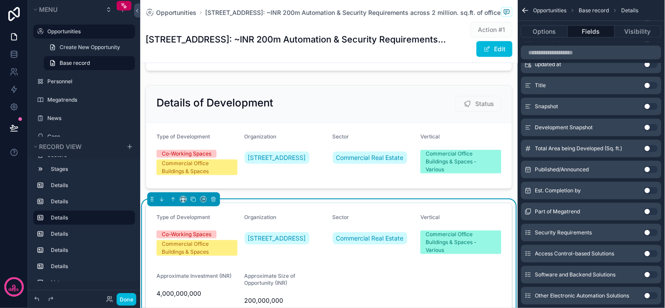
click at [652, 149] on button "Use setting" at bounding box center [651, 148] width 14 height 7
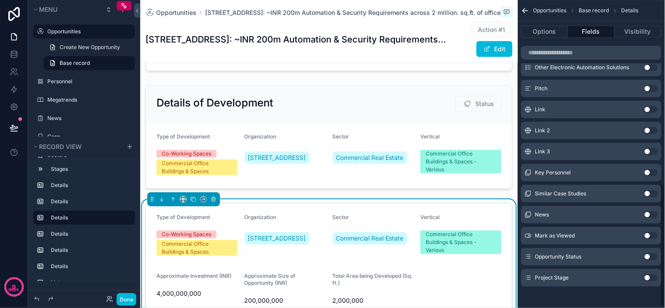
scroll to position [468, 0]
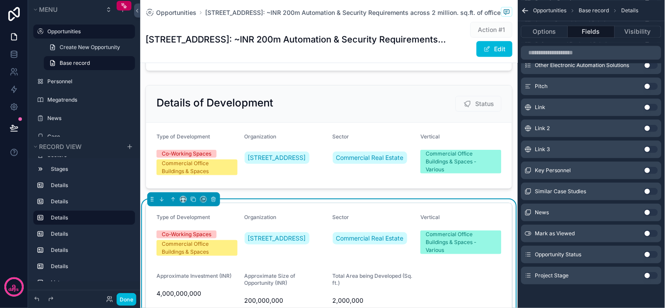
click at [654, 274] on button "Use setting" at bounding box center [651, 275] width 14 height 7
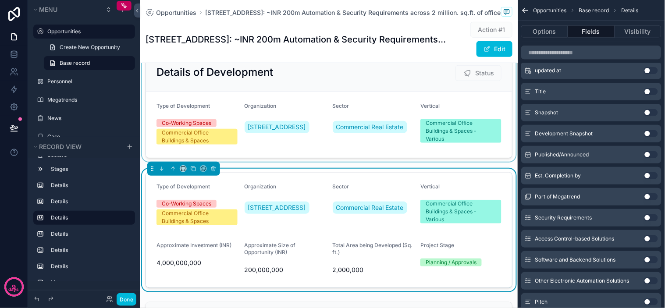
scroll to position [146, 0]
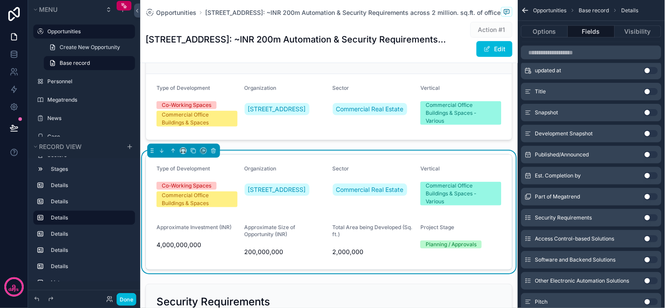
click at [438, 176] on div "Vertical" at bounding box center [460, 170] width 81 height 11
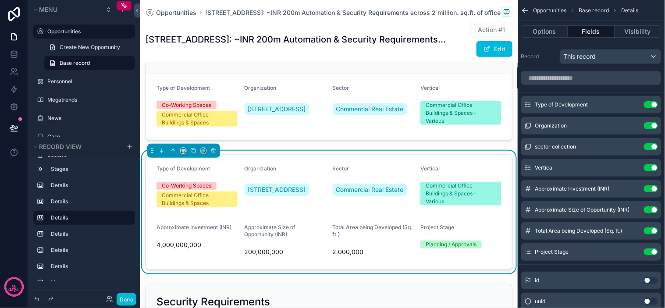
click at [650, 104] on button "Use setting" at bounding box center [651, 104] width 14 height 7
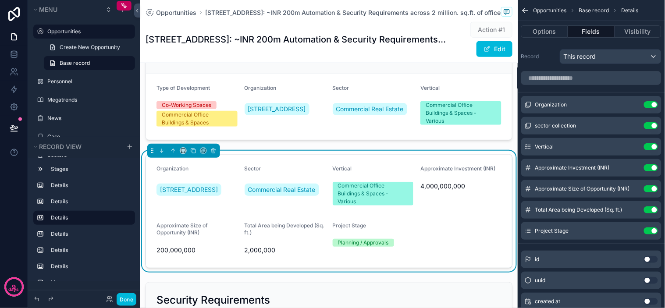
click at [650, 104] on button "Use setting" at bounding box center [651, 104] width 14 height 7
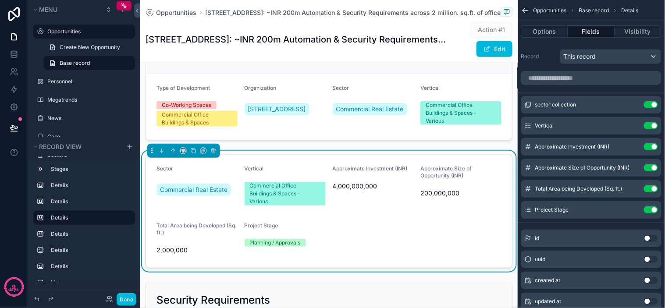
click at [650, 104] on button "Use setting" at bounding box center [651, 104] width 14 height 7
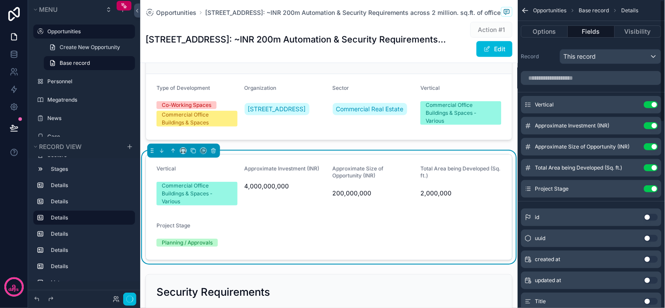
click at [650, 104] on button "Use setting" at bounding box center [651, 104] width 14 height 7
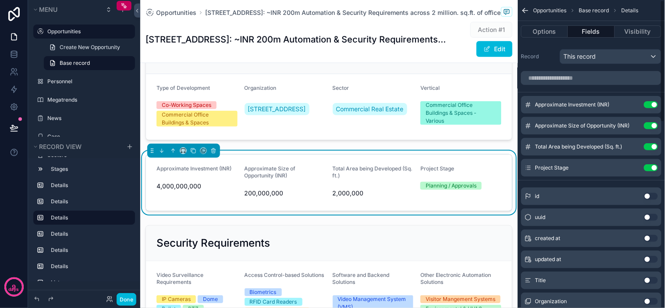
click at [655, 167] on button "Use setting" at bounding box center [651, 167] width 14 height 7
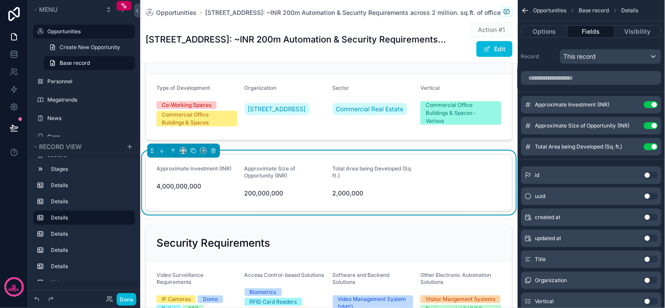
click at [0, 0] on button "scrollable content" at bounding box center [0, 0] width 0 height 0
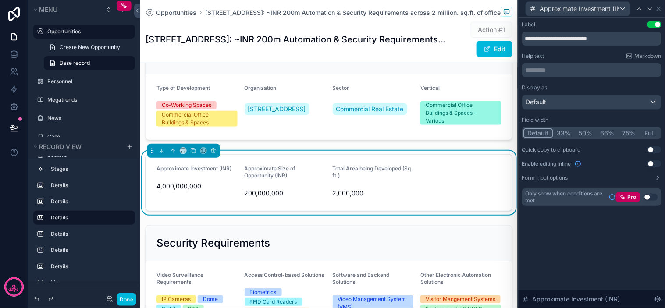
click at [559, 134] on button "33%" at bounding box center [564, 133] width 22 height 10
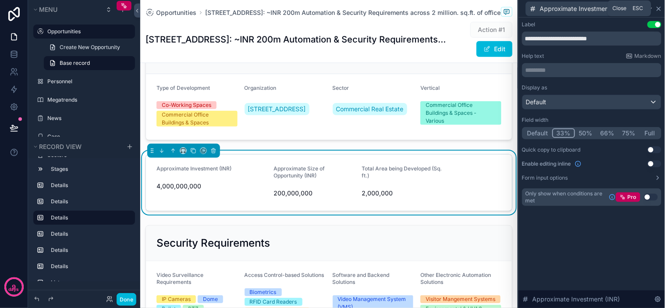
click at [660, 9] on icon at bounding box center [658, 8] width 7 height 7
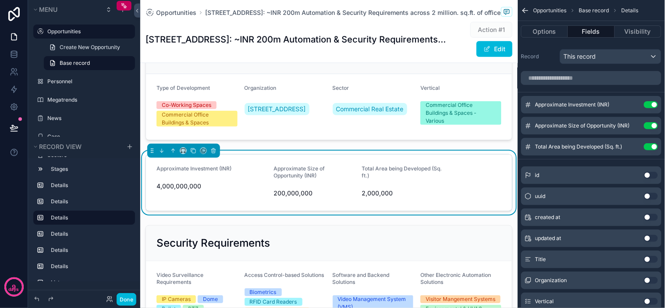
click at [0, 0] on icon "scrollable content" at bounding box center [0, 0] width 0 height 0
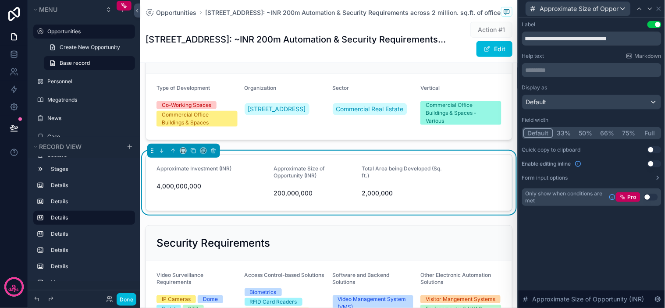
click at [565, 132] on button "33%" at bounding box center [564, 133] width 22 height 10
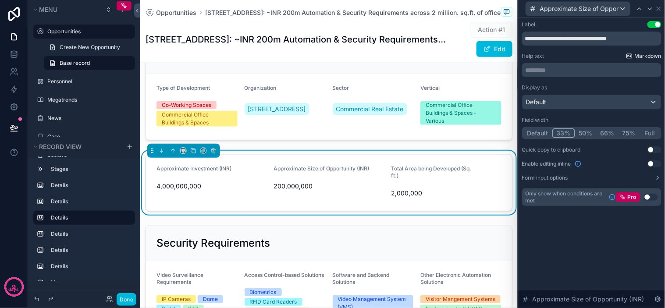
drag, startPoint x: 657, startPoint y: 4, endPoint x: 655, endPoint y: 54, distance: 50.0
click at [657, 5] on div "Approximate Size of Opportunity (INR)" at bounding box center [591, 8] width 139 height 17
click at [659, 10] on icon at bounding box center [658, 8] width 7 height 7
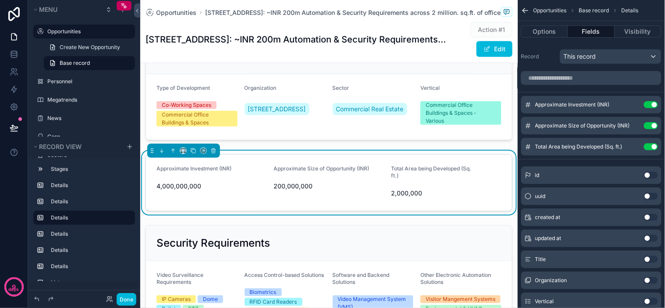
click at [0, 0] on icon "scrollable content" at bounding box center [0, 0] width 0 height 0
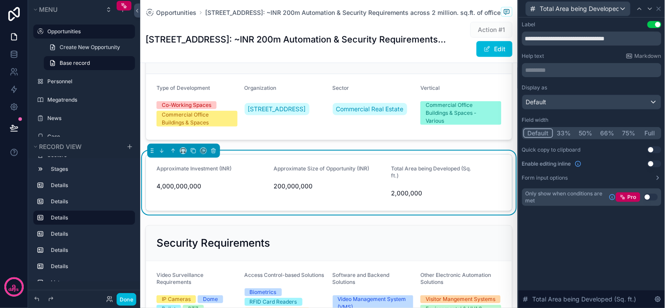
click at [561, 132] on button "33%" at bounding box center [564, 133] width 22 height 10
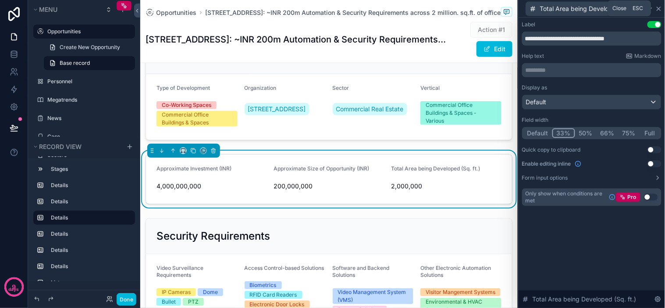
click at [659, 7] on icon at bounding box center [659, 9] width 4 height 4
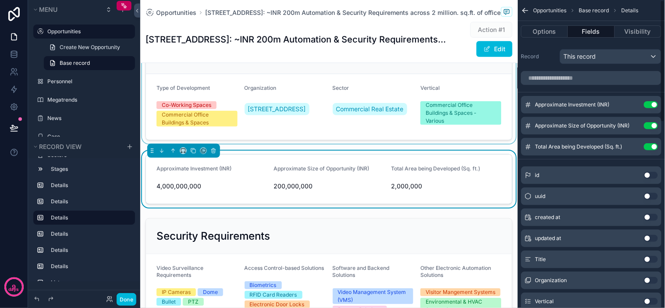
click at [506, 144] on div "scrollable content" at bounding box center [329, 88] width 378 height 111
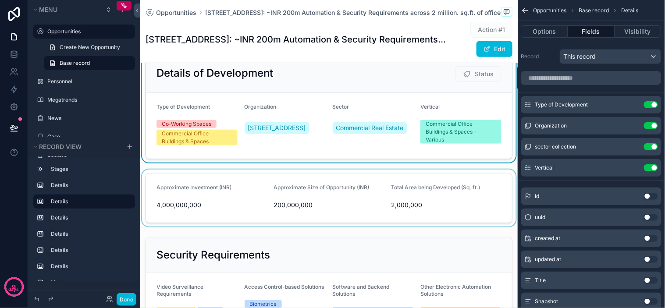
scroll to position [146, 0]
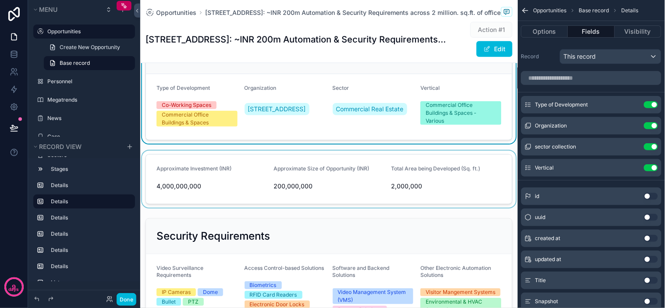
click at [239, 165] on div "scrollable content" at bounding box center [329, 179] width 378 height 57
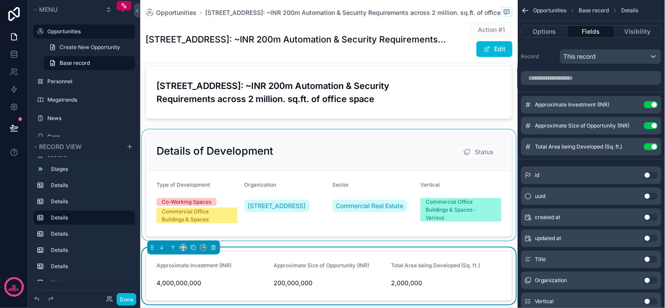
scroll to position [0, 0]
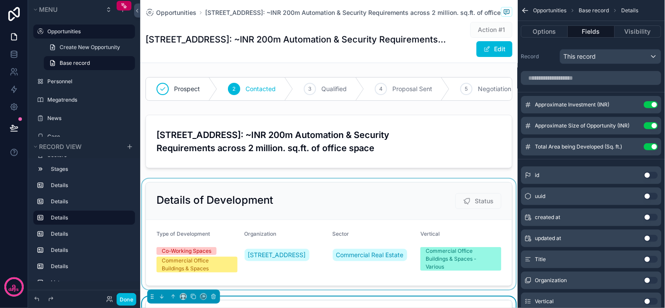
click at [309, 217] on div "scrollable content" at bounding box center [329, 234] width 378 height 111
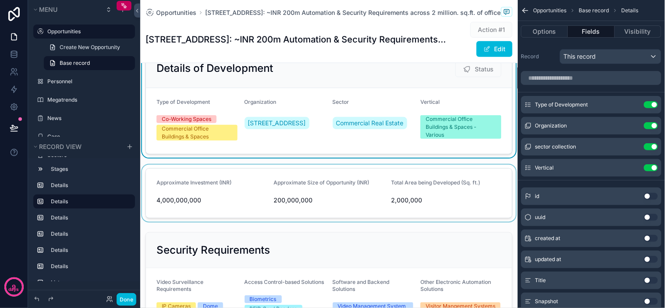
scroll to position [146, 0]
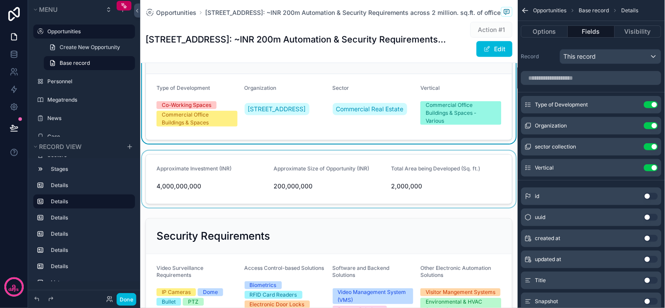
click at [331, 204] on div "scrollable content" at bounding box center [329, 179] width 378 height 57
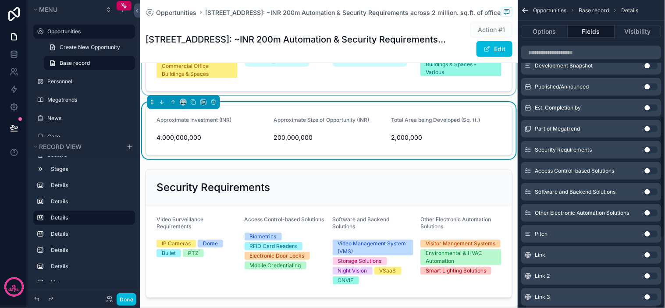
scroll to position [292, 0]
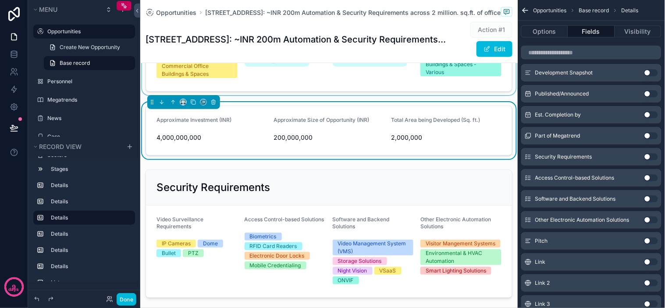
click at [650, 92] on button "Use setting" at bounding box center [651, 93] width 14 height 7
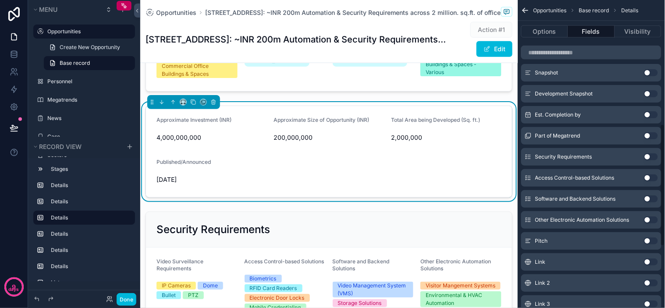
scroll to position [313, 0]
click at [648, 94] on button "Use setting" at bounding box center [651, 93] width 14 height 7
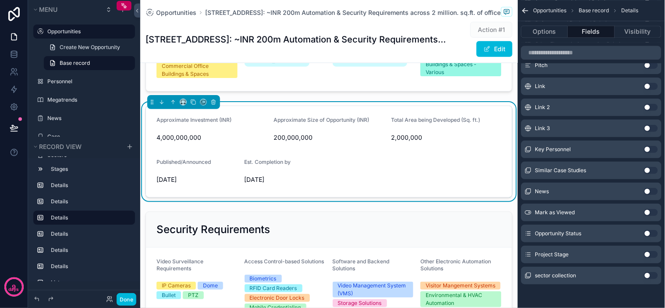
click at [651, 253] on button "Use setting" at bounding box center [651, 254] width 14 height 7
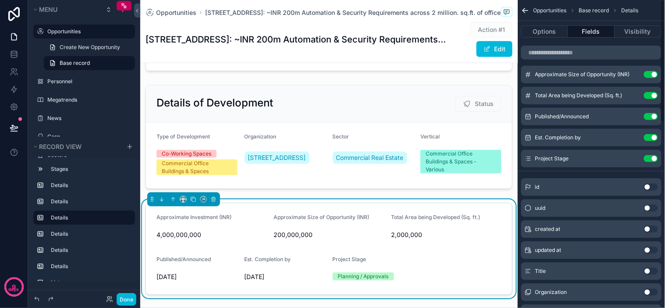
scroll to position [0, 0]
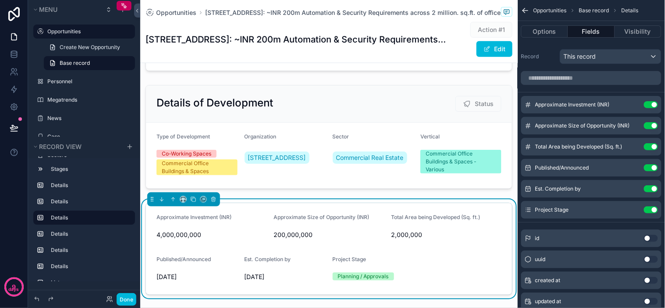
click at [0, 0] on icon "scrollable content" at bounding box center [0, 0] width 0 height 0
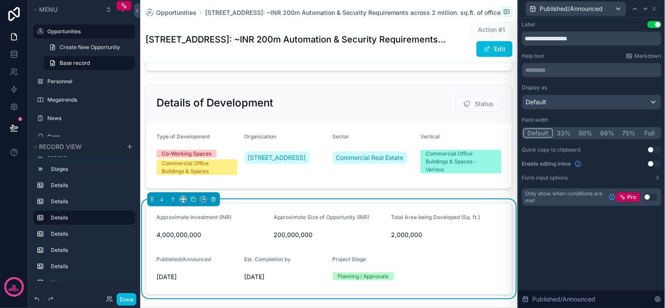
click at [564, 135] on button "33%" at bounding box center [564, 133] width 22 height 10
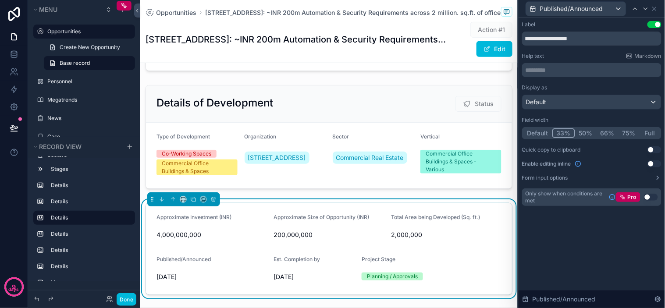
click at [655, 7] on icon at bounding box center [655, 9] width 4 height 4
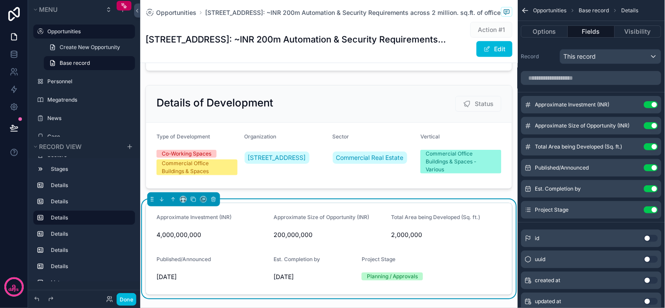
click at [0, 0] on icon "scrollable content" at bounding box center [0, 0] width 0 height 0
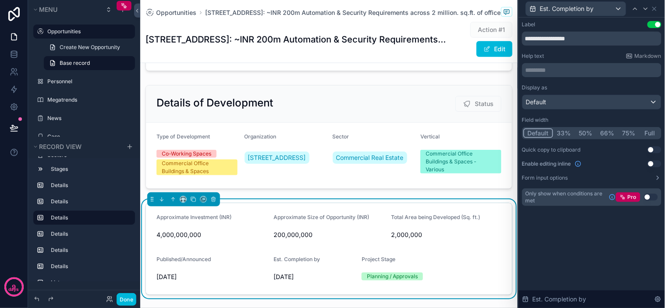
click at [564, 133] on button "33%" at bounding box center [564, 133] width 22 height 10
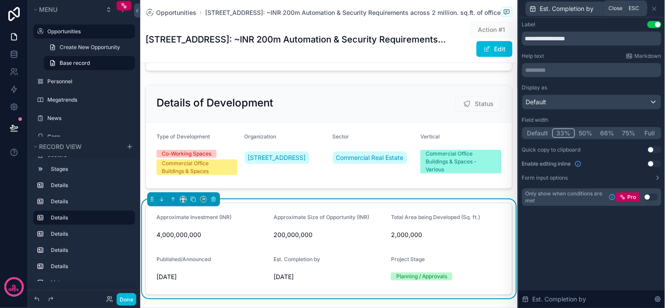
drag, startPoint x: 658, startPoint y: 5, endPoint x: 635, endPoint y: 74, distance: 72.5
click at [658, 5] on icon at bounding box center [654, 8] width 7 height 7
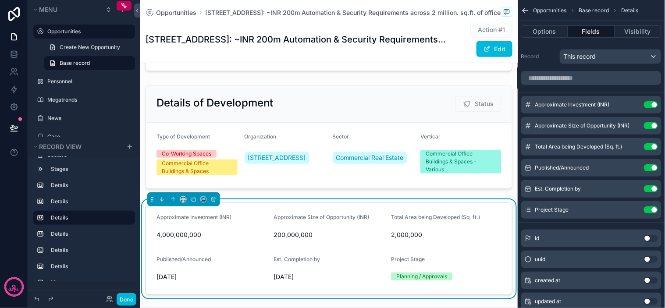
click at [0, 0] on icon "scrollable content" at bounding box center [0, 0] width 0 height 0
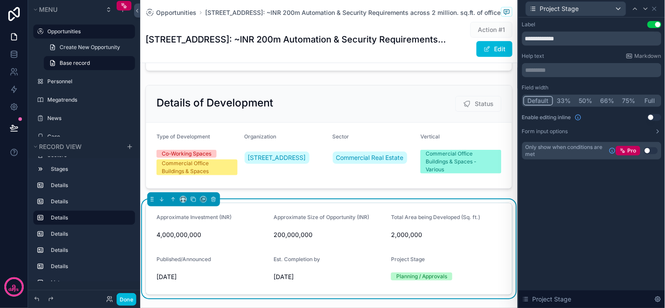
click at [567, 98] on button "33%" at bounding box center [564, 101] width 22 height 10
click at [654, 6] on icon at bounding box center [654, 8] width 7 height 7
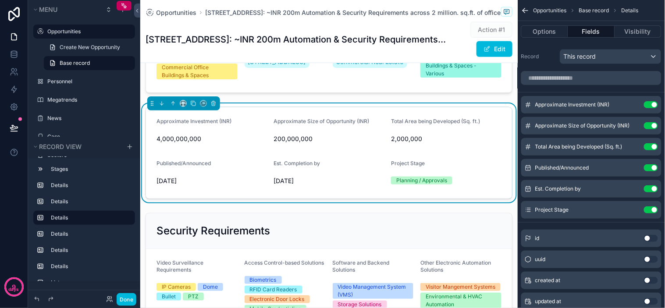
scroll to position [195, 0]
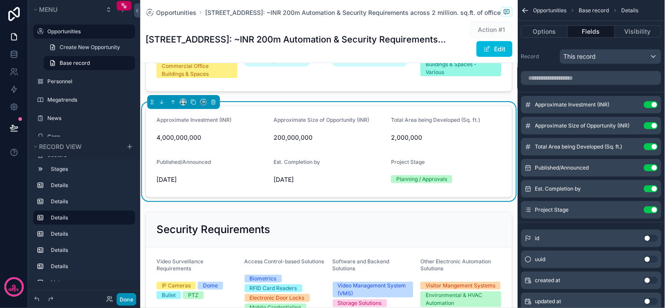
click at [125, 299] on button "Done" at bounding box center [127, 299] width 20 height 13
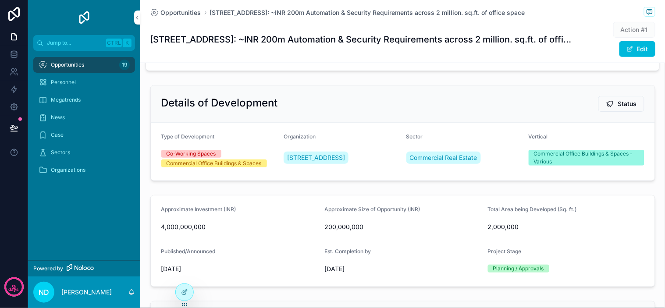
scroll to position [97, 0]
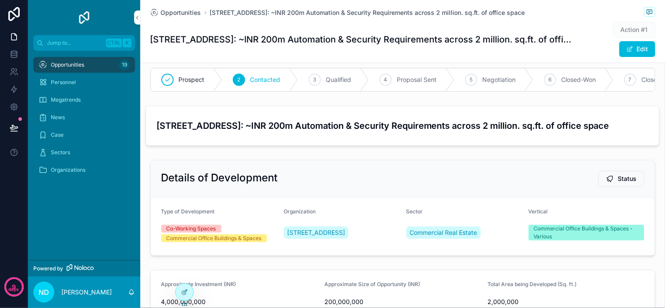
scroll to position [0, 0]
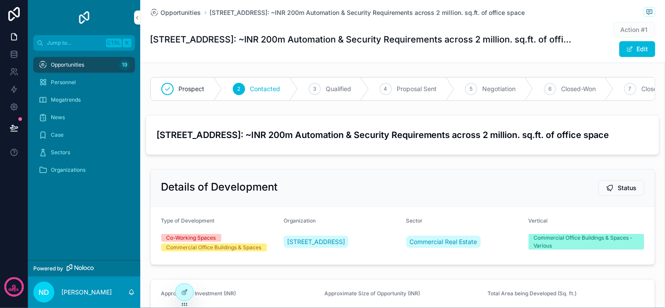
click at [365, 196] on div "Details of Development Status" at bounding box center [402, 188] width 483 height 16
click at [372, 144] on div "315Work Avenue: ~INR 200m Automation & Security Requirements across 2 million. …" at bounding box center [403, 135] width 492 height 18
click at [382, 142] on h3 "315Work Avenue: ~INR 200m Automation & Security Requirements across 2 million. …" at bounding box center [403, 134] width 492 height 13
click at [387, 142] on h3 "315Work Avenue: ~INR 200m Automation & Security Requirements across 2 million. …" at bounding box center [403, 134] width 492 height 13
click at [631, 50] on button "Edit" at bounding box center [638, 49] width 36 height 16
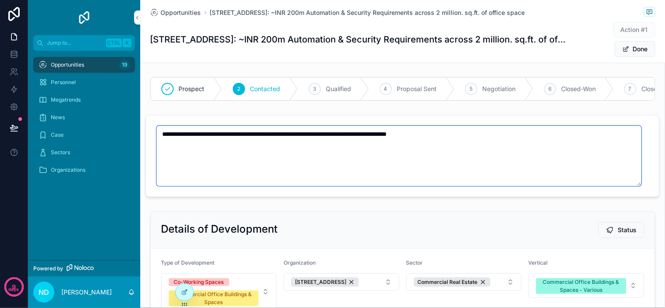
click at [299, 164] on textarea "**********" at bounding box center [399, 156] width 485 height 61
click at [473, 151] on textarea "**********" at bounding box center [399, 156] width 485 height 61
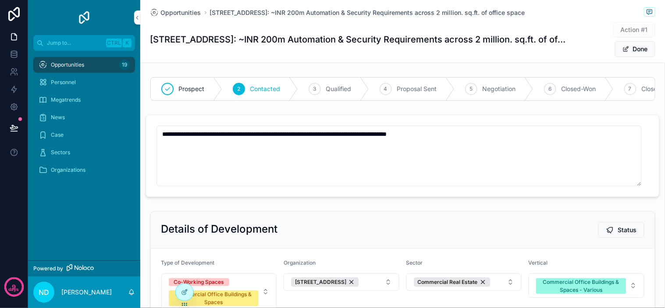
click at [538, 121] on div "**********" at bounding box center [402, 155] width 525 height 89
click at [635, 43] on button "Done" at bounding box center [635, 49] width 40 height 16
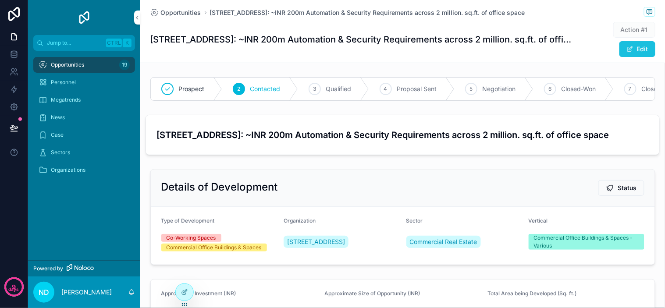
click at [647, 47] on button "Edit" at bounding box center [638, 49] width 36 height 16
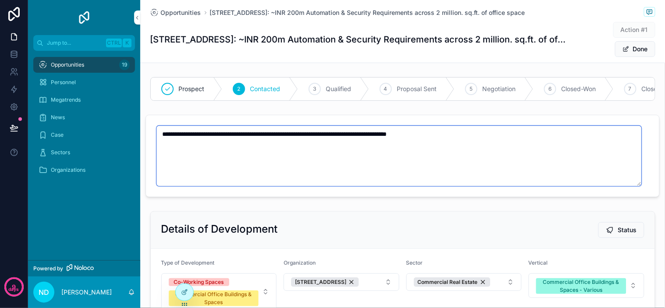
click at [495, 150] on textarea "**********" at bounding box center [399, 156] width 485 height 61
drag, startPoint x: 431, startPoint y: 144, endPoint x: 421, endPoint y: 144, distance: 10.1
click at [421, 144] on textarea "**********" at bounding box center [399, 156] width 485 height 61
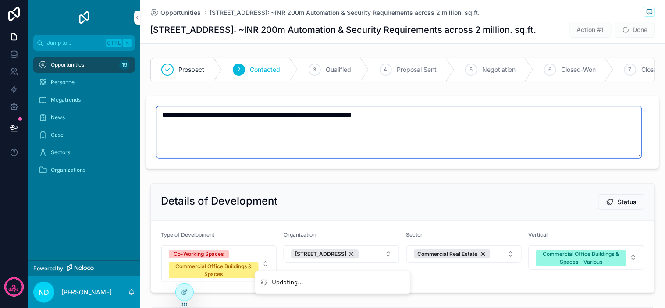
click at [465, 139] on textarea "**********" at bounding box center [399, 133] width 485 height 52
click at [447, 126] on textarea "**********" at bounding box center [399, 133] width 485 height 52
click at [456, 125] on textarea "**********" at bounding box center [399, 133] width 485 height 52
click at [466, 127] on textarea "**********" at bounding box center [399, 133] width 485 height 52
click at [467, 125] on textarea "**********" at bounding box center [399, 133] width 485 height 52
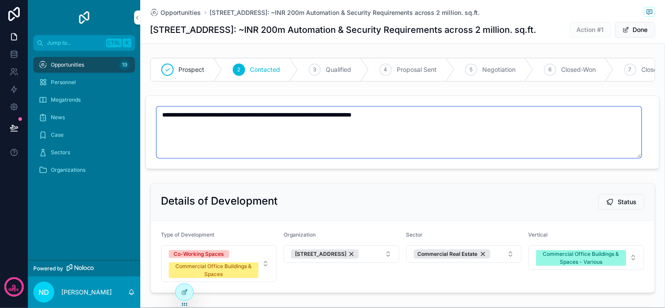
click at [471, 124] on textarea "**********" at bounding box center [399, 133] width 485 height 52
click at [480, 121] on textarea "**********" at bounding box center [399, 133] width 485 height 52
click at [487, 121] on textarea "**********" at bounding box center [399, 133] width 485 height 52
click at [480, 125] on textarea "**********" at bounding box center [399, 133] width 485 height 52
click at [484, 124] on textarea "**********" at bounding box center [399, 133] width 485 height 52
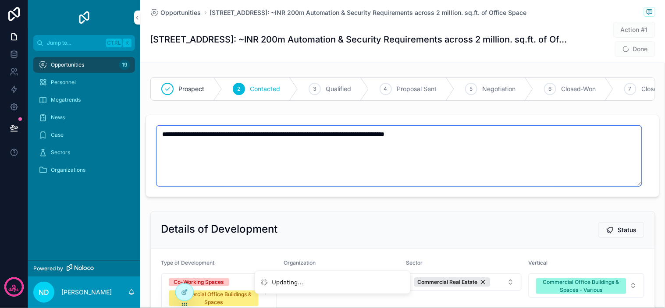
type textarea "**********"
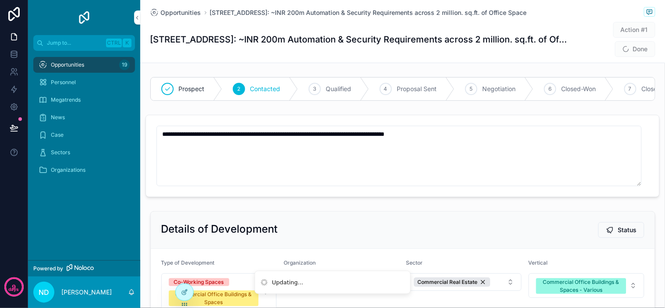
click at [522, 122] on div "**********" at bounding box center [403, 156] width 514 height 82
click at [634, 50] on button "Done" at bounding box center [635, 49] width 40 height 16
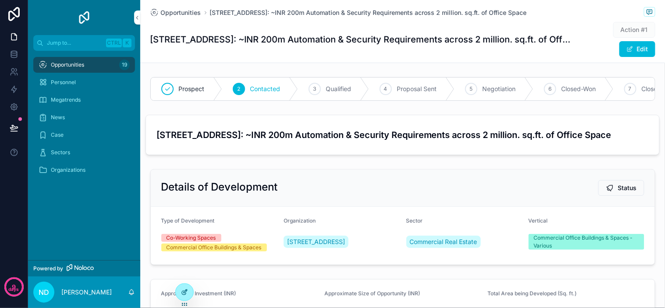
click at [190, 294] on div at bounding box center [185, 292] width 18 height 17
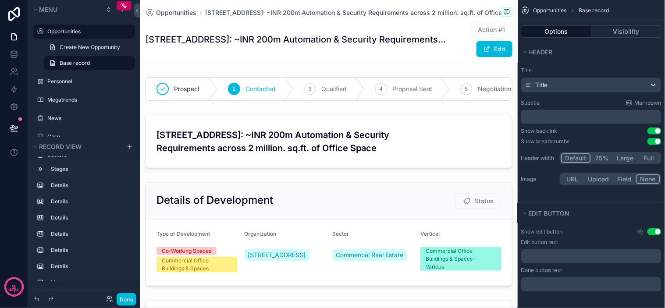
click at [447, 48] on div "Action #1 Edit" at bounding box center [480, 39] width 66 height 36
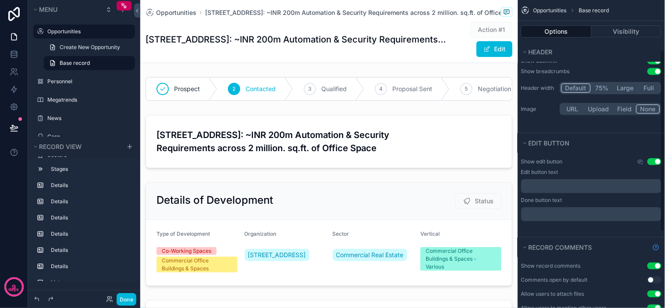
scroll to position [68, 0]
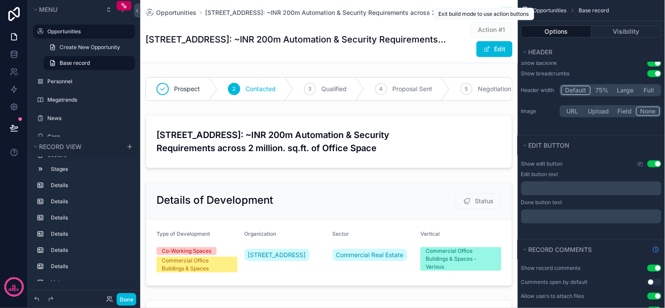
click at [483, 27] on span "Action #1" at bounding box center [491, 30] width 42 height 16
click at [134, 303] on button "Done" at bounding box center [127, 299] width 20 height 13
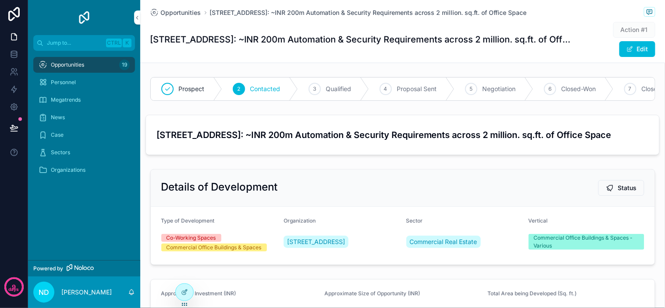
click at [626, 28] on span "Action #1" at bounding box center [634, 30] width 42 height 16
click at [643, 34] on span "Action #1" at bounding box center [634, 30] width 42 height 16
drag, startPoint x: 638, startPoint y: 32, endPoint x: 630, endPoint y: 28, distance: 8.4
click at [634, 31] on span "Action #1" at bounding box center [634, 30] width 42 height 16
click at [631, 28] on span "Action #1" at bounding box center [634, 30] width 42 height 16
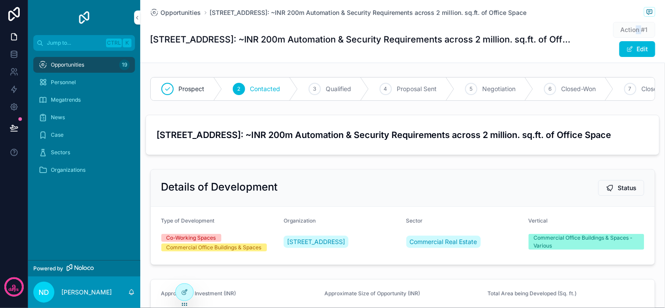
click at [637, 28] on span "Action #1" at bounding box center [634, 30] width 42 height 16
click at [580, 27] on div "Action #1 Edit" at bounding box center [613, 39] width 83 height 36
click at [189, 291] on div at bounding box center [185, 292] width 18 height 17
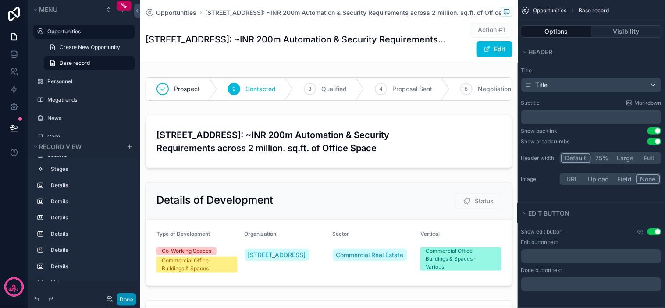
click at [129, 299] on button "Done" at bounding box center [127, 299] width 20 height 13
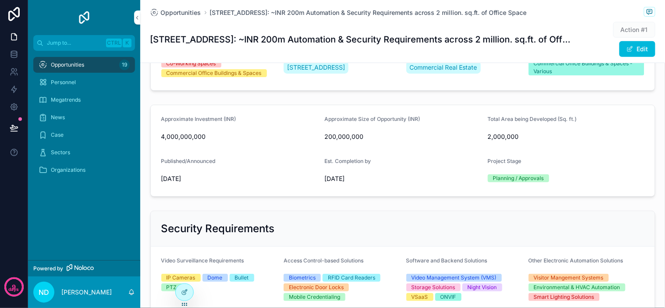
scroll to position [195, 0]
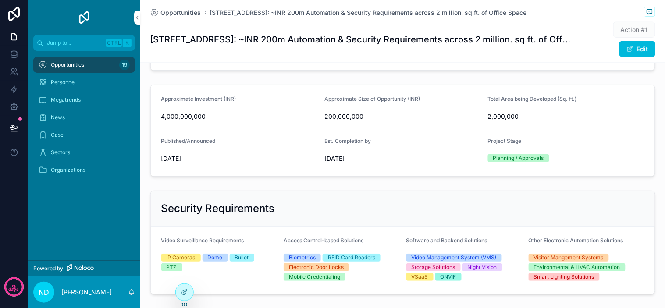
click at [494, 162] on div "Planning / Approvals" at bounding box center [518, 158] width 51 height 8
click at [513, 165] on div "Planning / Approvals" at bounding box center [566, 158] width 157 height 13
click at [520, 162] on div "Planning / Approvals" at bounding box center [518, 158] width 51 height 8
click at [552, 148] on div "Project Stage" at bounding box center [566, 143] width 157 height 11
drag, startPoint x: 552, startPoint y: 154, endPoint x: 590, endPoint y: 137, distance: 42.2
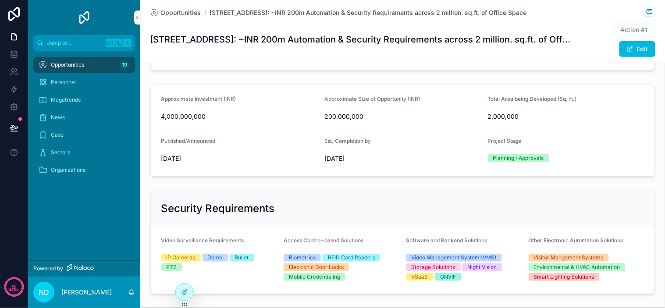
click at [590, 137] on form "Approximate Investment (INR) 4,000,000,000 Approximate Size of Opportunity (INR…" at bounding box center [403, 130] width 504 height 91
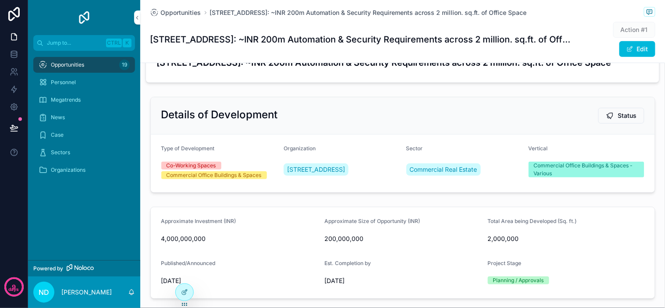
scroll to position [49, 0]
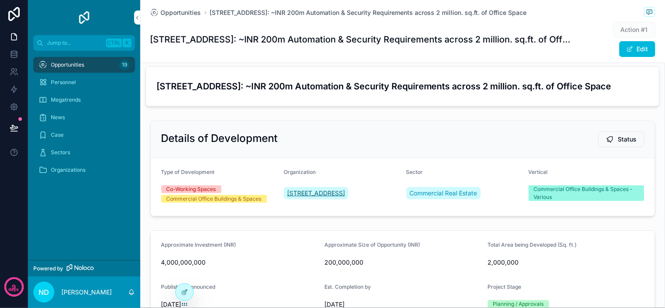
click at [313, 198] on span "[STREET_ADDRESS]" at bounding box center [316, 193] width 58 height 9
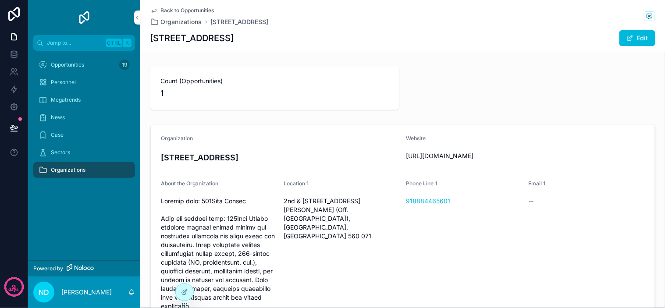
click at [190, 11] on span "Back to Opportunities" at bounding box center [187, 10] width 53 height 7
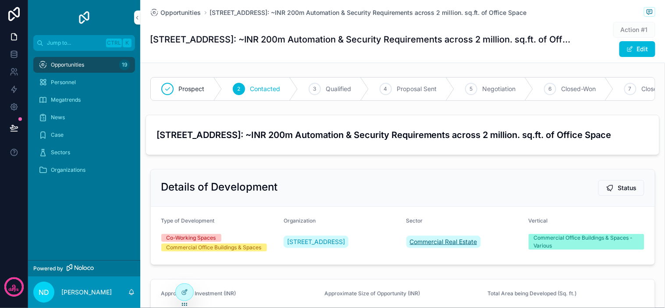
click at [444, 246] on span "Commercial Real Estate" at bounding box center [444, 242] width 68 height 9
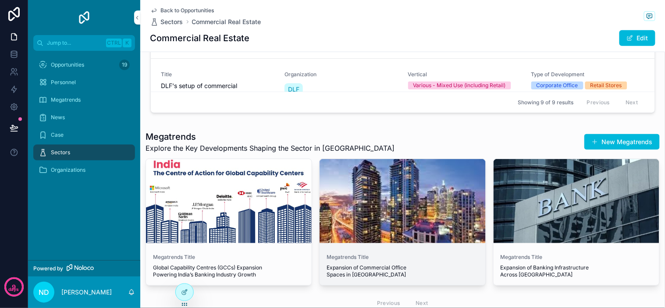
scroll to position [310, 0]
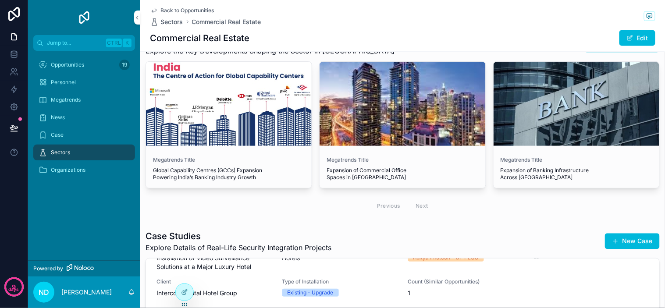
click at [415, 202] on div "Previous Next" at bounding box center [403, 206] width 64 height 14
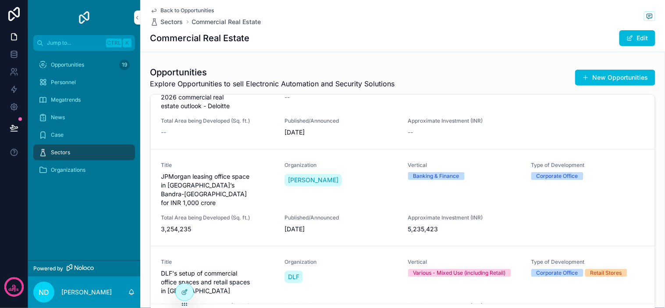
scroll to position [0, 0]
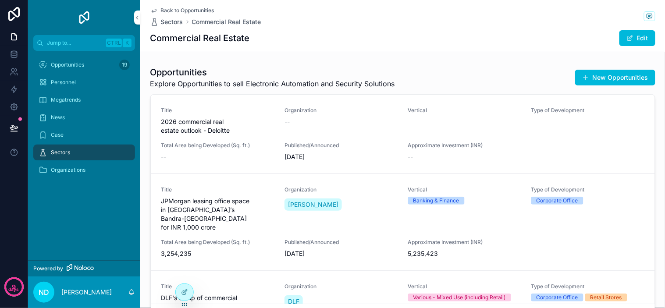
click at [165, 7] on span "Back to Opportunities" at bounding box center [187, 10] width 53 height 7
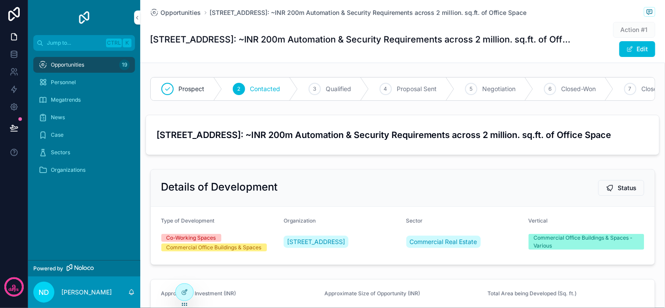
click at [388, 132] on form "[STREET_ADDRESS]: ~INR 200m Automation & Security Requirements across 2 million…" at bounding box center [402, 134] width 513 height 39
drag, startPoint x: 430, startPoint y: 132, endPoint x: 436, endPoint y: 132, distance: 6.6
click at [431, 132] on form "[STREET_ADDRESS]: ~INR 200m Automation & Security Requirements across 2 million…" at bounding box center [402, 134] width 513 height 39
click at [436, 133] on form "[STREET_ADDRESS]: ~INR 200m Automation & Security Requirements across 2 million…" at bounding box center [402, 134] width 513 height 39
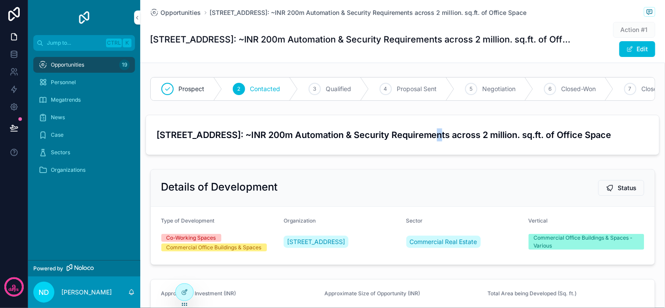
drag, startPoint x: 436, startPoint y: 133, endPoint x: 435, endPoint y: 126, distance: 7.1
click at [435, 126] on form "[STREET_ADDRESS]: ~INR 200m Automation & Security Requirements across 2 million…" at bounding box center [402, 134] width 513 height 39
click at [439, 127] on form "[STREET_ADDRESS]: ~INR 200m Automation & Security Requirements across 2 million…" at bounding box center [402, 134] width 513 height 39
click at [449, 128] on form "[STREET_ADDRESS]: ~INR 200m Automation & Security Requirements across 2 million…" at bounding box center [402, 134] width 513 height 39
click at [452, 126] on form "[STREET_ADDRESS]: ~INR 200m Automation & Security Requirements across 2 million…" at bounding box center [402, 134] width 513 height 39
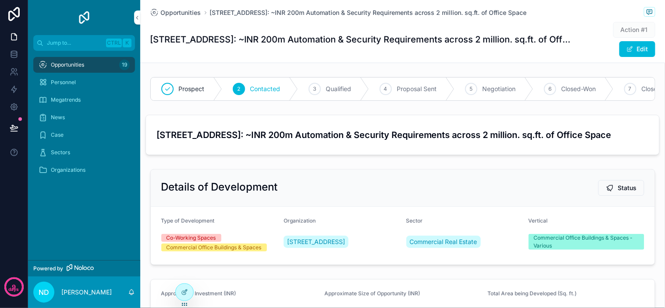
click at [455, 130] on form "[STREET_ADDRESS]: ~INR 200m Automation & Security Requirements across 2 million…" at bounding box center [402, 134] width 513 height 39
click at [449, 132] on form "[STREET_ADDRESS]: ~INR 200m Automation & Security Requirements across 2 million…" at bounding box center [402, 134] width 513 height 39
click at [453, 128] on form "[STREET_ADDRESS]: ~INR 200m Automation & Security Requirements across 2 million…" at bounding box center [402, 134] width 513 height 39
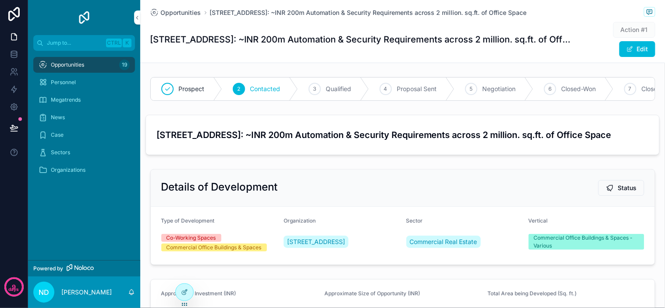
click at [456, 128] on form "[STREET_ADDRESS]: ~INR 200m Automation & Security Requirements across 2 million…" at bounding box center [402, 134] width 513 height 39
drag, startPoint x: 456, startPoint y: 128, endPoint x: 448, endPoint y: 128, distance: 8.8
click at [448, 128] on form "[STREET_ADDRESS]: ~INR 200m Automation & Security Requirements across 2 million…" at bounding box center [402, 134] width 513 height 39
click at [449, 129] on form "[STREET_ADDRESS]: ~INR 200m Automation & Security Requirements across 2 million…" at bounding box center [402, 134] width 513 height 39
click at [450, 129] on form "[STREET_ADDRESS]: ~INR 200m Automation & Security Requirements across 2 million…" at bounding box center [402, 134] width 513 height 39
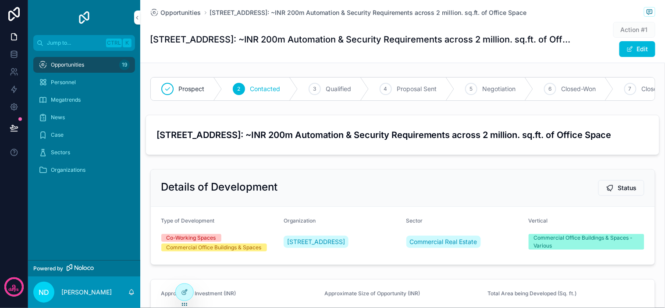
click at [284, 139] on h3 "[STREET_ADDRESS]: ~INR 200m Automation & Security Requirements across 2 million…" at bounding box center [403, 134] width 492 height 13
click at [309, 142] on h3 "[STREET_ADDRESS]: ~INR 200m Automation & Security Requirements across 2 million…" at bounding box center [403, 134] width 492 height 13
click at [186, 296] on div at bounding box center [185, 292] width 18 height 17
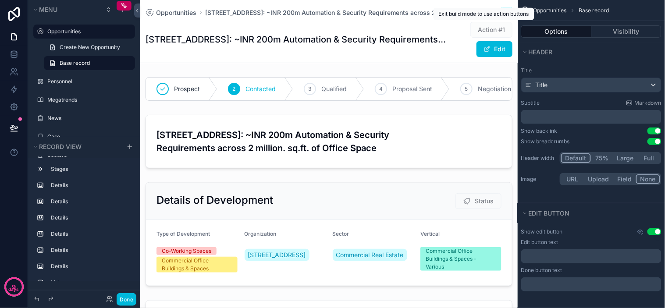
click at [495, 27] on span "Action #1" at bounding box center [491, 30] width 42 height 16
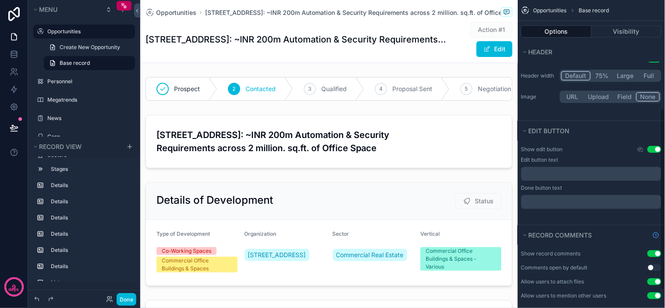
scroll to position [214, 0]
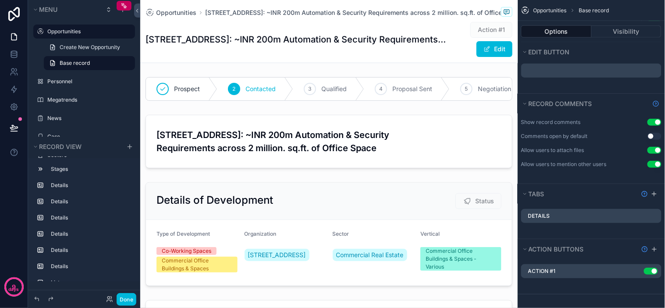
click at [0, 0] on icon "scrollable content" at bounding box center [0, 0] width 0 height 0
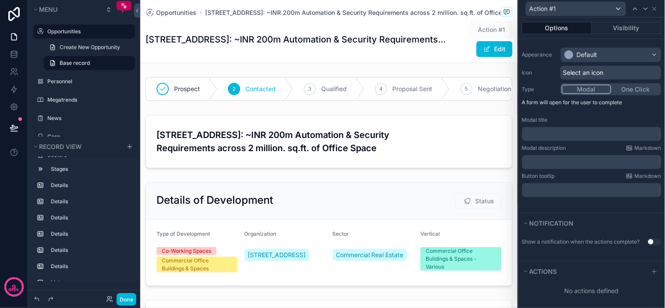
scroll to position [82, 0]
click at [580, 130] on p "﻿" at bounding box center [593, 134] width 134 height 9
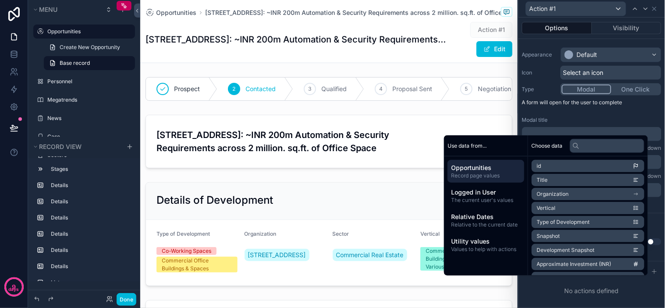
click at [593, 117] on div "Modal title" at bounding box center [591, 120] width 139 height 7
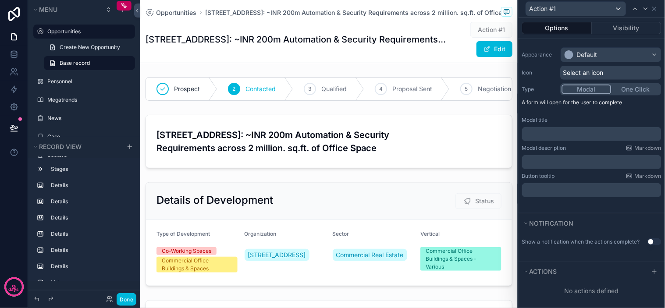
scroll to position [0, 0]
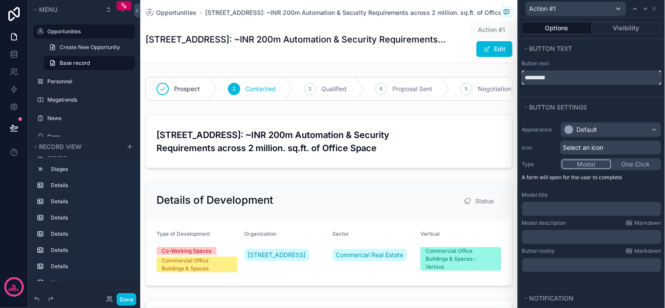
drag, startPoint x: 577, startPoint y: 78, endPoint x: 408, endPoint y: 68, distance: 170.0
click at [408, 68] on div "Action #1 Options Visibility Button text Button text ********* Button settings …" at bounding box center [332, 154] width 665 height 308
type input "**********"
click at [590, 60] on div "Button text" at bounding box center [591, 63] width 139 height 7
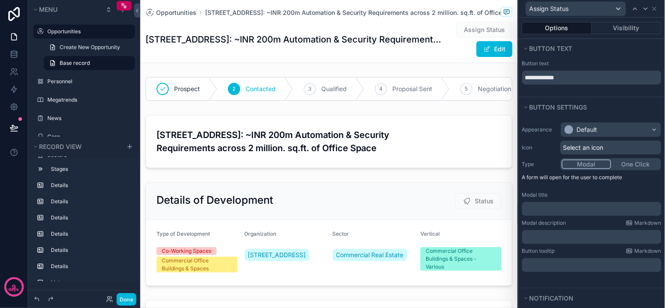
scroll to position [214, 0]
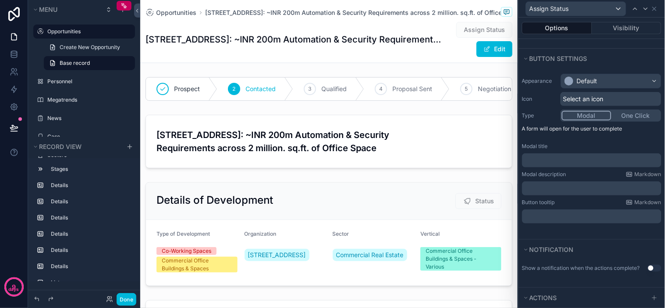
click at [595, 158] on p "﻿" at bounding box center [593, 160] width 134 height 9
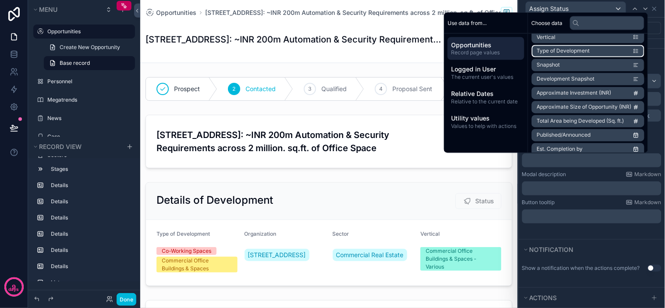
scroll to position [49, 0]
click at [566, 177] on label "Modal description" at bounding box center [544, 174] width 44 height 7
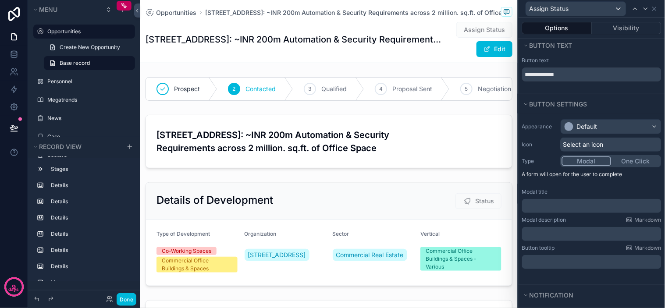
scroll to position [0, 0]
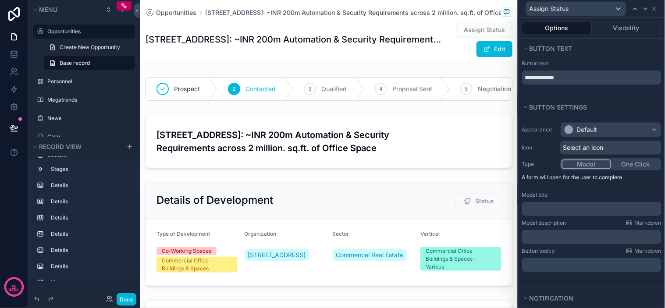
click at [584, 212] on p "﻿" at bounding box center [593, 209] width 134 height 9
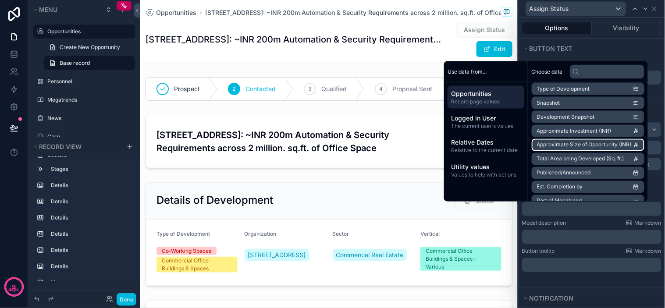
scroll to position [49, 0]
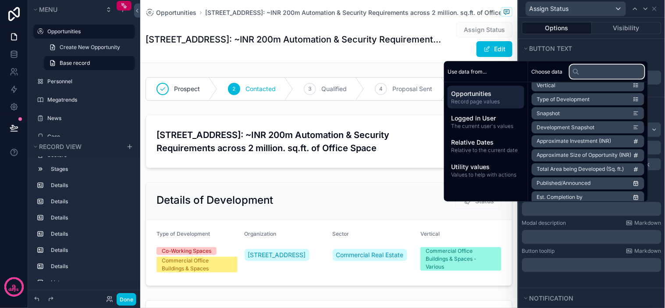
click at [599, 75] on input "text" at bounding box center [607, 71] width 75 height 14
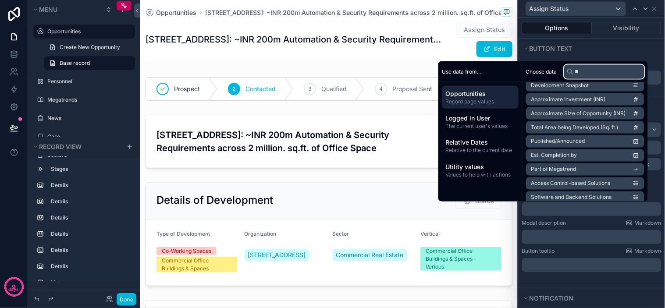
scroll to position [0, 0]
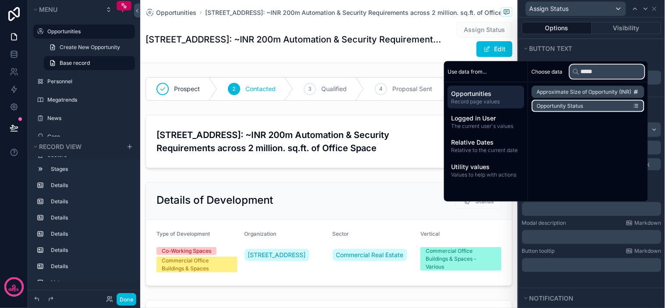
type input "*****"
click at [589, 110] on li "Opportunity Status" at bounding box center [588, 106] width 113 height 12
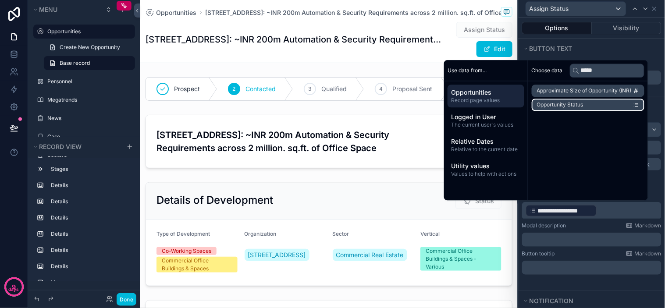
click at [590, 105] on li "Opportunity Status" at bounding box center [588, 105] width 113 height 12
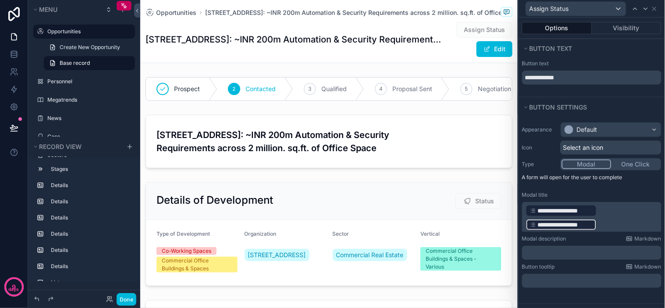
click at [601, 222] on p "**********" at bounding box center [593, 218] width 134 height 28
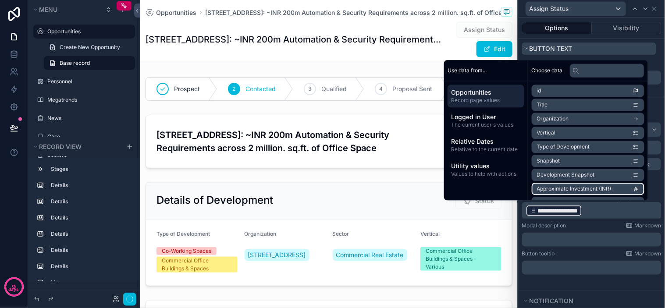
click at [641, 51] on button "Button text" at bounding box center [589, 49] width 134 height 12
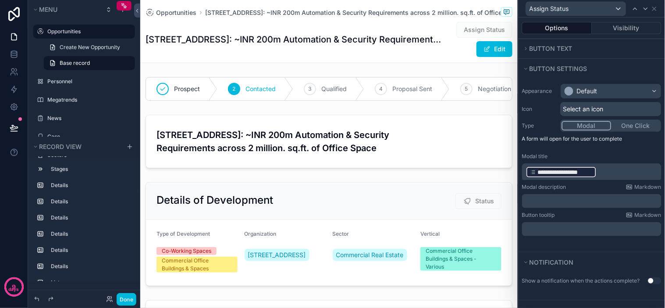
click at [595, 199] on p "﻿" at bounding box center [593, 201] width 134 height 9
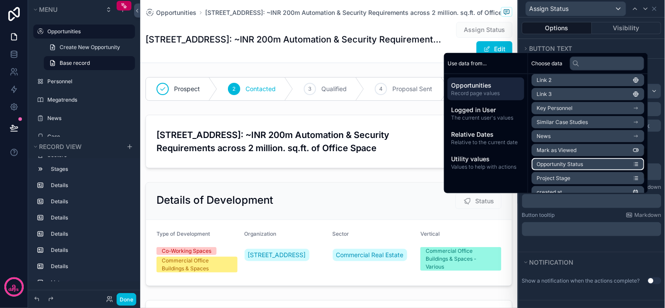
scroll to position [272, 0]
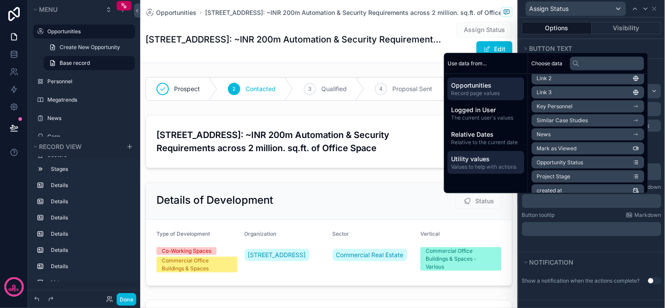
click at [503, 160] on span "Utility values" at bounding box center [486, 159] width 70 height 9
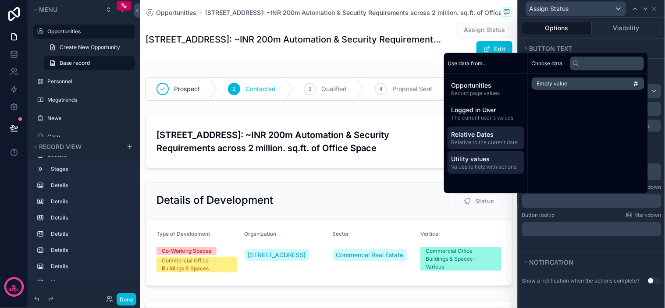
click at [493, 142] on span "Relative to the current date" at bounding box center [486, 142] width 70 height 7
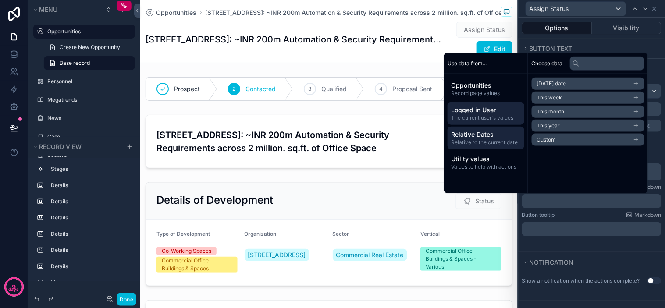
click at [474, 107] on span "Logged in User" at bounding box center [486, 110] width 70 height 9
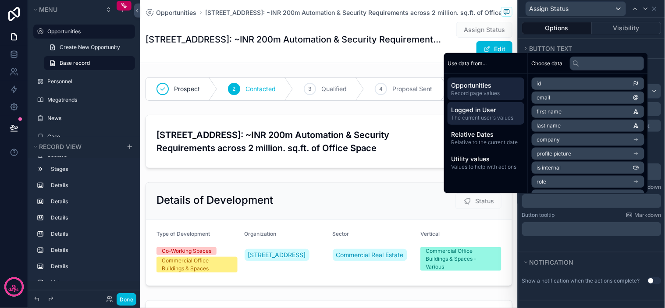
click at [498, 87] on span "Opportunities" at bounding box center [486, 85] width 70 height 9
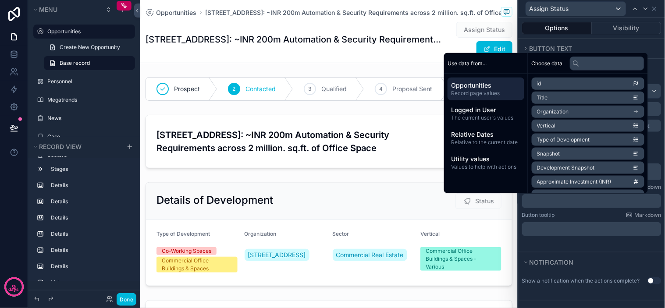
click at [570, 40] on div "Button text" at bounding box center [592, 48] width 146 height 19
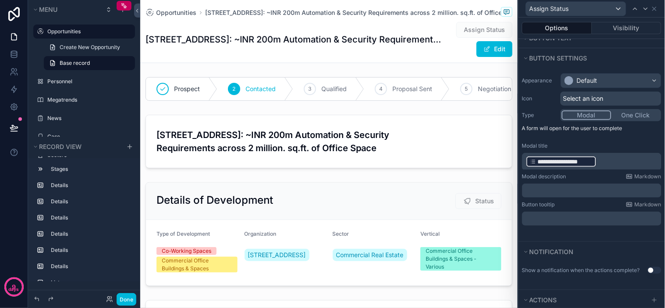
scroll to position [46, 0]
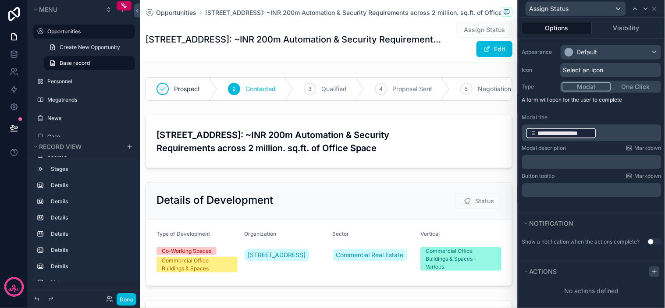
click at [651, 270] on icon at bounding box center [654, 271] width 7 height 7
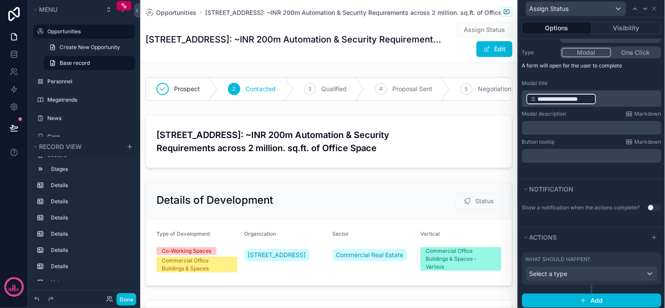
scroll to position [93, 0]
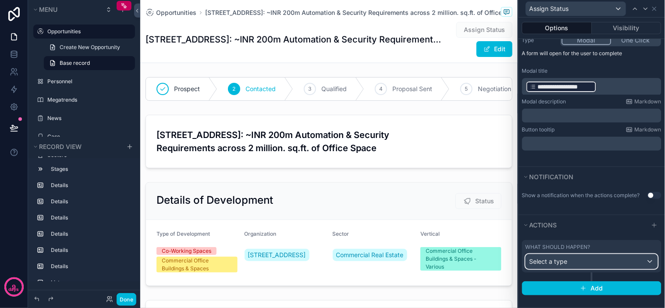
click at [606, 265] on div "Select a type" at bounding box center [592, 262] width 132 height 14
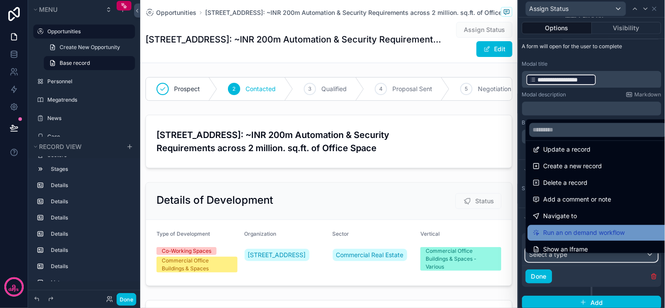
scroll to position [0, 0]
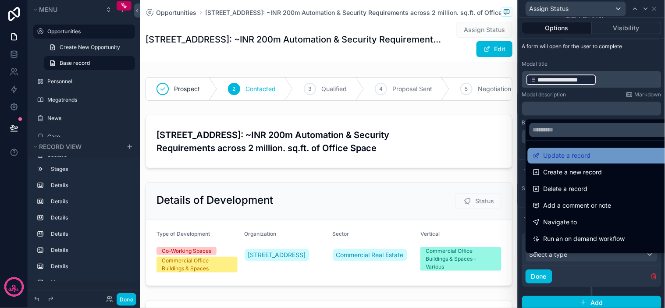
click at [586, 164] on div "Update a record" at bounding box center [598, 156] width 141 height 16
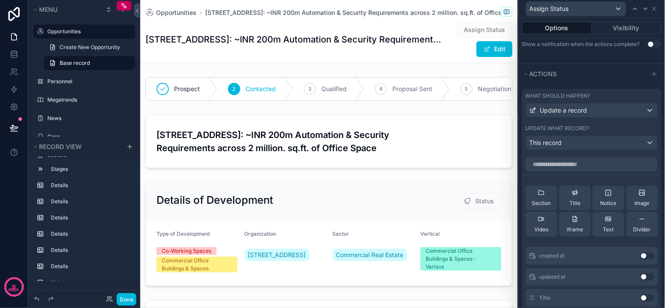
scroll to position [239, 0]
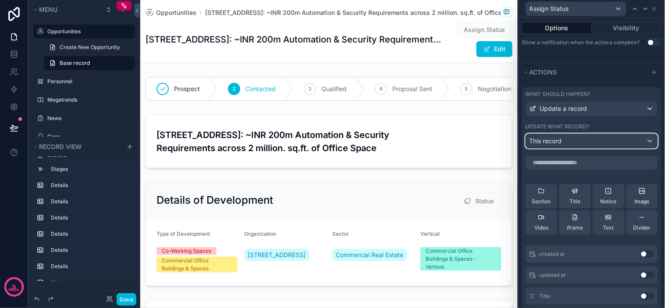
click at [574, 145] on div "This record" at bounding box center [592, 141] width 132 height 14
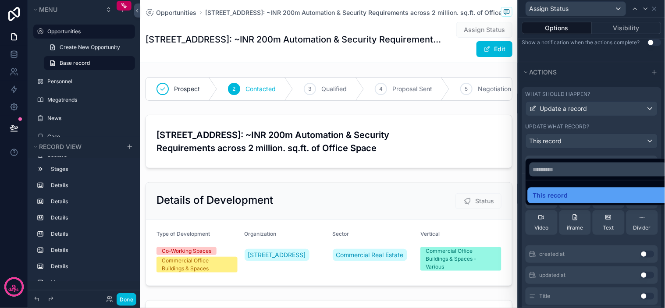
click at [579, 194] on div "This record" at bounding box center [598, 195] width 131 height 11
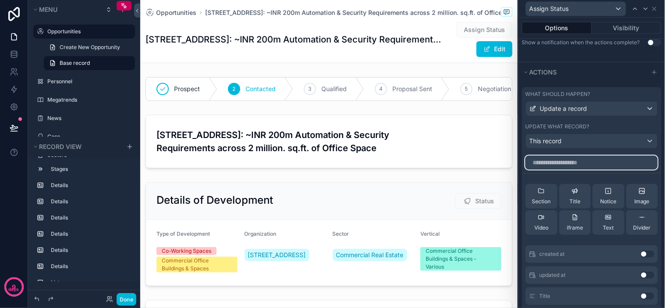
click at [576, 170] on input "text" at bounding box center [592, 163] width 132 height 14
click at [586, 170] on input "text" at bounding box center [592, 163] width 132 height 14
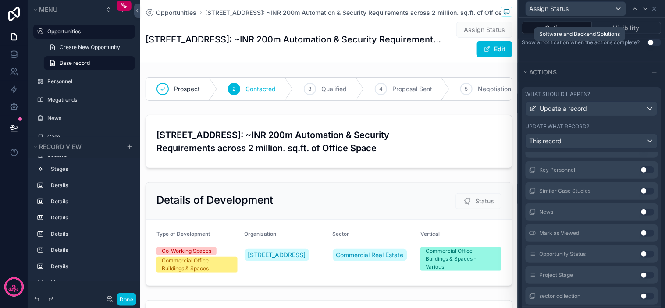
scroll to position [535, 0]
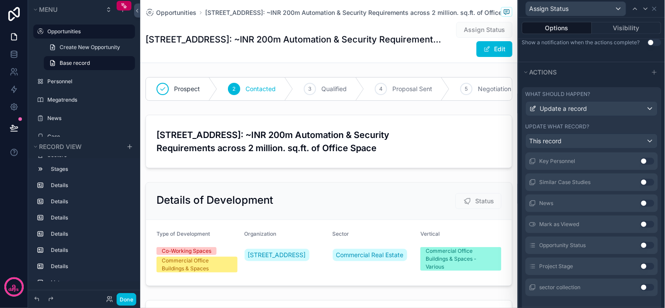
click at [641, 249] on button "Use setting" at bounding box center [648, 245] width 14 height 7
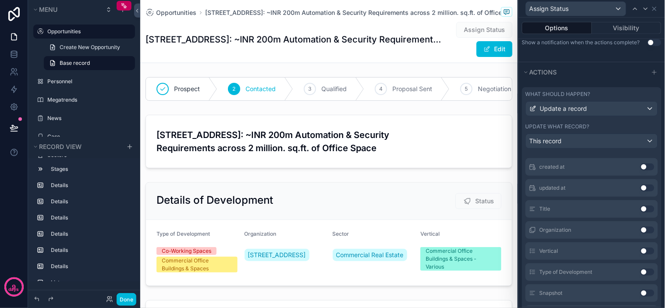
scroll to position [0, 0]
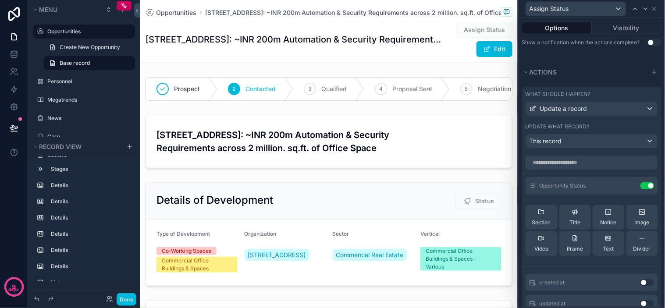
click at [611, 205] on div "Section Title Notice Image Video iframe Text Divider" at bounding box center [592, 230] width 132 height 65
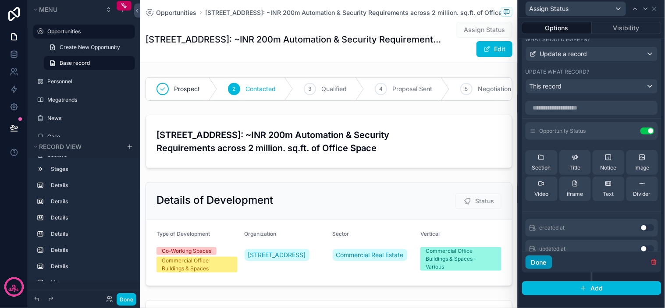
click at [542, 259] on button "Done" at bounding box center [539, 263] width 27 height 14
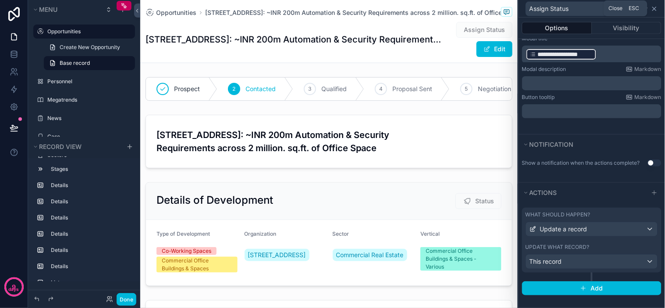
click at [655, 11] on icon at bounding box center [654, 8] width 7 height 7
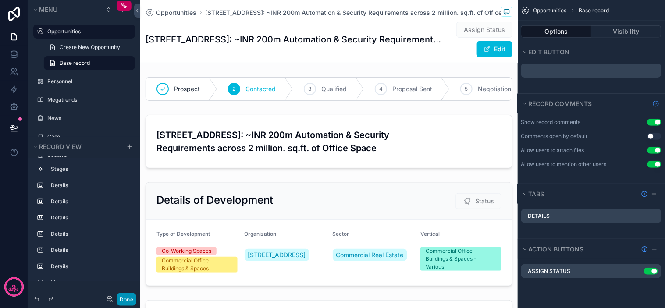
click at [132, 299] on button "Done" at bounding box center [127, 299] width 20 height 13
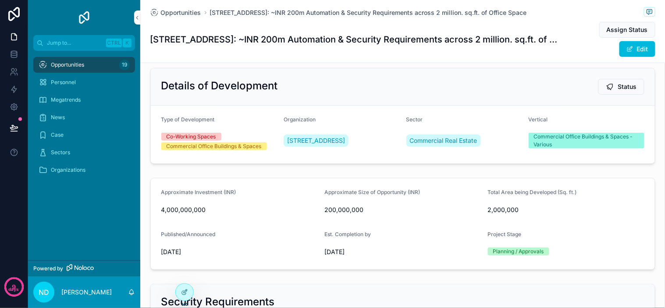
scroll to position [0, 0]
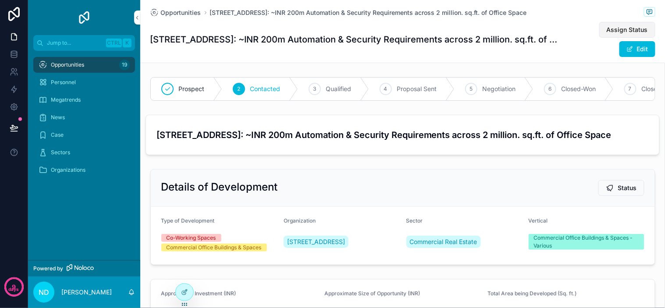
click at [609, 31] on span "Assign Status" at bounding box center [627, 29] width 41 height 9
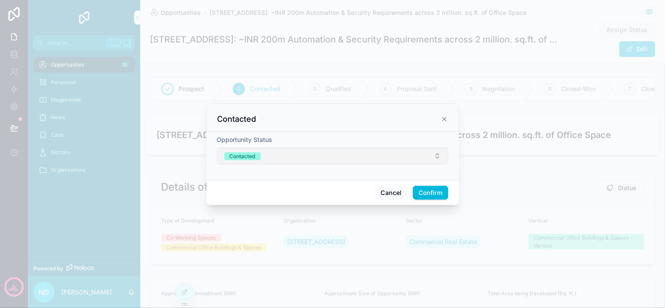
click at [305, 151] on button "Contacted" at bounding box center [333, 156] width 232 height 17
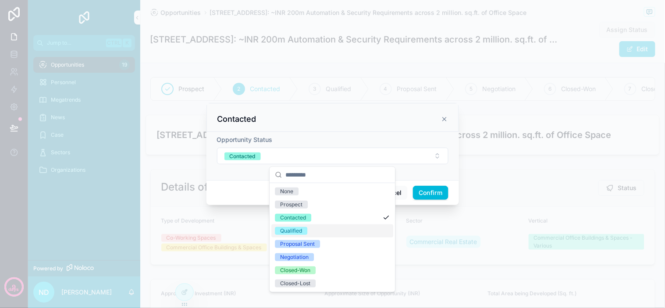
click at [316, 229] on div "Qualified" at bounding box center [332, 230] width 122 height 13
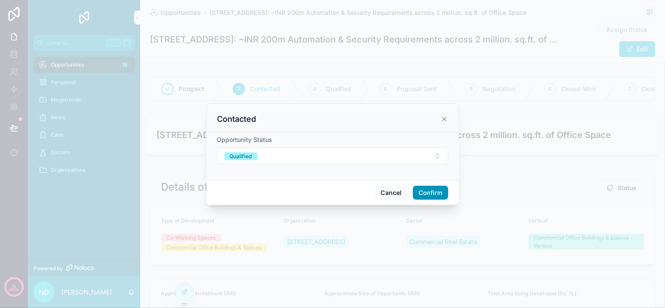
click at [421, 194] on button "Confirm" at bounding box center [430, 193] width 35 height 14
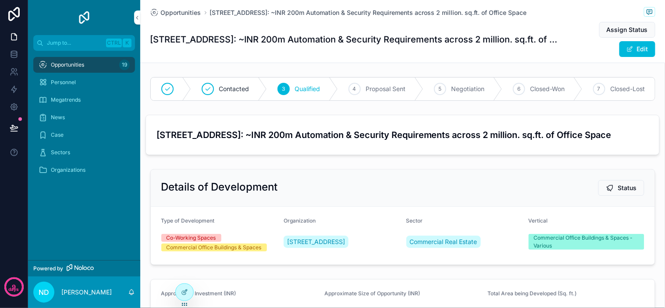
click at [497, 60] on div "Opportunities [STREET_ADDRESS]: ~INR 200m Automation & Security Requirements ac…" at bounding box center [402, 31] width 505 height 63
click at [620, 33] on span "Assign Status" at bounding box center [627, 29] width 41 height 9
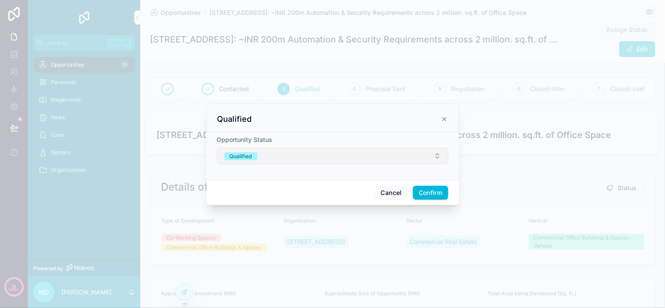
click at [373, 158] on button "Qualified" at bounding box center [333, 156] width 232 height 17
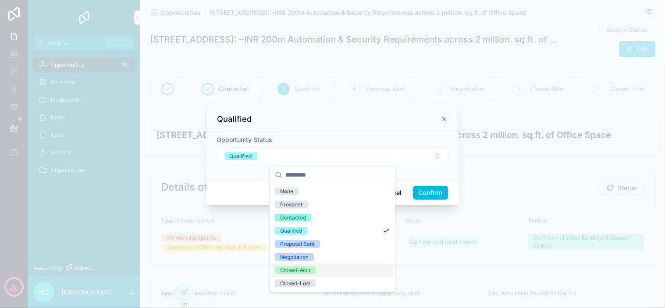
click at [323, 275] on div "Closed-Won" at bounding box center [332, 270] width 122 height 13
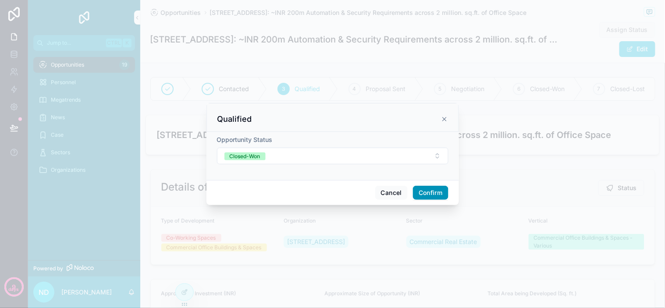
click at [436, 194] on button "Confirm" at bounding box center [430, 193] width 35 height 14
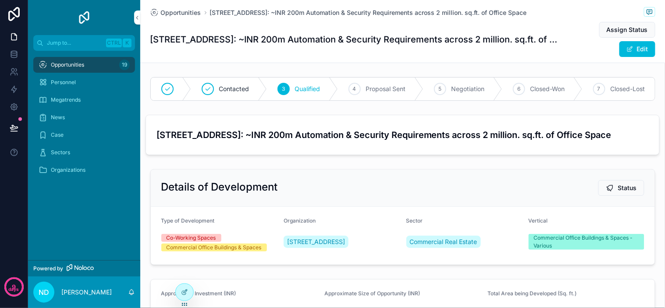
drag, startPoint x: 497, startPoint y: 62, endPoint x: 509, endPoint y: 62, distance: 11.8
click at [502, 62] on div "Opportunities [STREET_ADDRESS]: ~INR 200m Automation & Security Requirements ac…" at bounding box center [402, 31] width 505 height 63
click at [512, 63] on div "Opportunities [STREET_ADDRESS]: ~INR 200m Automation & Security Requirements ac…" at bounding box center [402, 31] width 525 height 63
click at [522, 63] on div "Opportunities [STREET_ADDRESS]: ~INR 200m Automation & Security Requirements ac…" at bounding box center [402, 31] width 525 height 63
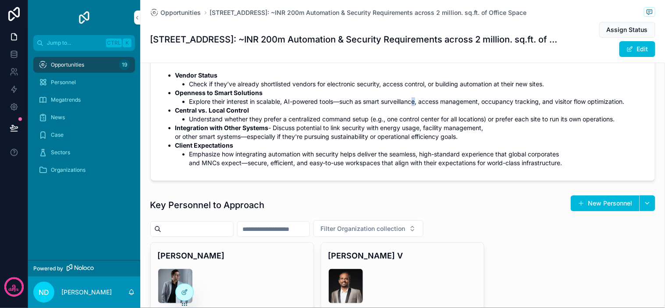
click at [413, 106] on li "Explore their interest in scalable, AI-powered tools—such as smart surveillance…" at bounding box center [416, 101] width 455 height 9
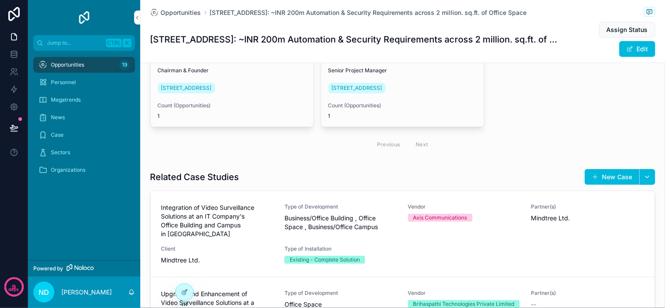
click at [492, 148] on div "Previous Next" at bounding box center [402, 144] width 505 height 21
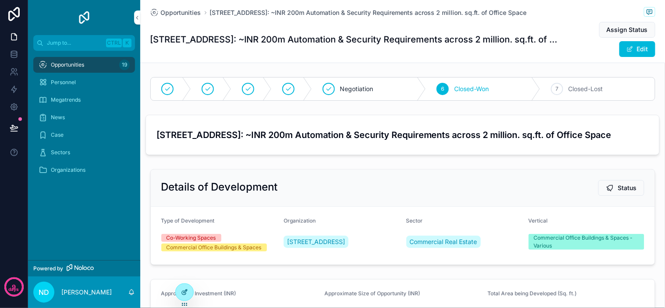
click at [189, 289] on div at bounding box center [185, 292] width 18 height 17
